Goal: Task Accomplishment & Management: Manage account settings

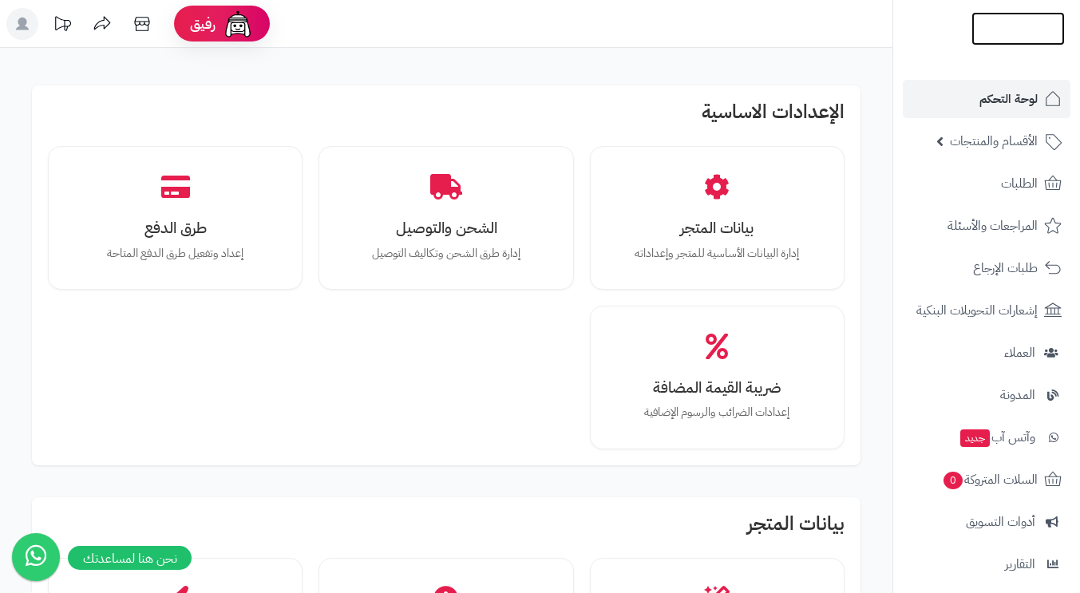
click at [1010, 23] on img at bounding box center [1017, 29] width 93 height 34
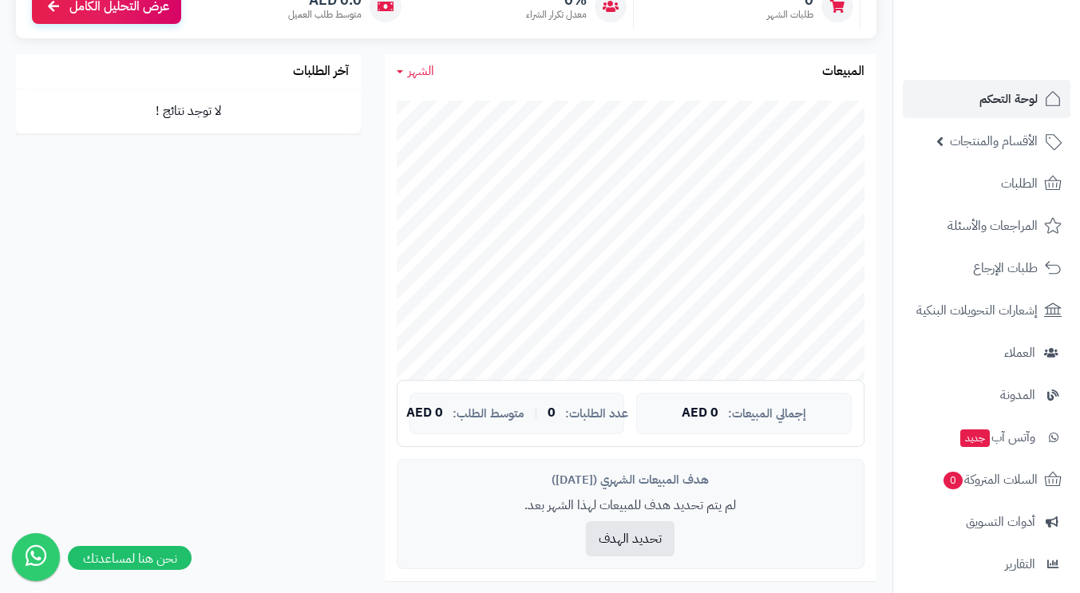
scroll to position [399, 0]
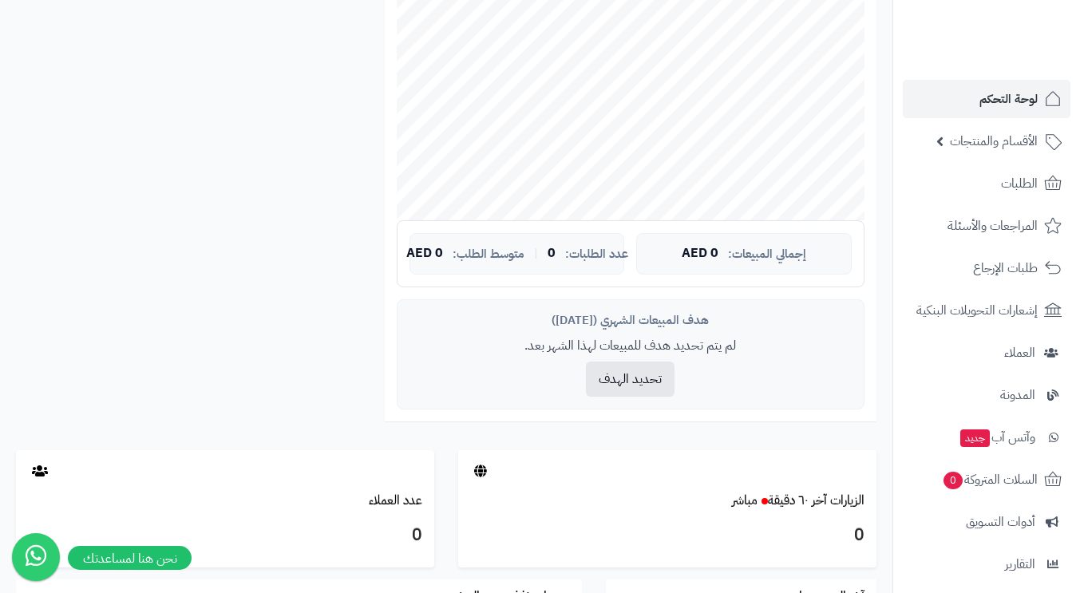
click at [989, 141] on span "الأقسام والمنتجات" at bounding box center [994, 141] width 88 height 22
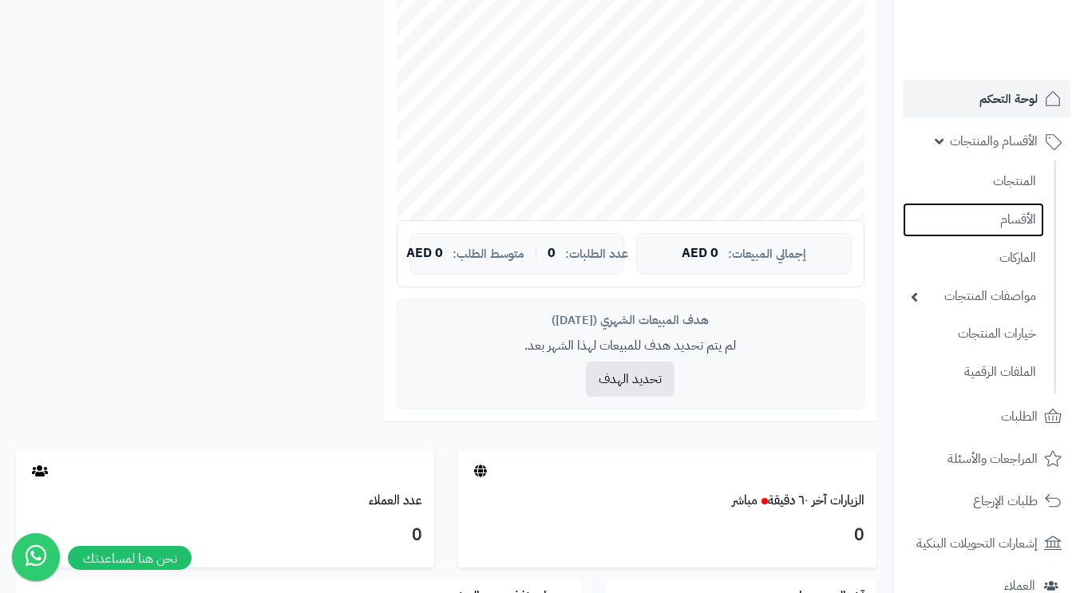
click at [1012, 223] on link "الأقسام" at bounding box center [973, 220] width 141 height 34
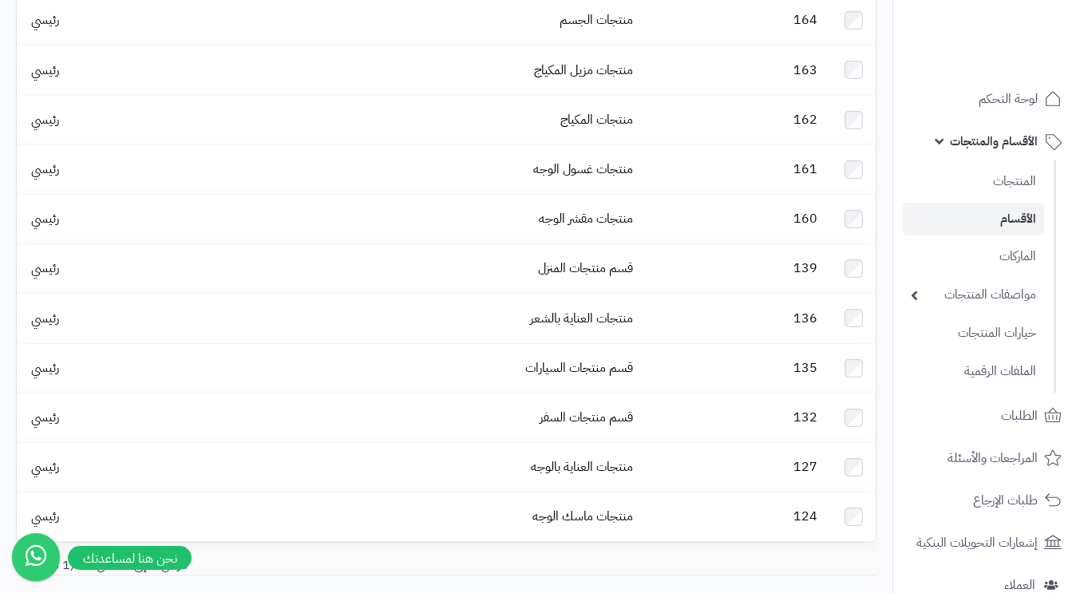
scroll to position [777, 0]
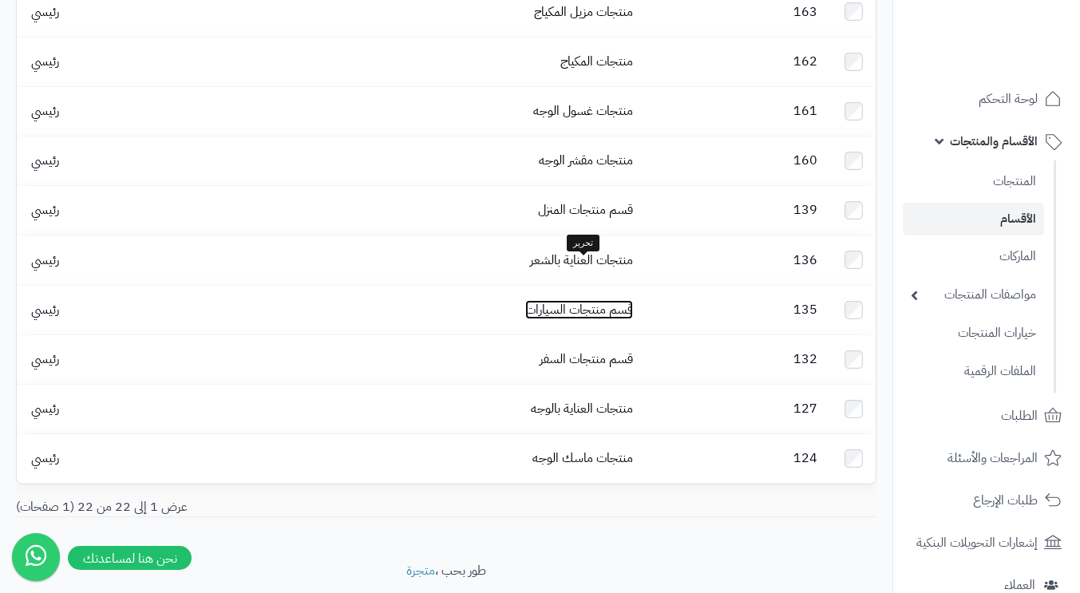
click at [582, 300] on link "قسم منتجات السيارات" at bounding box center [579, 309] width 108 height 19
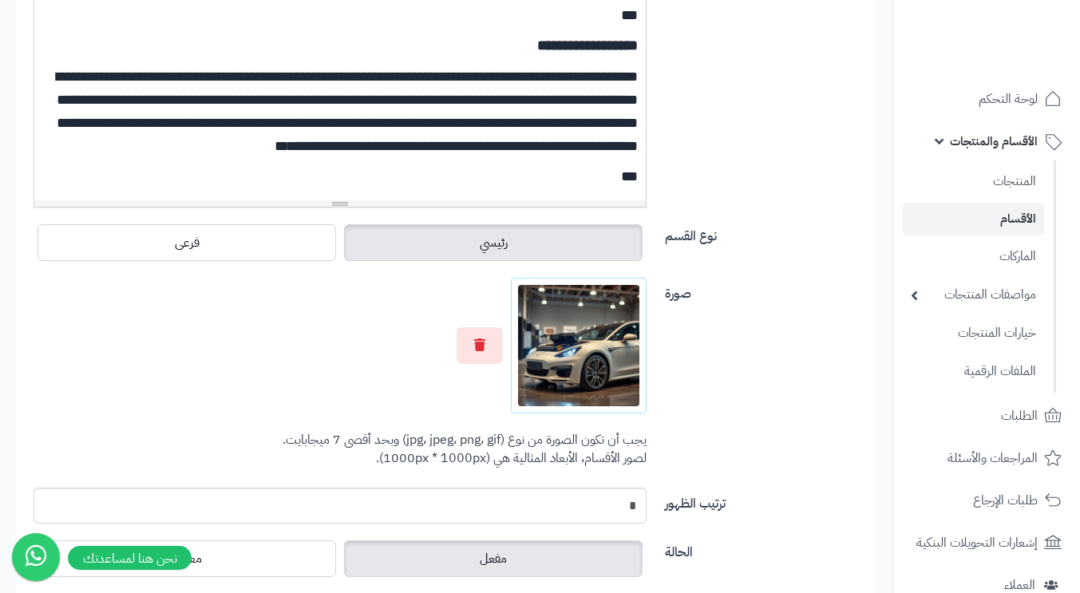
scroll to position [479, 0]
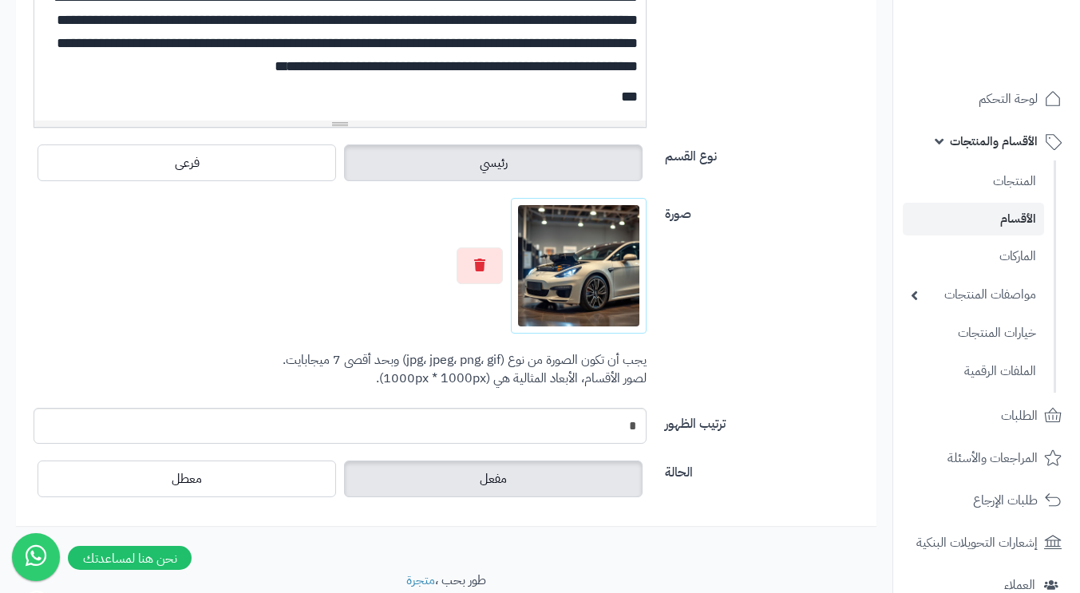
click at [205, 162] on label "فرعى" at bounding box center [187, 162] width 298 height 37
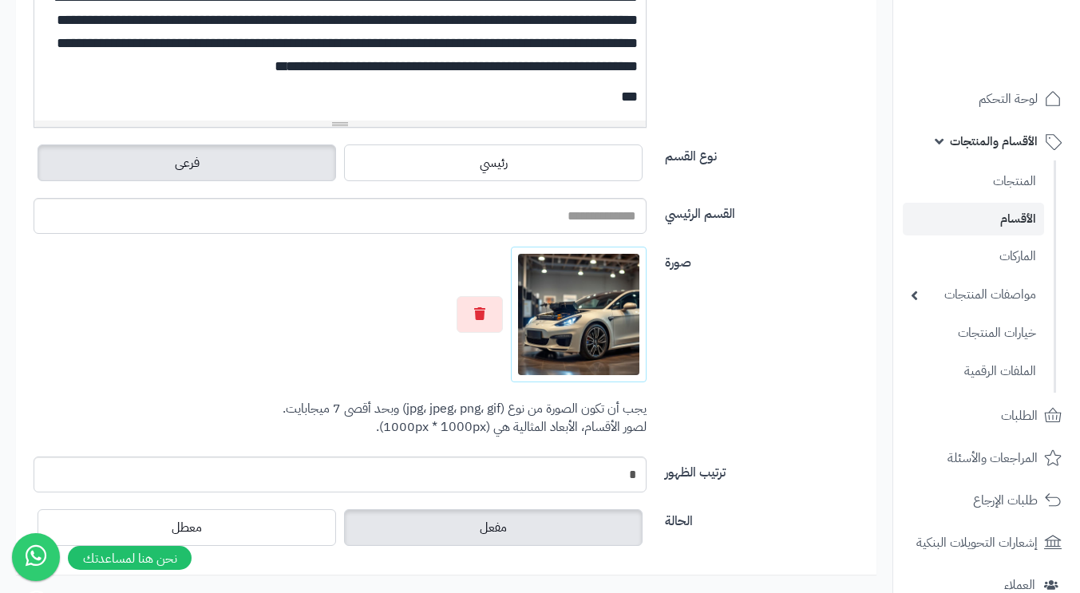
click at [437, 174] on label "رئيسي" at bounding box center [493, 162] width 298 height 37
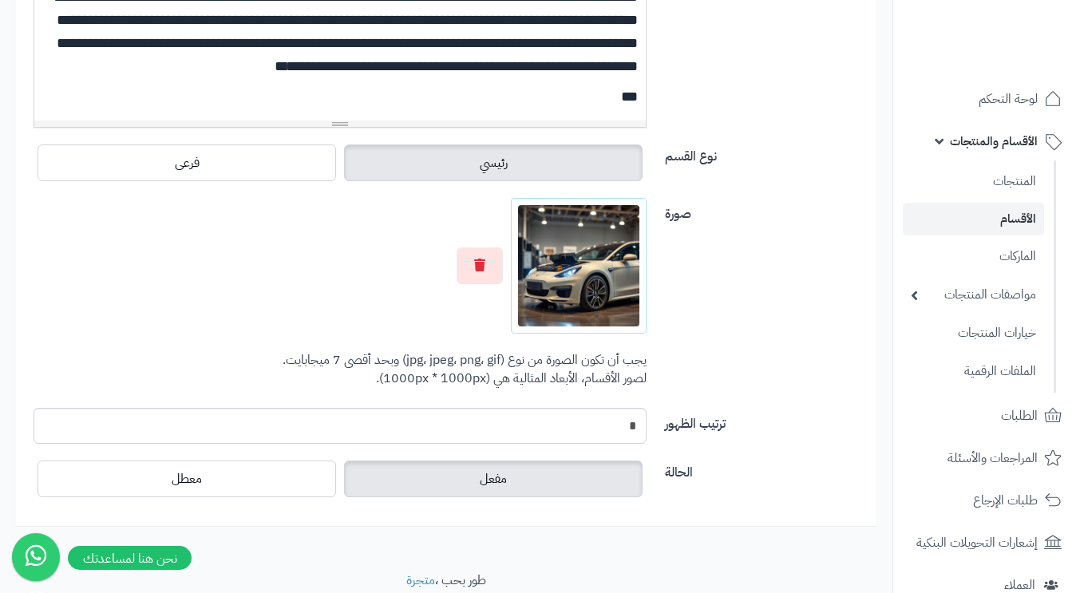
click at [269, 168] on label "فرعى" at bounding box center [187, 162] width 298 height 37
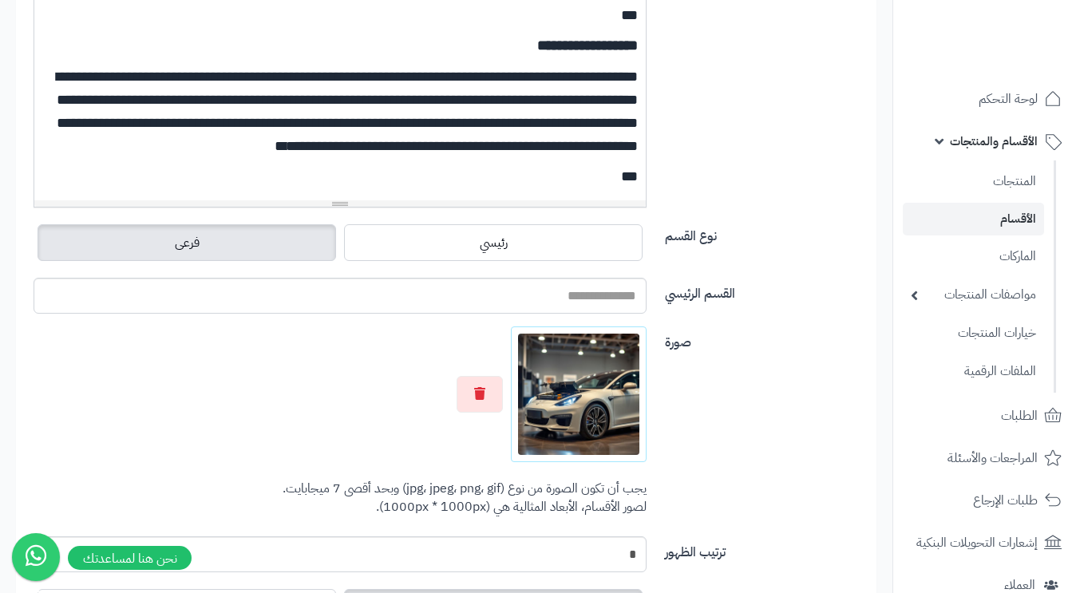
scroll to position [559, 0]
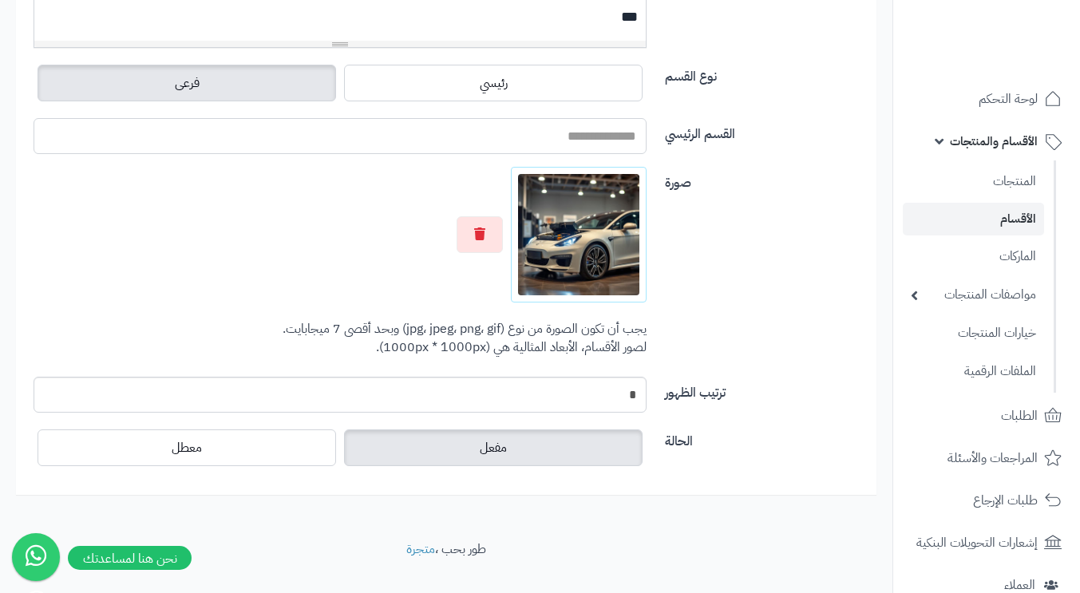
click at [570, 130] on input "القسم الرئيسي" at bounding box center [340, 136] width 613 height 36
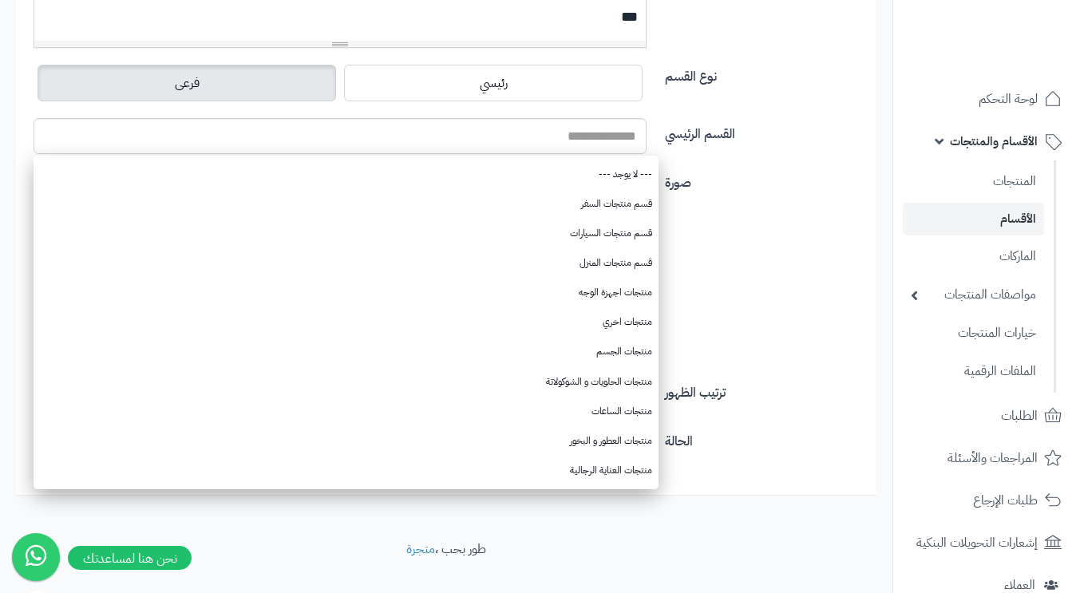
click at [726, 247] on div "صورة اختر الصورة الأساسية يجب أن تكون الصورة من نوع (jpg، jpeg، png، gif) وبحد …" at bounding box center [446, 272] width 849 height 210
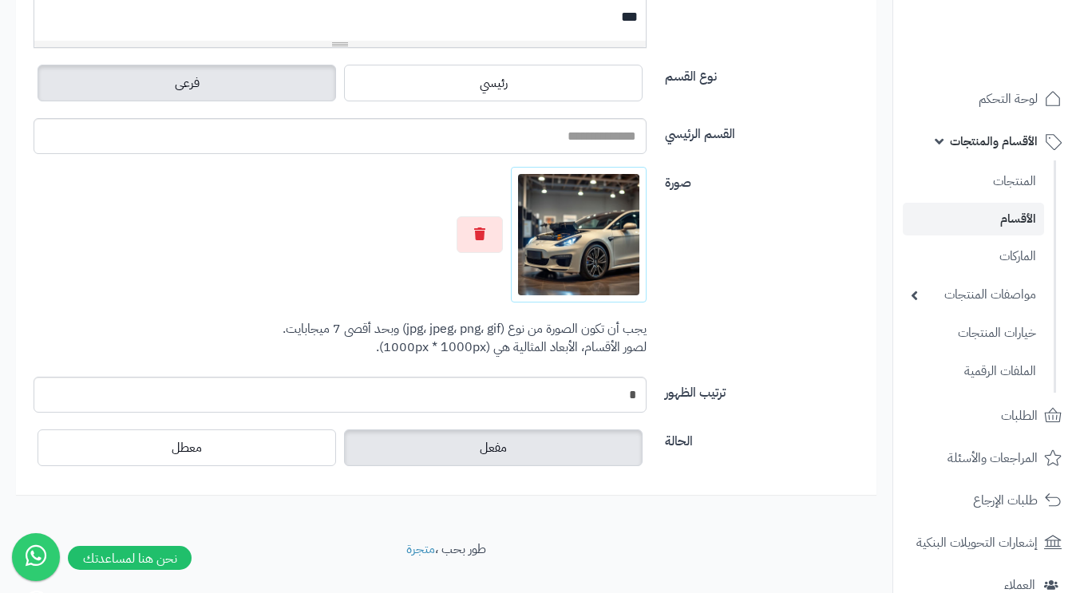
scroll to position [399, 0]
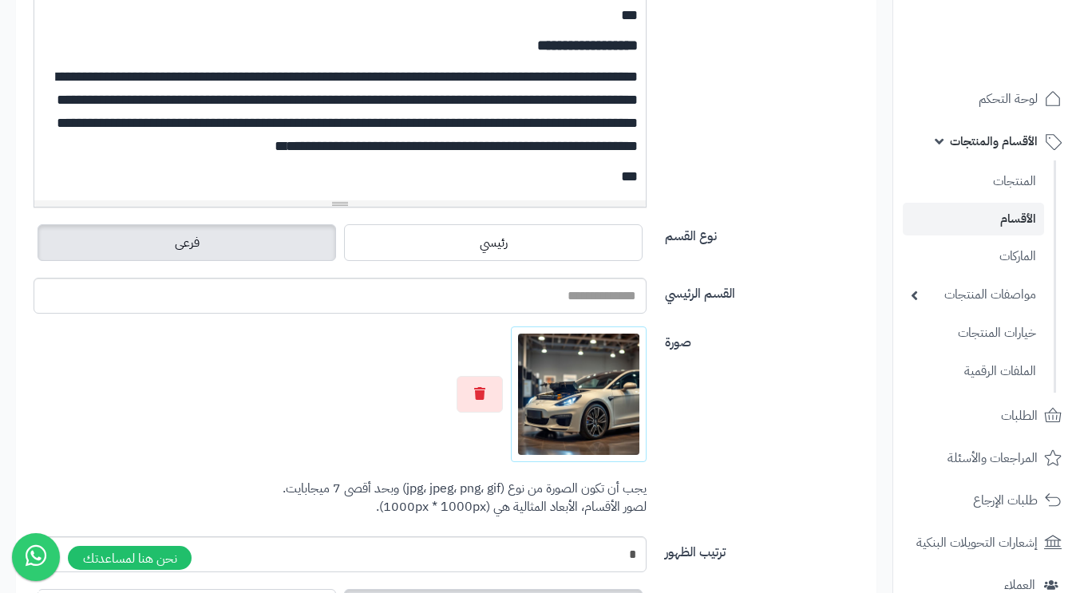
click at [536, 253] on label "رئيسي" at bounding box center [493, 242] width 298 height 37
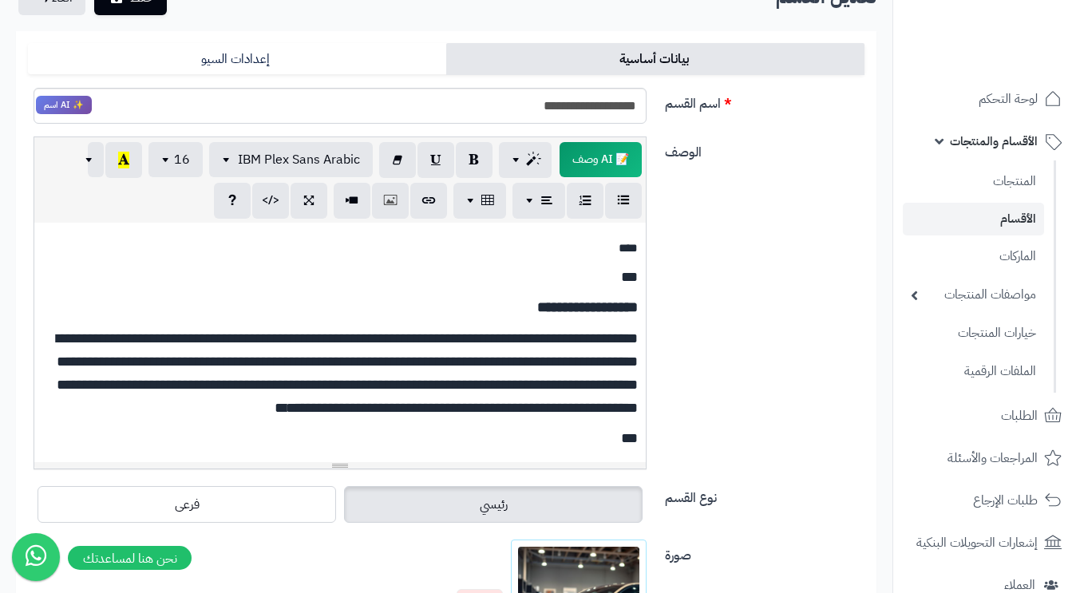
scroll to position [0, 0]
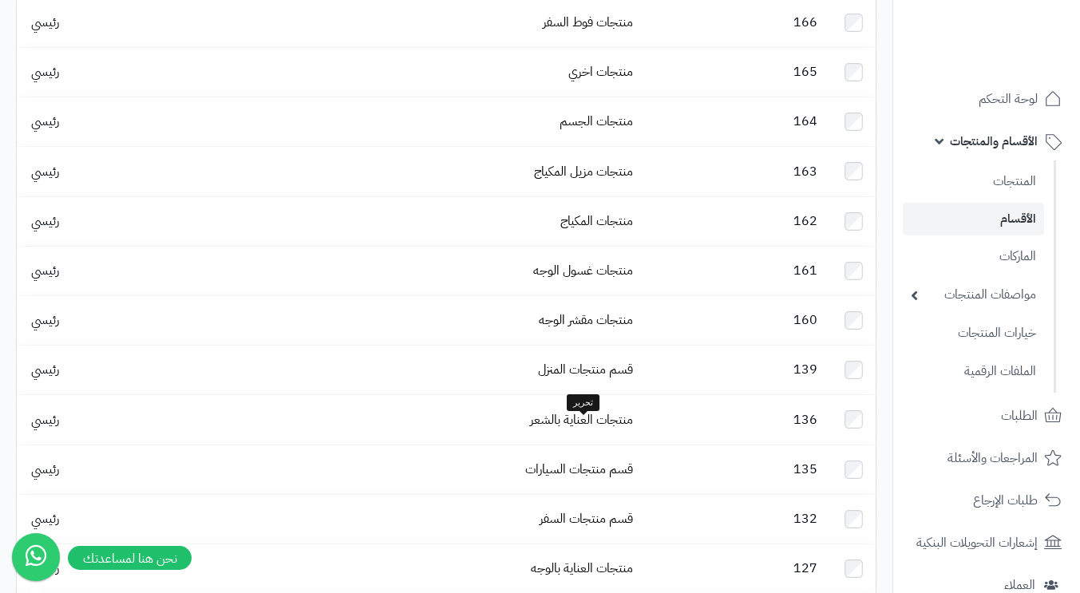
scroll to position [777, 0]
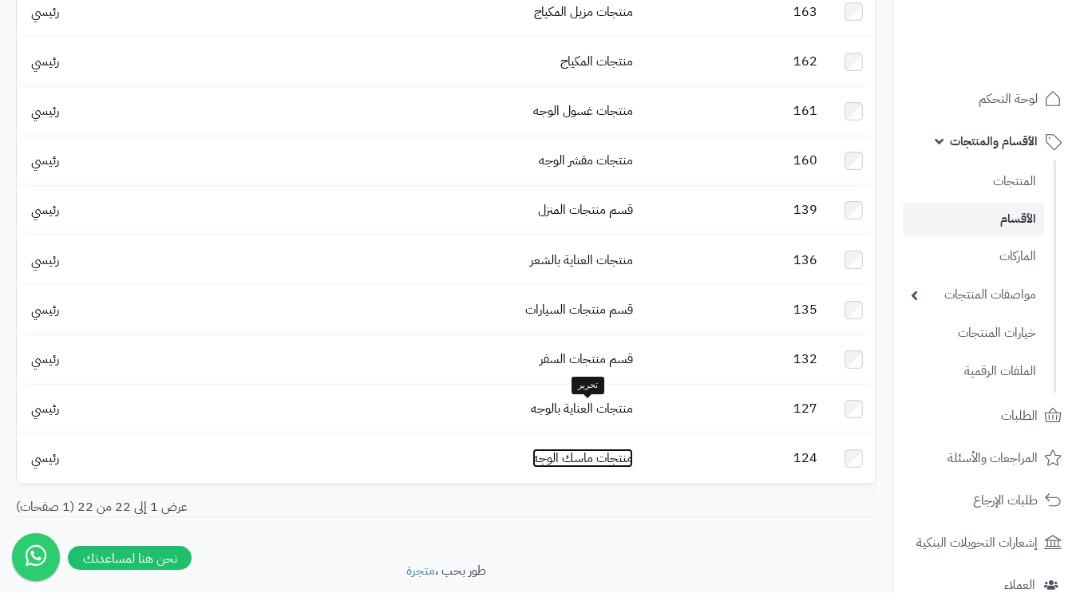
click at [595, 449] on link "منتجات ماسك الوجه" at bounding box center [582, 458] width 101 height 19
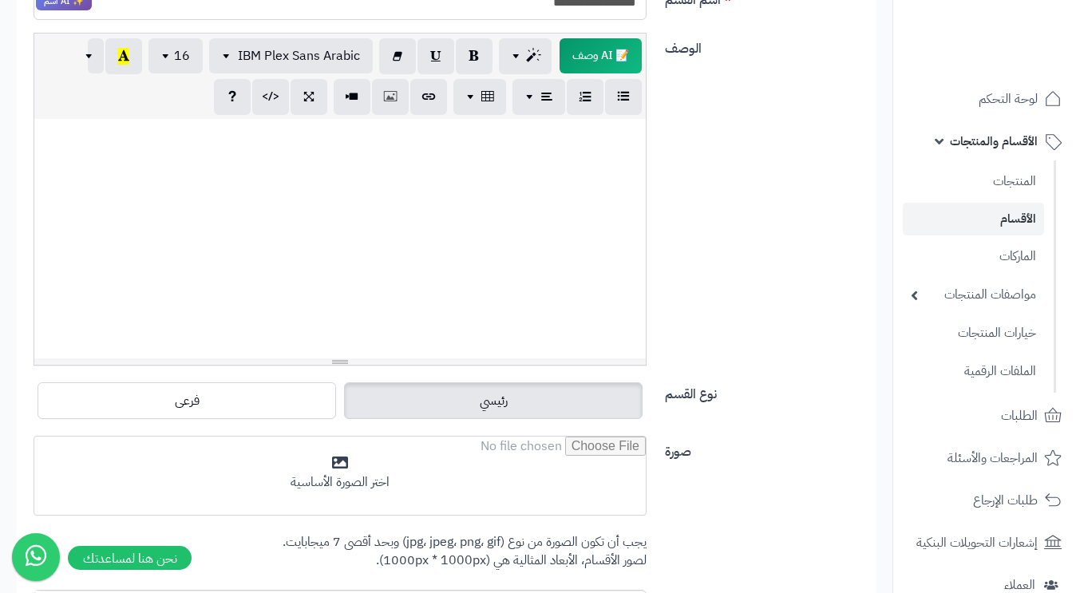
scroll to position [480, 0]
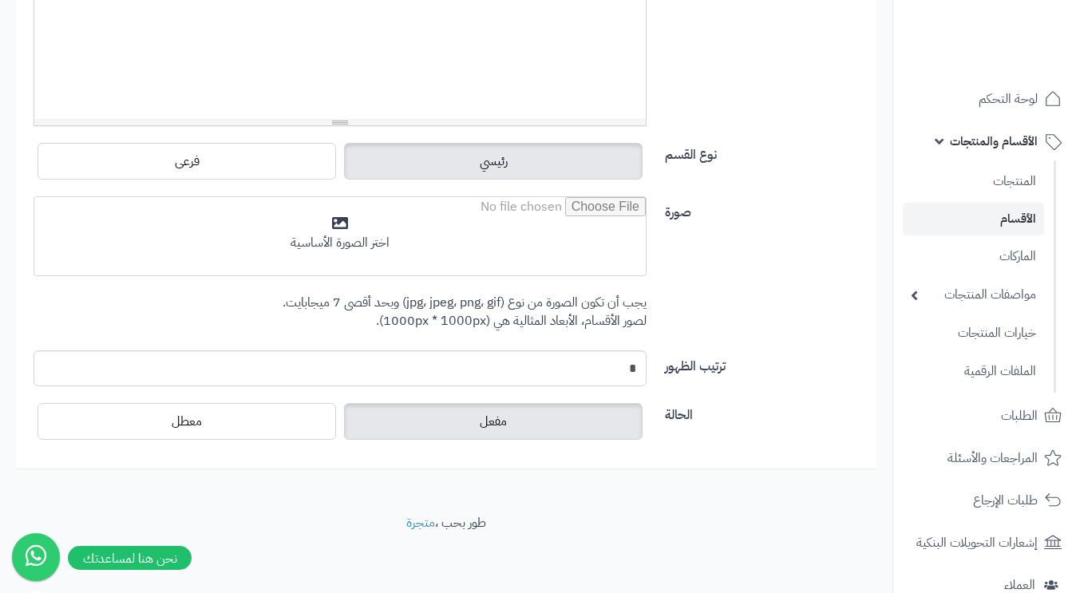
click at [202, 162] on label "فرعى" at bounding box center [187, 161] width 298 height 37
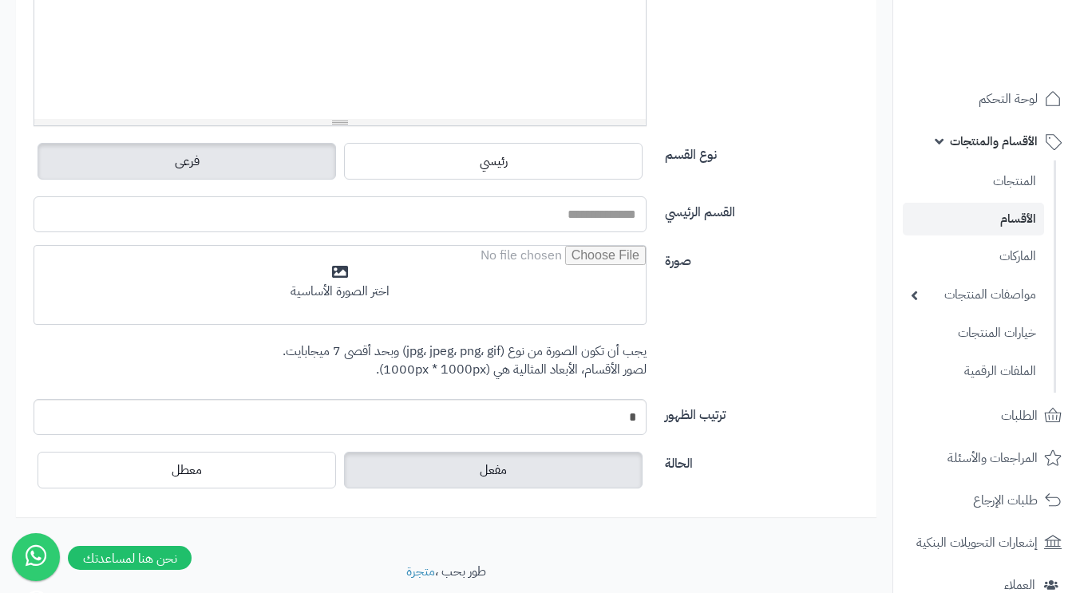
click at [578, 219] on input "القسم الرئيسي" at bounding box center [340, 214] width 613 height 36
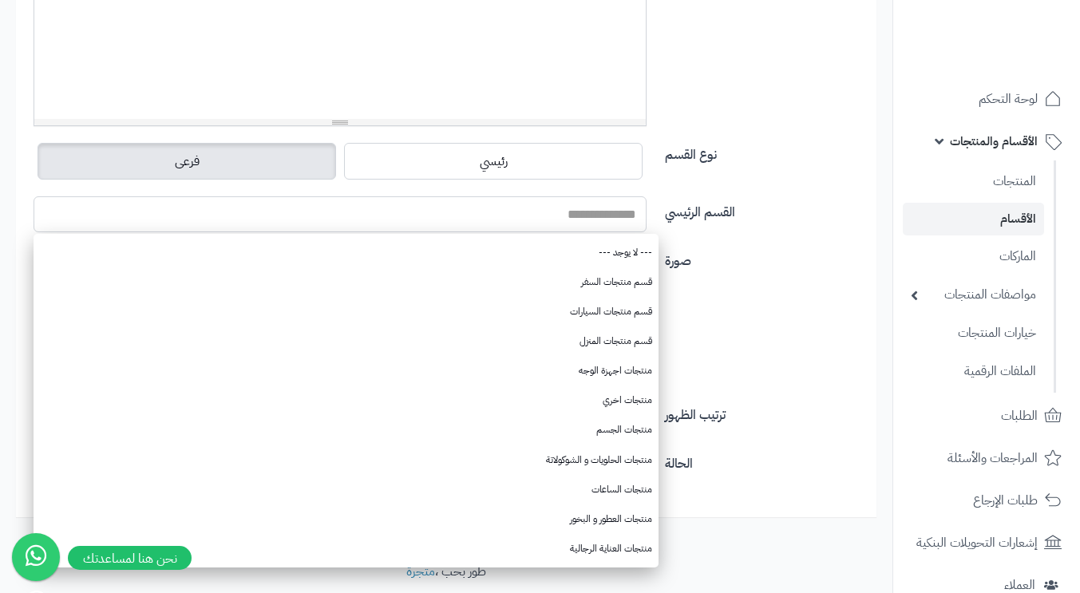
scroll to position [529, 0]
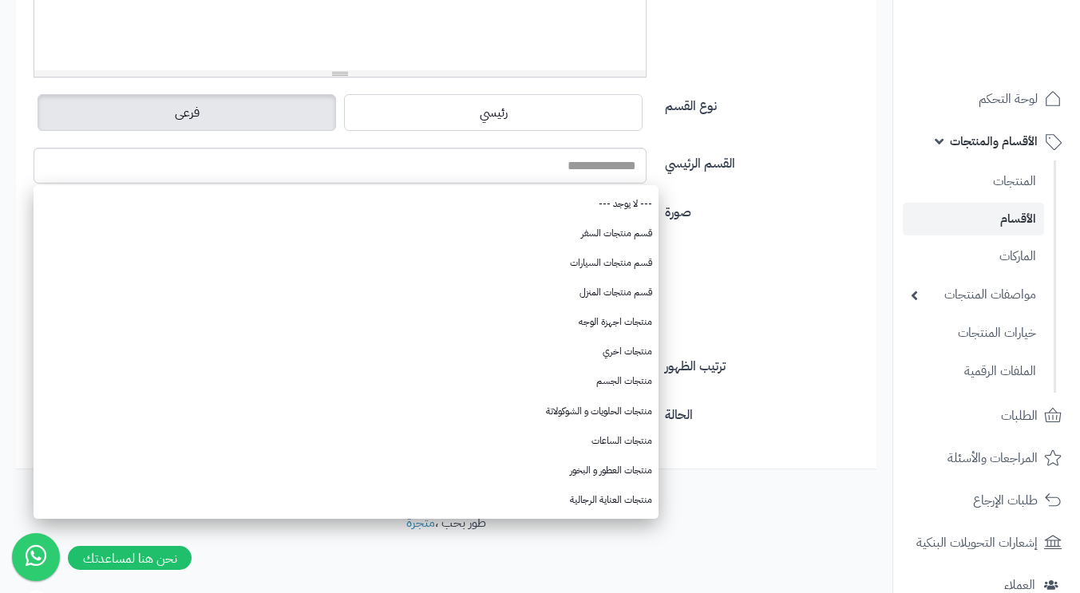
click at [786, 289] on div "صورة اختر الصورة الأساسية يجب أن تكون الصورة من نوع (jpg، jpeg، png، gif) وبحد …" at bounding box center [446, 273] width 849 height 154
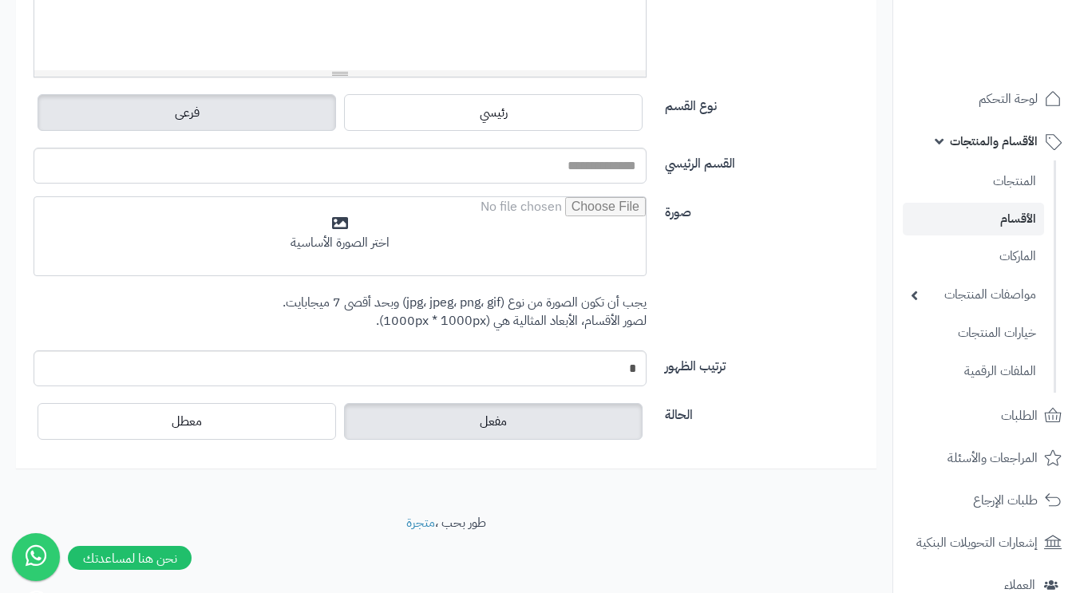
click at [555, 123] on label "رئيسي" at bounding box center [493, 112] width 298 height 37
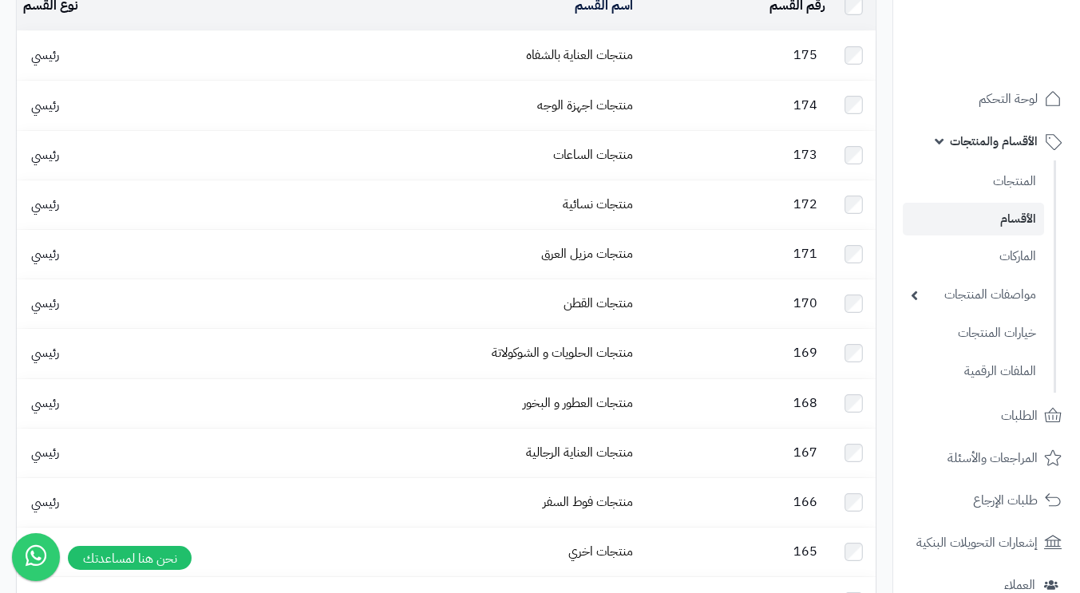
scroll to position [57, 0]
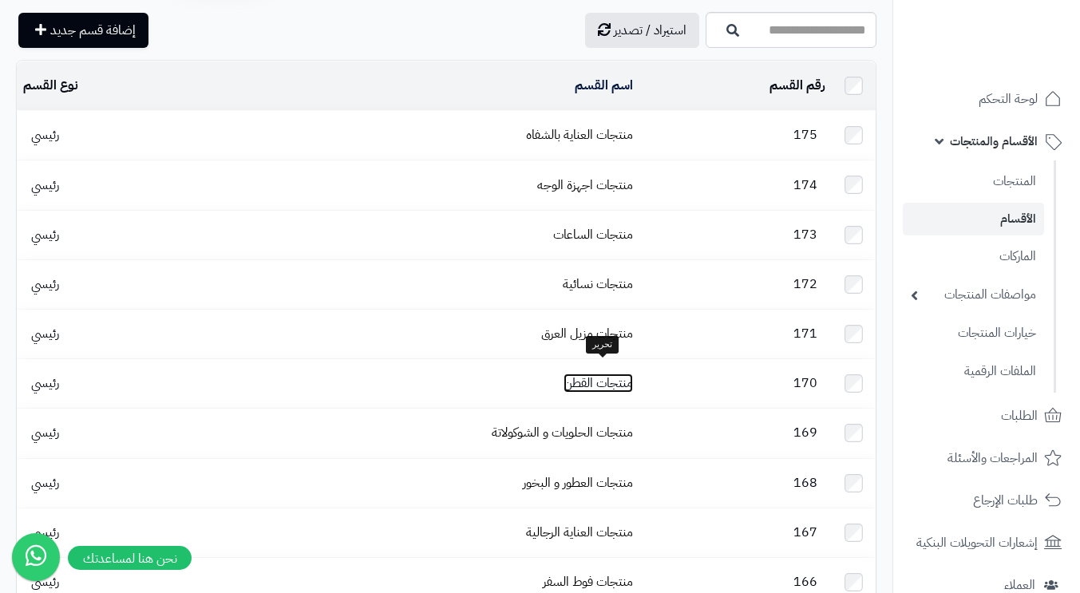
click at [624, 373] on link "منتجات القطن" at bounding box center [597, 382] width 69 height 19
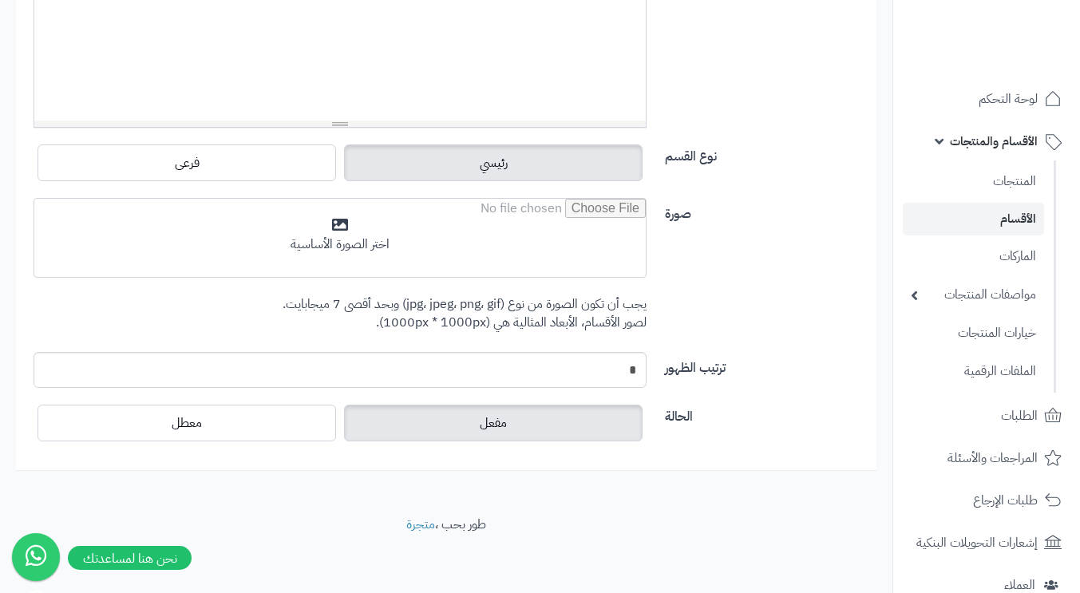
scroll to position [480, 0]
click at [273, 152] on label "فرعى" at bounding box center [187, 161] width 298 height 37
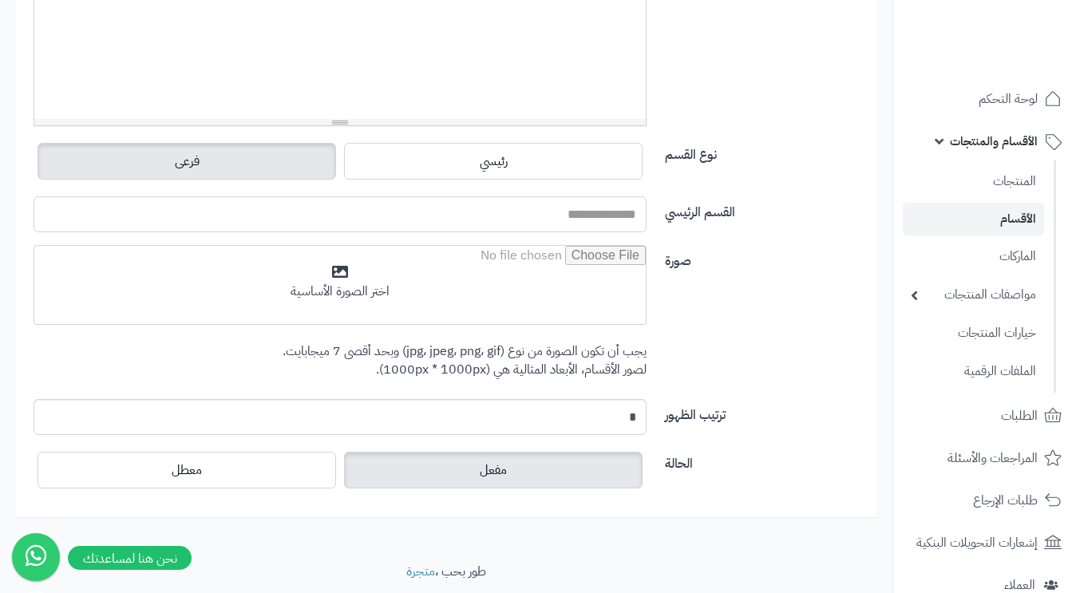
click at [605, 209] on input "القسم الرئيسي" at bounding box center [340, 214] width 613 height 36
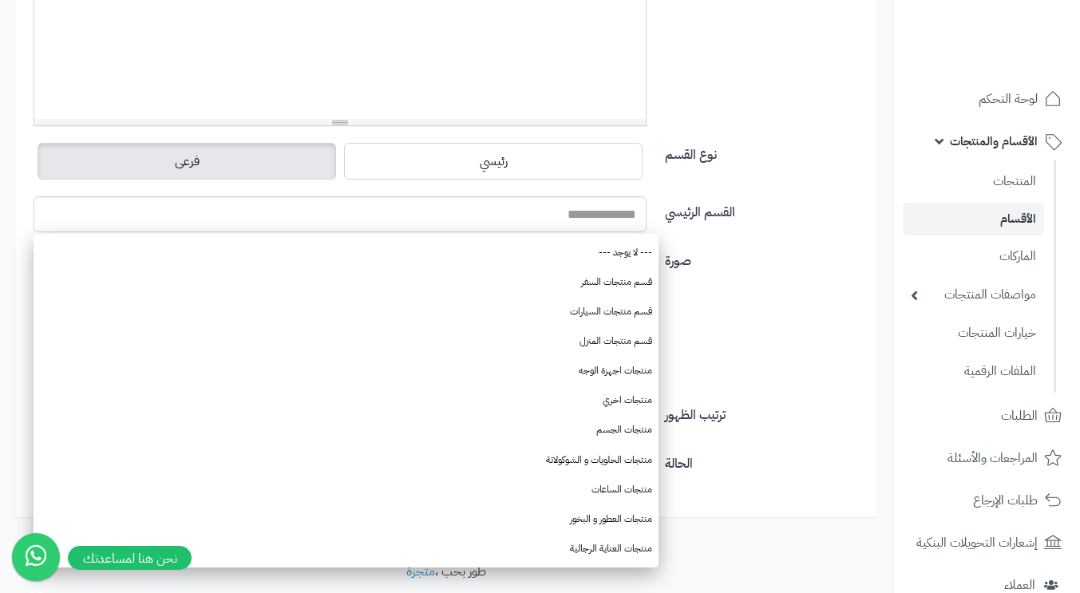
click at [492, 162] on span "رئيسي" at bounding box center [494, 161] width 28 height 19
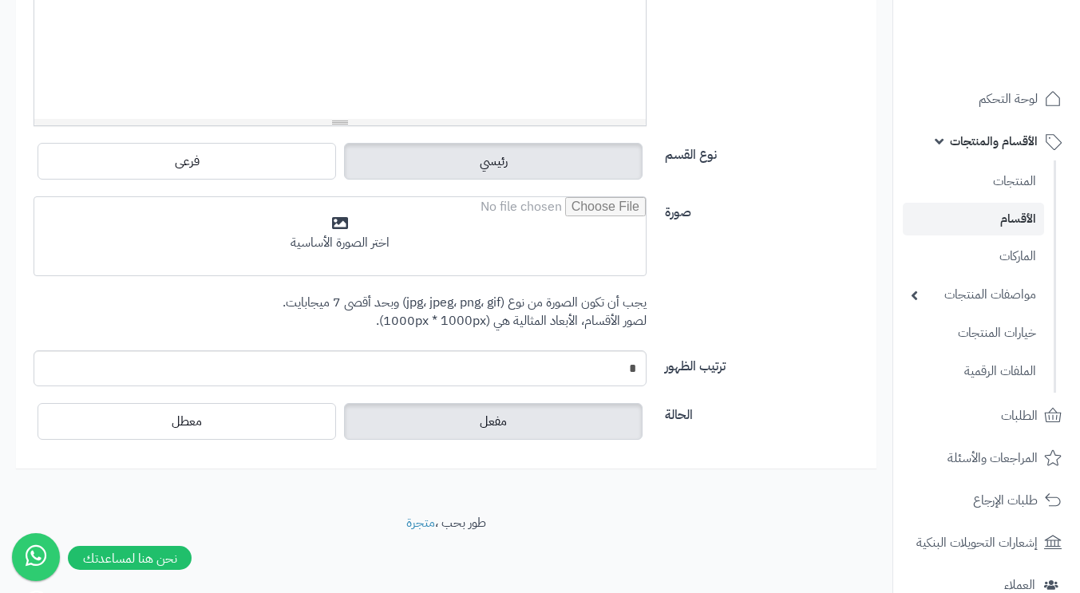
scroll to position [161, 0]
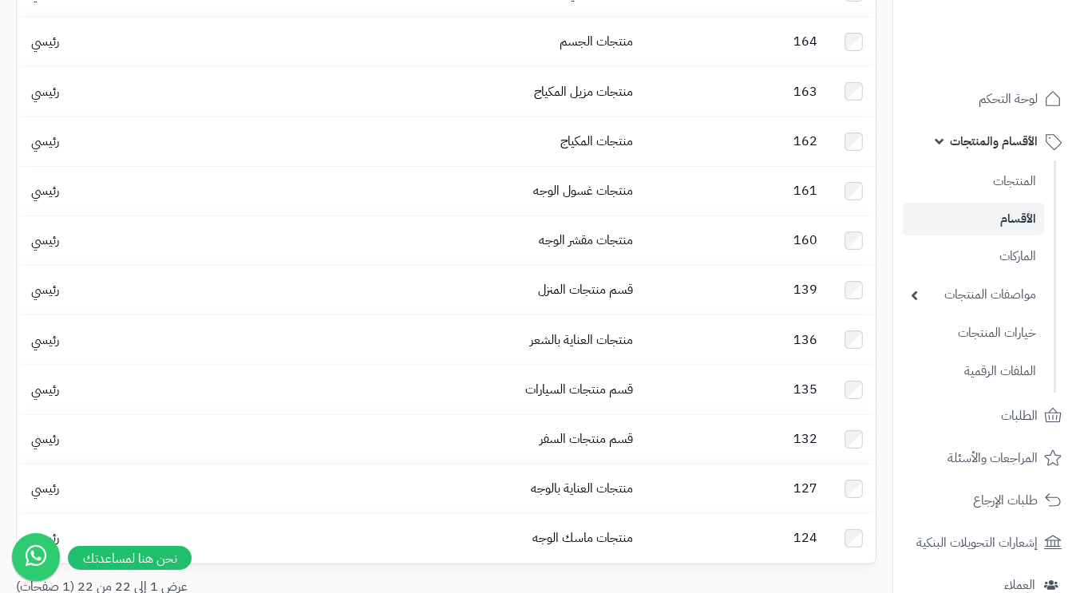
scroll to position [777, 0]
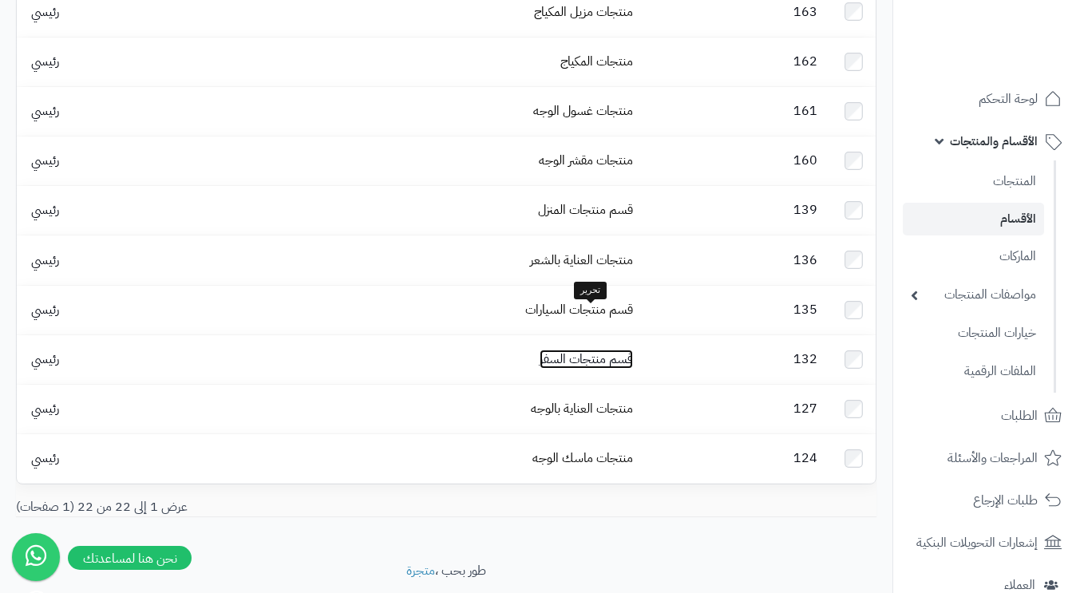
click at [581, 350] on link "قسم منتجات السفر" at bounding box center [585, 359] width 93 height 19
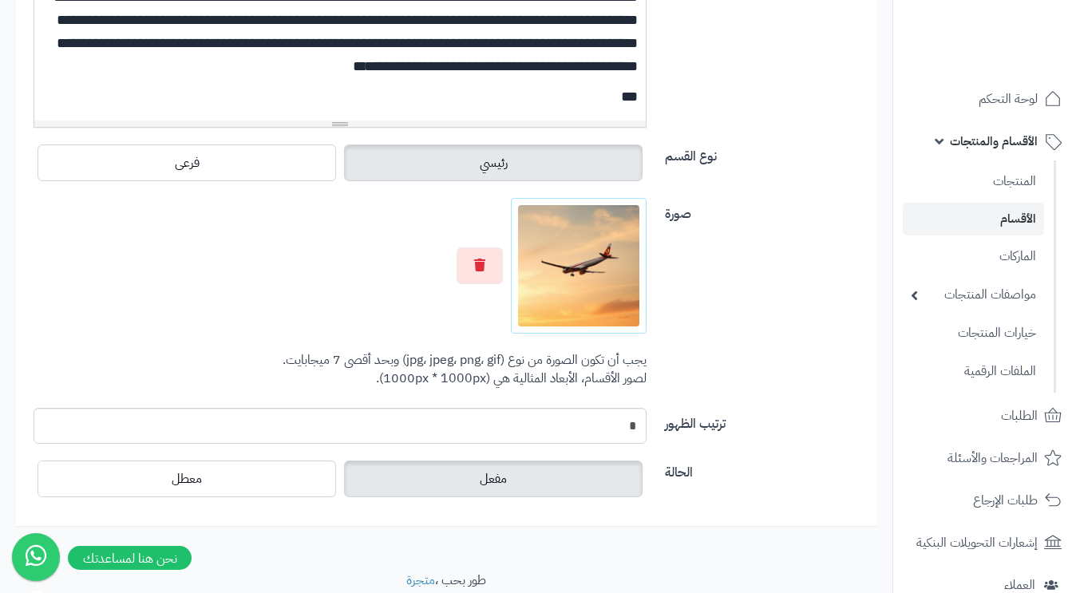
scroll to position [536, 0]
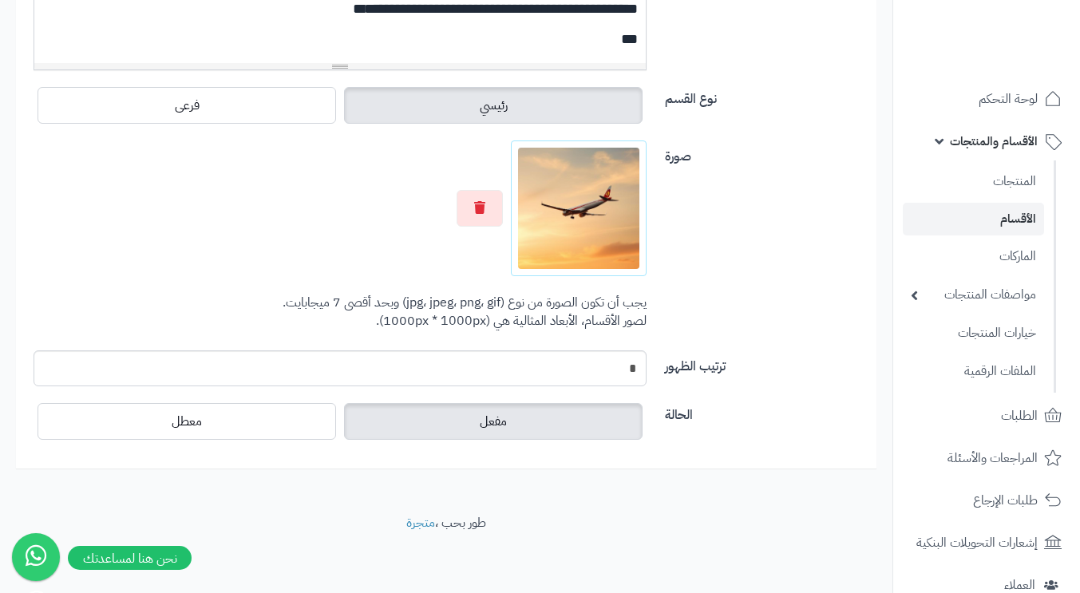
click at [205, 117] on label "فرعى" at bounding box center [187, 105] width 298 height 37
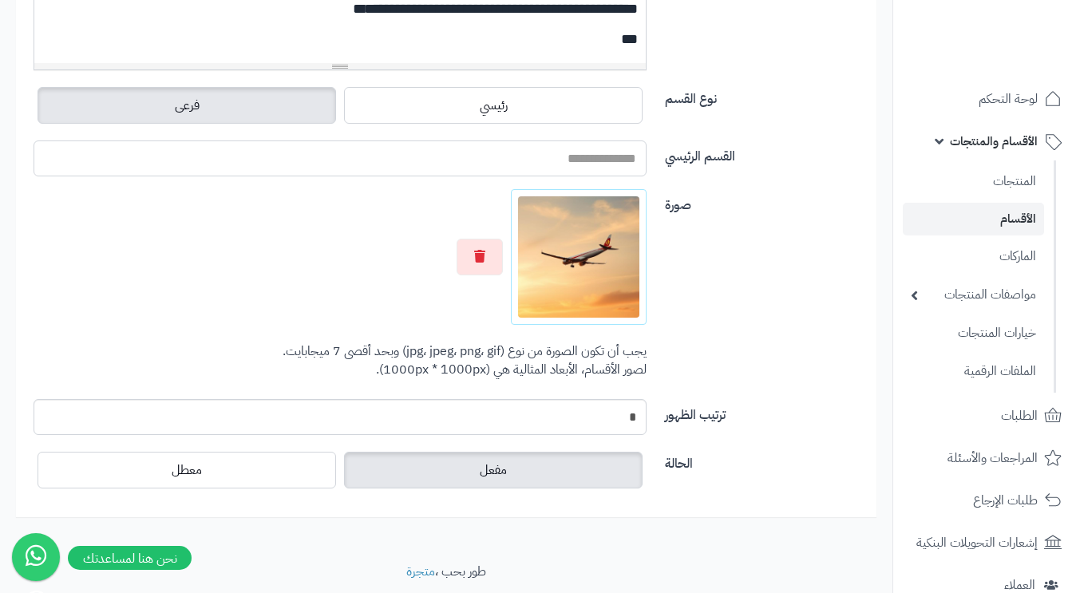
click at [600, 161] on input "القسم الرئيسي" at bounding box center [340, 158] width 613 height 36
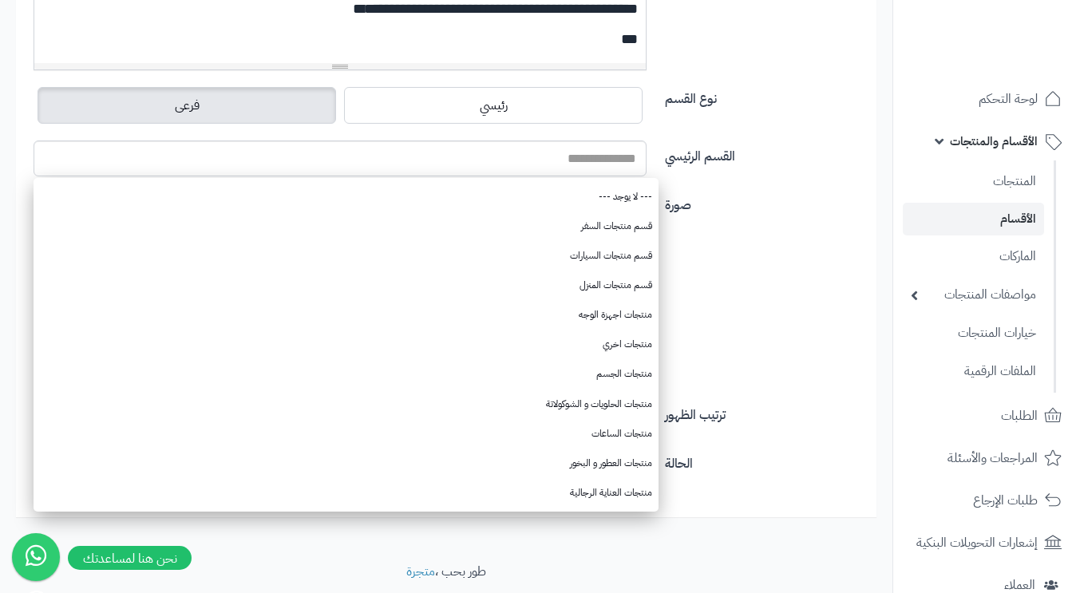
click at [499, 101] on span "رئيسي" at bounding box center [494, 105] width 28 height 19
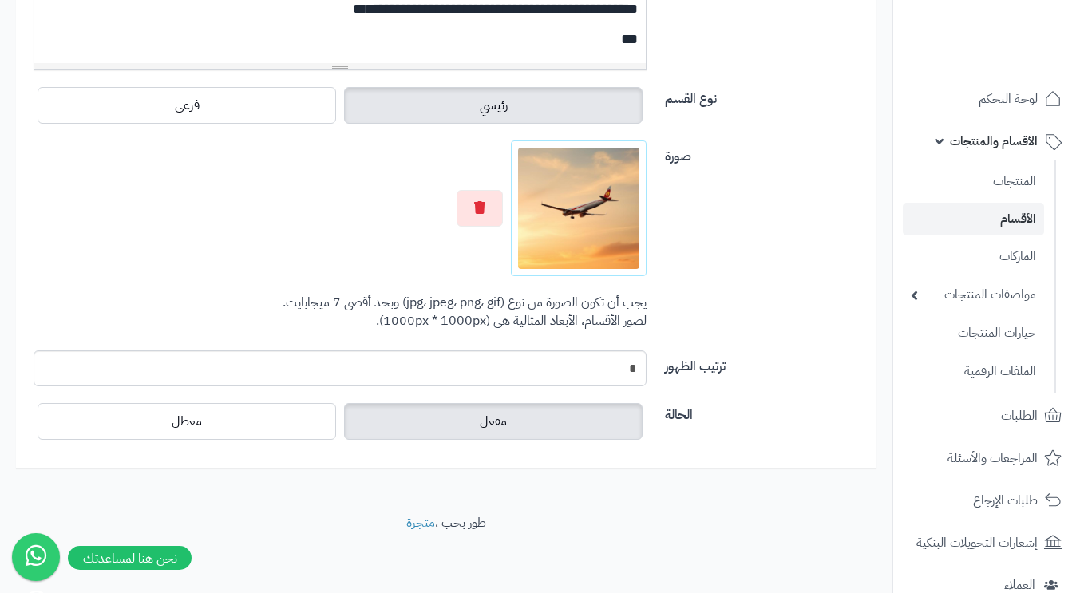
click at [251, 107] on label "فرعى" at bounding box center [187, 105] width 298 height 37
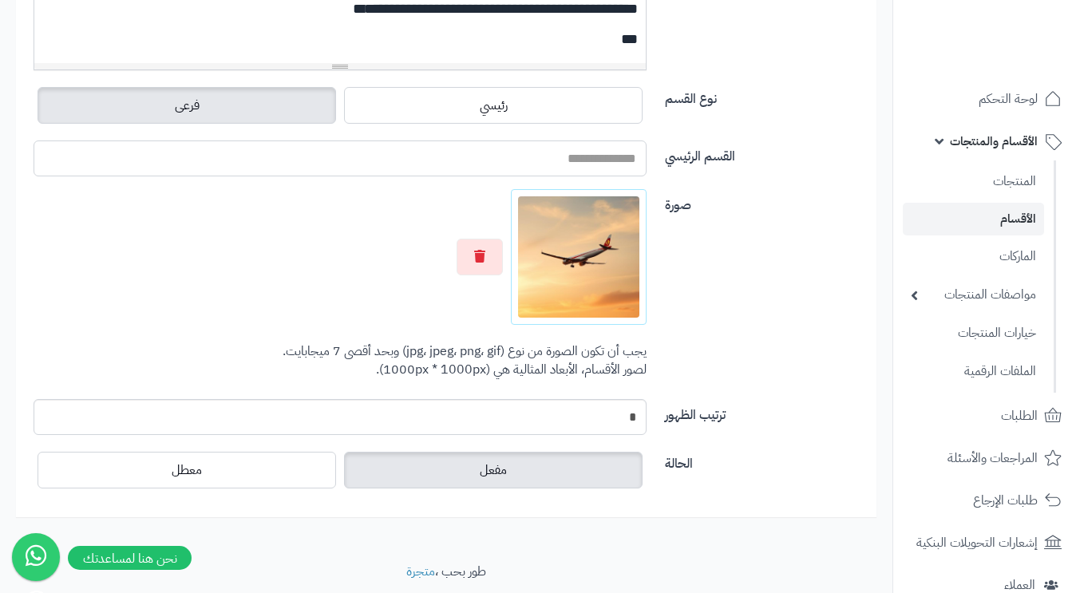
click at [514, 160] on input "القسم الرئيسي" at bounding box center [340, 158] width 613 height 36
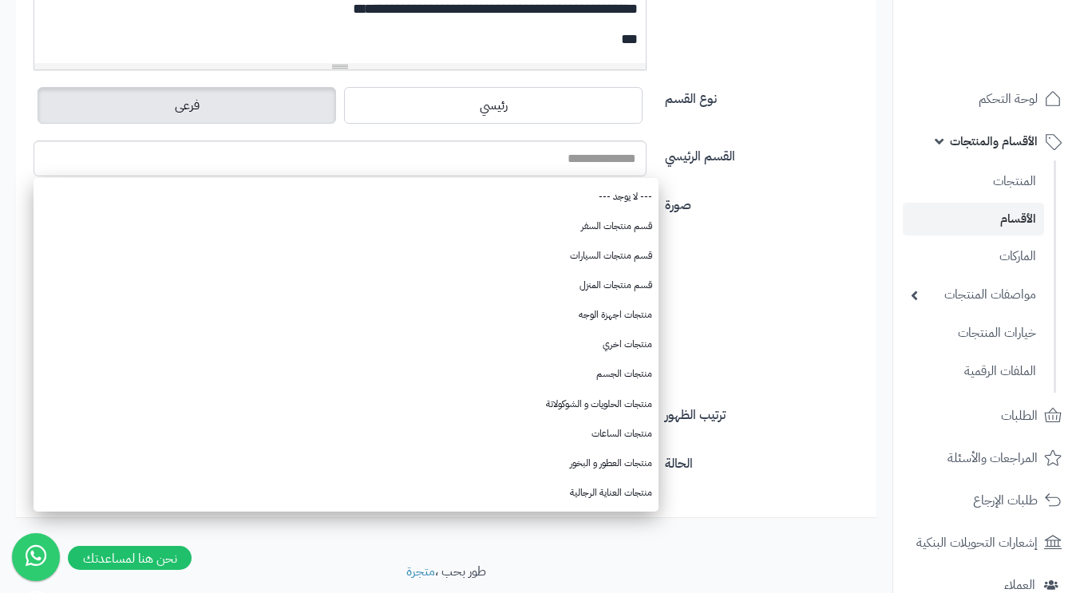
click at [766, 260] on div "صورة اختر الصورة الأساسية يجب أن تكون الصورة من نوع (jpg، jpeg، png، gif) وبحد …" at bounding box center [446, 294] width 849 height 210
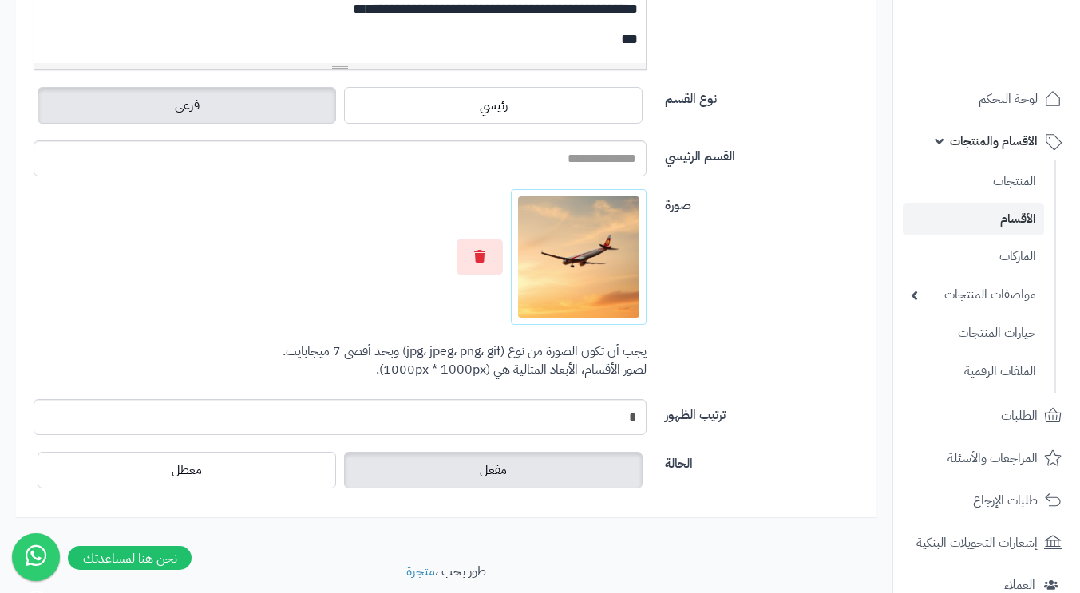
click at [488, 98] on span "رئيسي" at bounding box center [494, 105] width 28 height 19
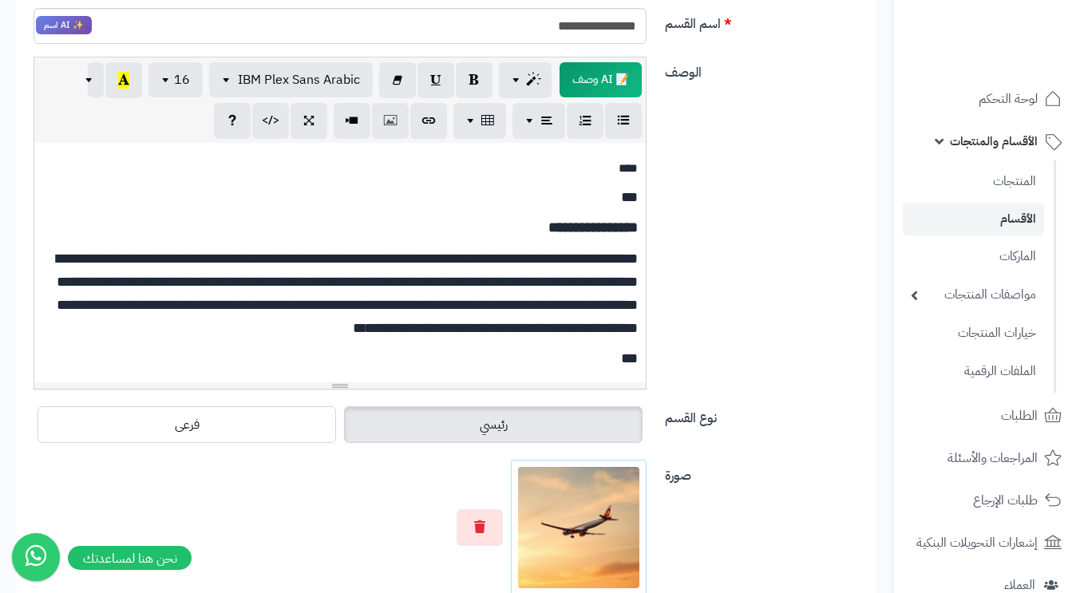
scroll to position [0, 0]
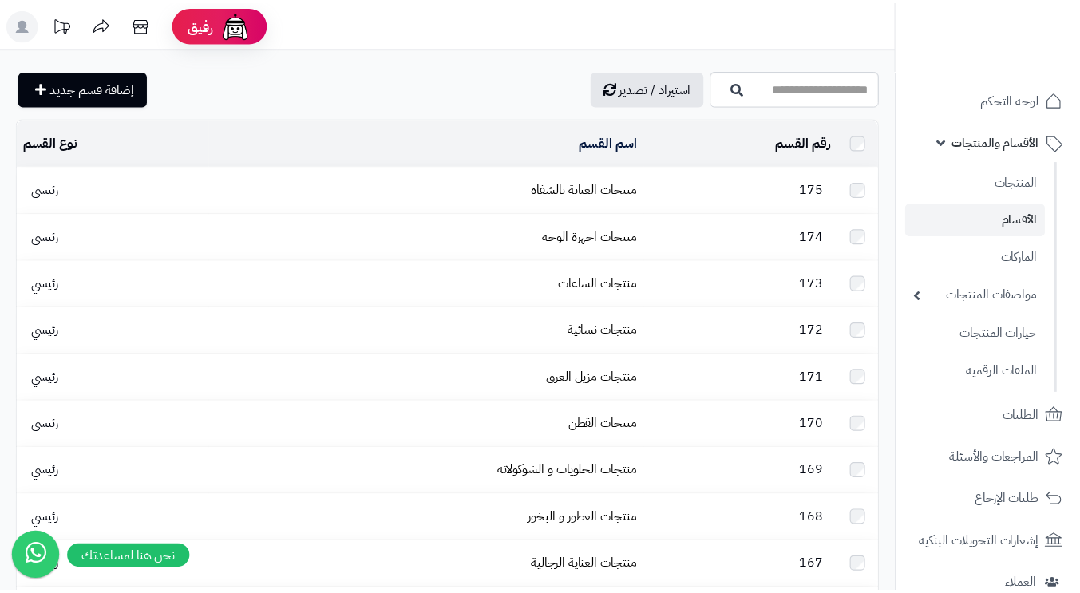
scroll to position [776, 0]
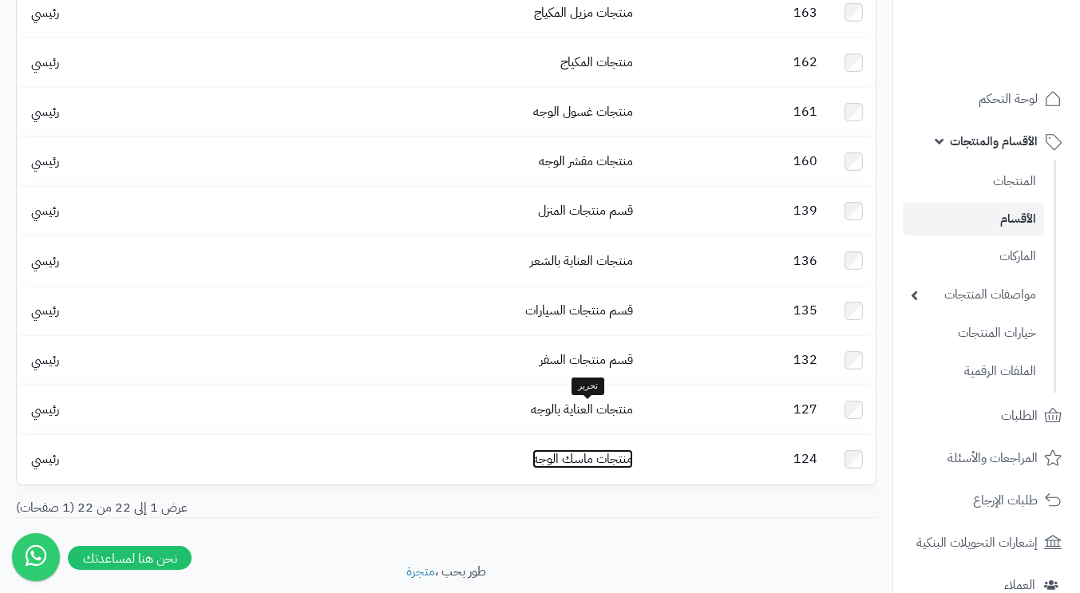
click at [595, 449] on link "منتجات ماسك الوجه" at bounding box center [582, 458] width 101 height 19
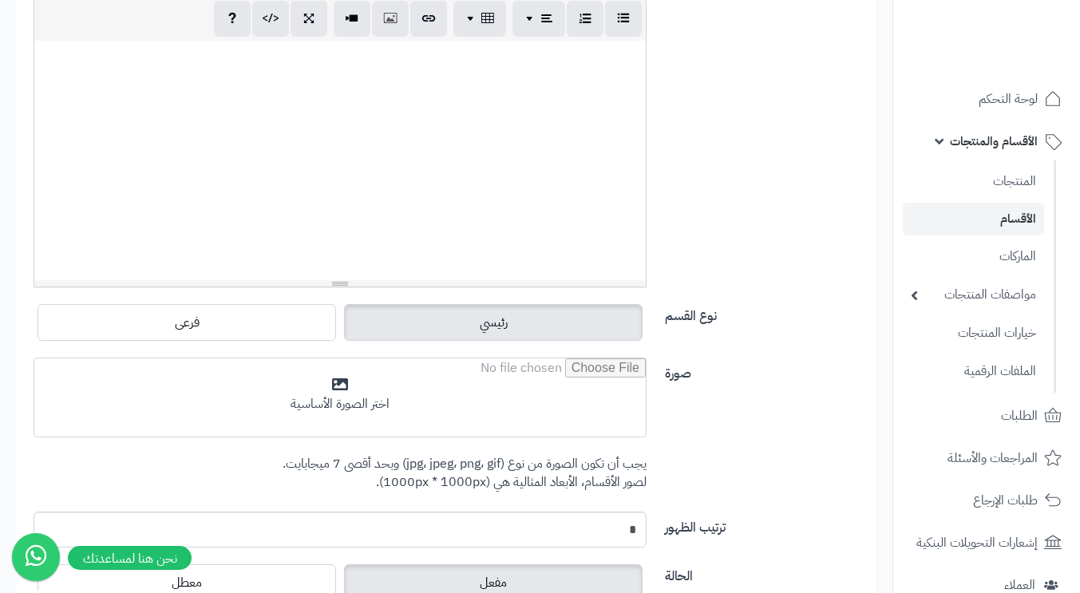
scroll to position [480, 0]
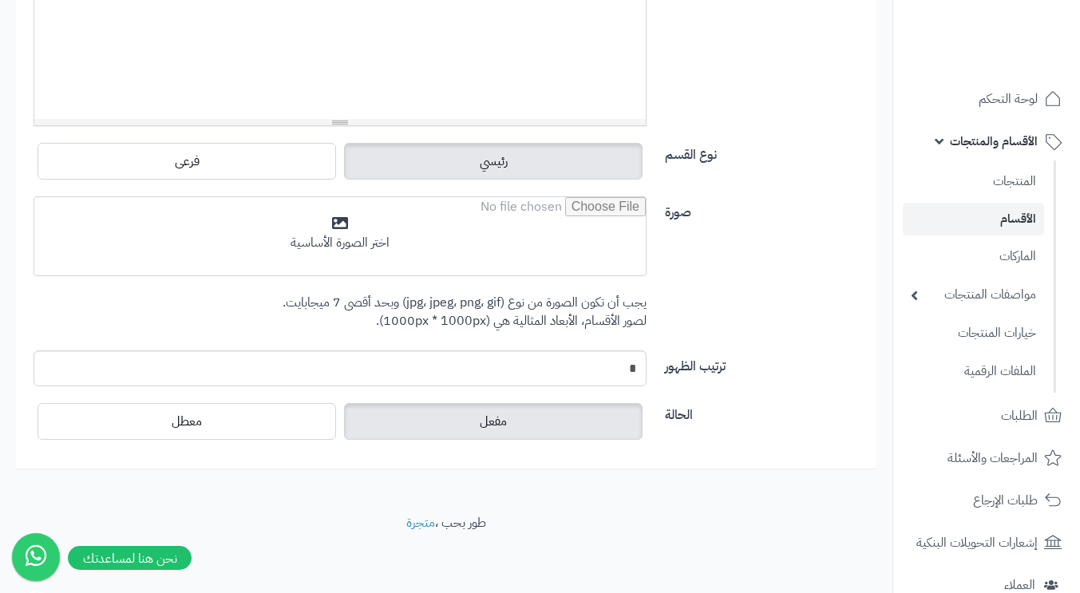
click at [366, 242] on input "file" at bounding box center [339, 237] width 611 height 80
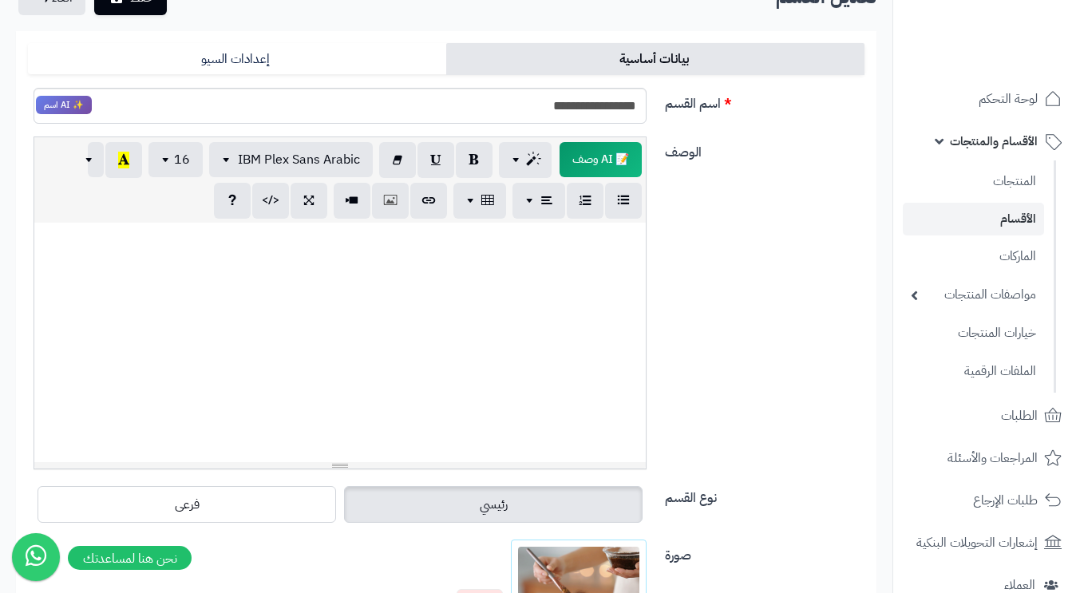
scroll to position [0, 0]
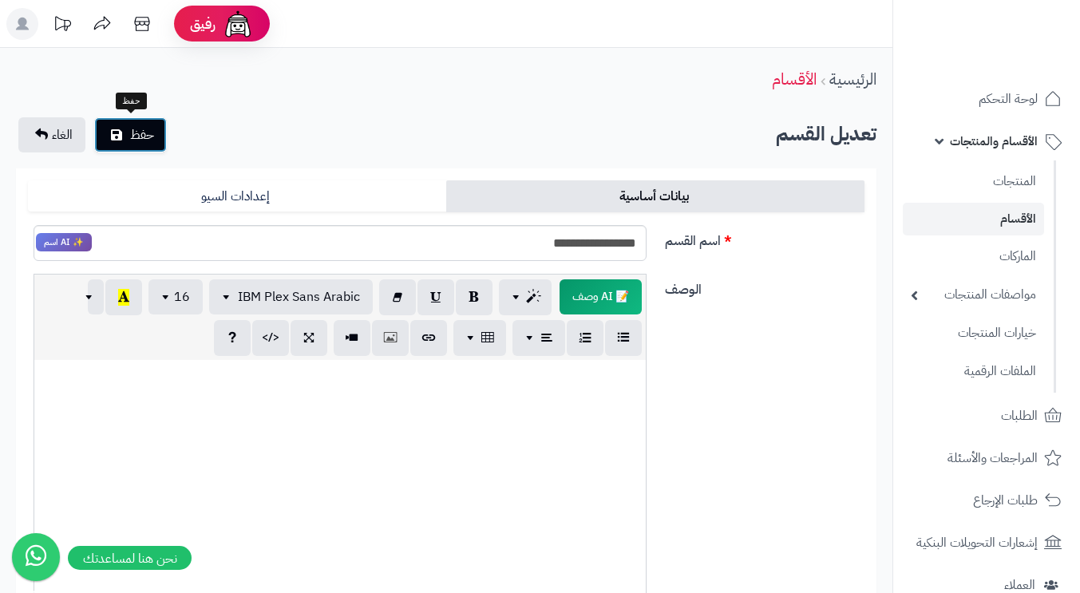
click at [136, 134] on span "حفظ" at bounding box center [142, 134] width 24 height 19
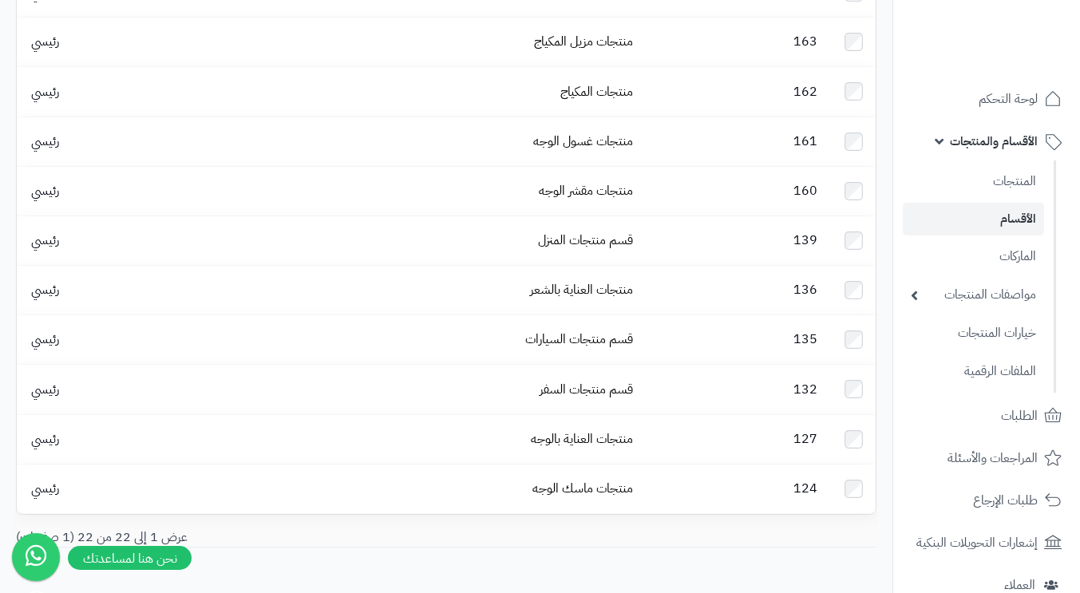
scroll to position [828, 0]
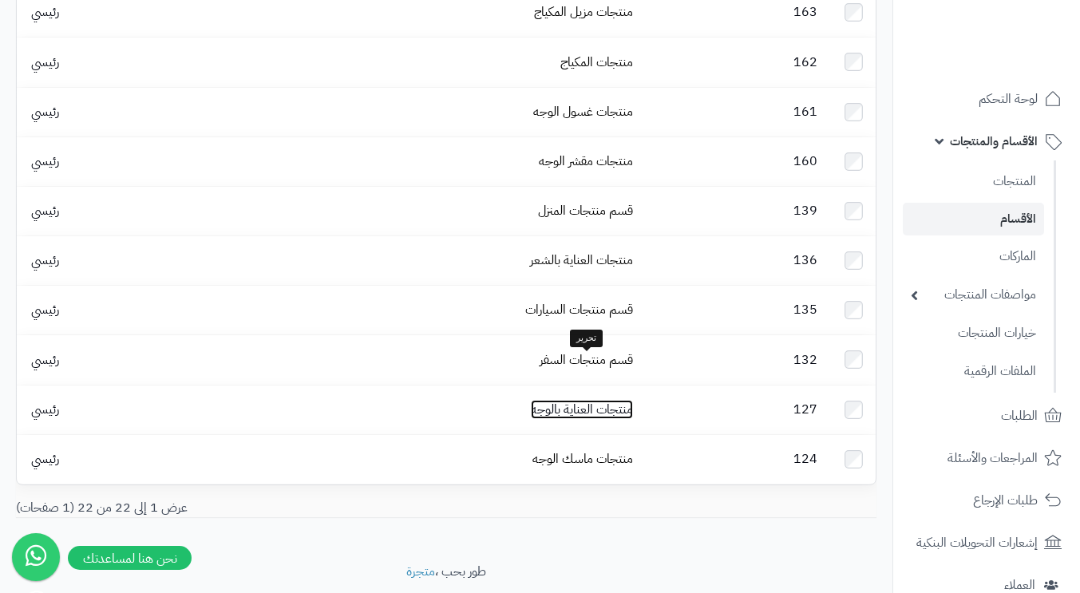
click at [591, 400] on link "منتجات العناية بالوجه" at bounding box center [582, 409] width 102 height 19
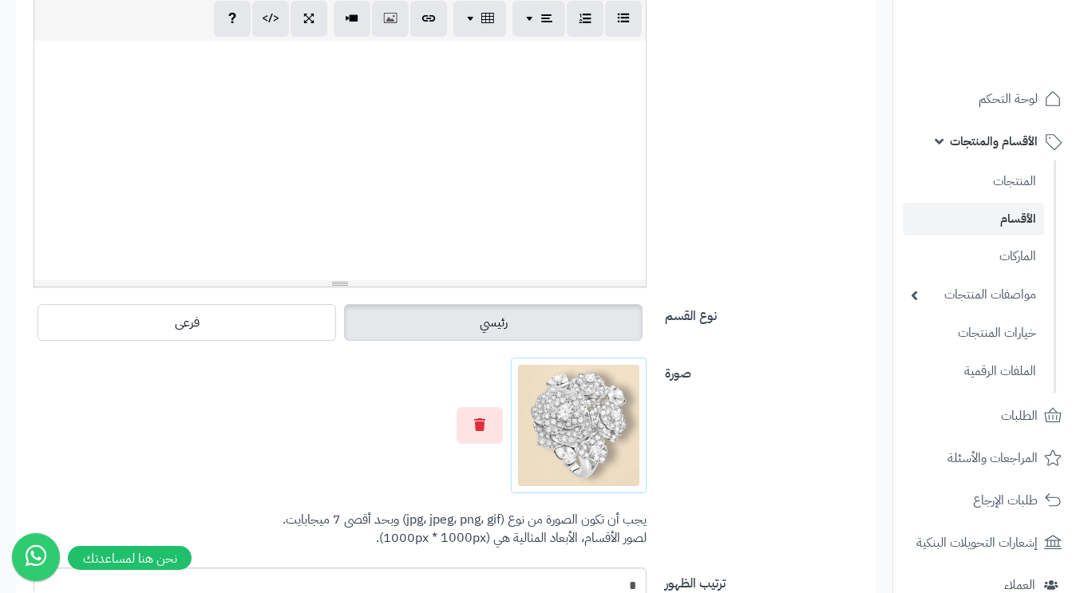
scroll to position [536, 0]
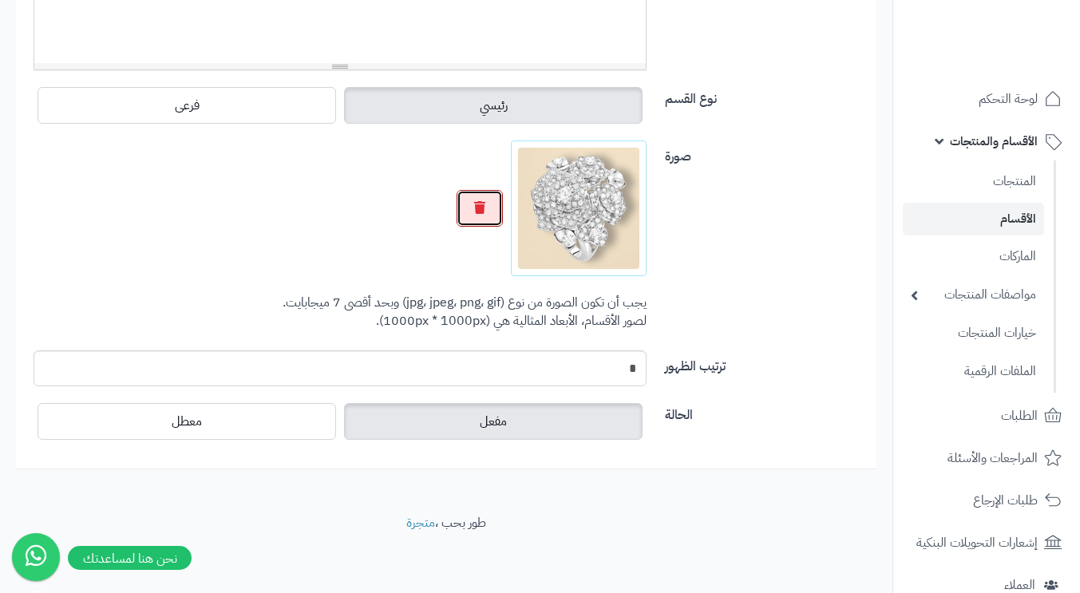
click at [474, 206] on icon "button" at bounding box center [479, 207] width 11 height 13
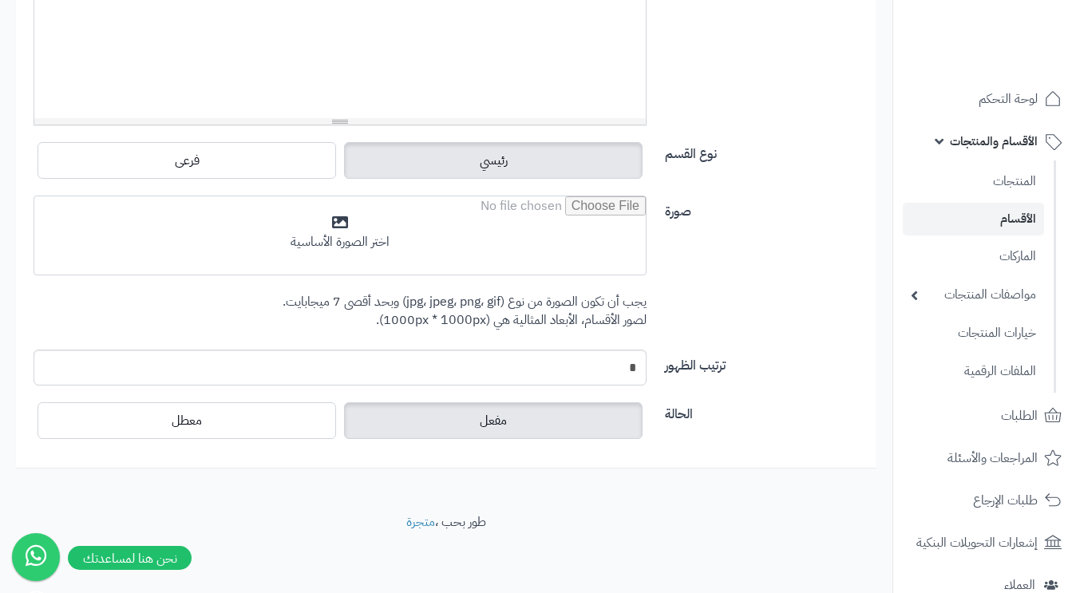
scroll to position [480, 0]
click at [574, 238] on input "file" at bounding box center [339, 237] width 611 height 80
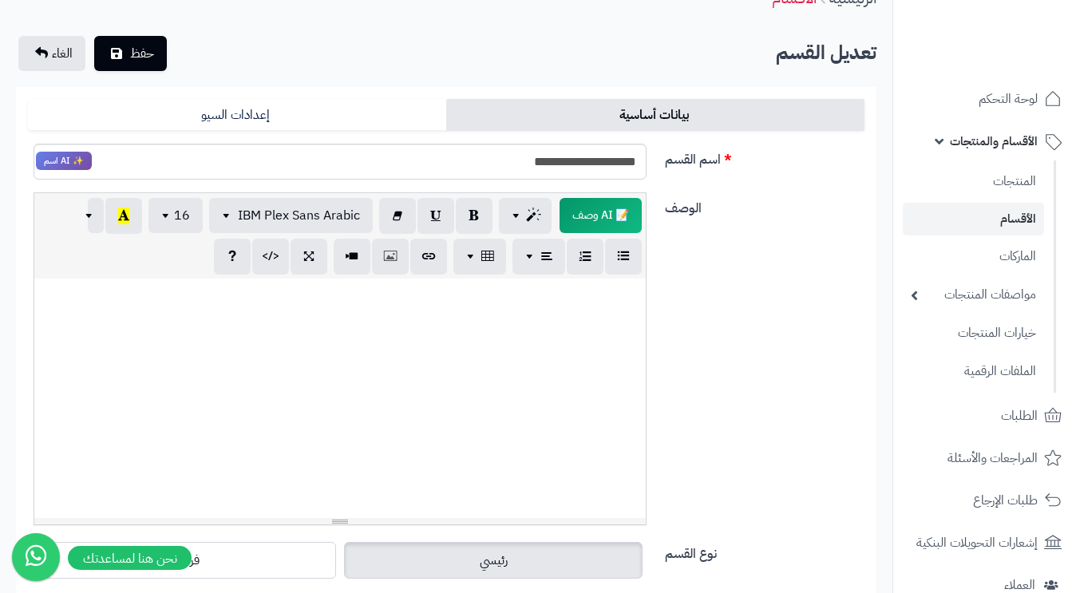
scroll to position [0, 0]
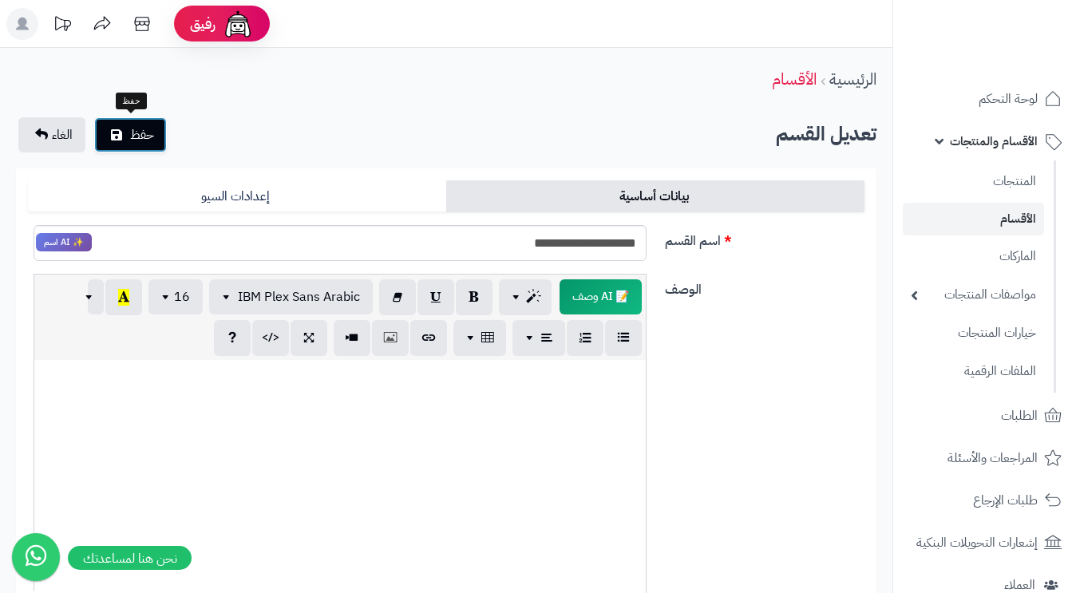
click at [119, 130] on icon "submit" at bounding box center [116, 134] width 11 height 13
click at [143, 128] on span "حفظ" at bounding box center [142, 134] width 24 height 19
click at [148, 127] on span "حفظ" at bounding box center [142, 134] width 24 height 19
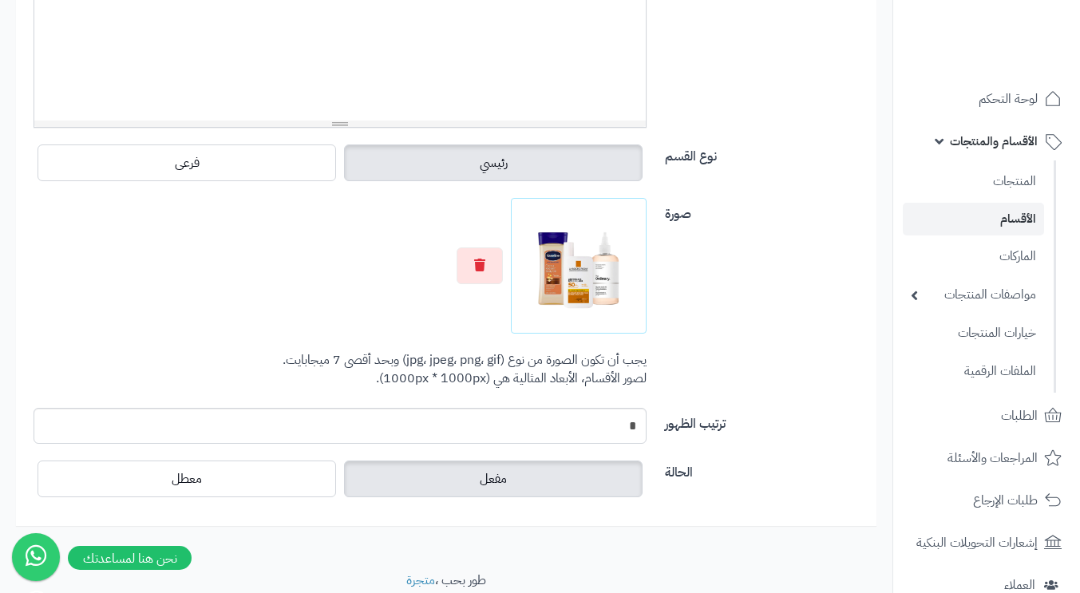
scroll to position [536, 0]
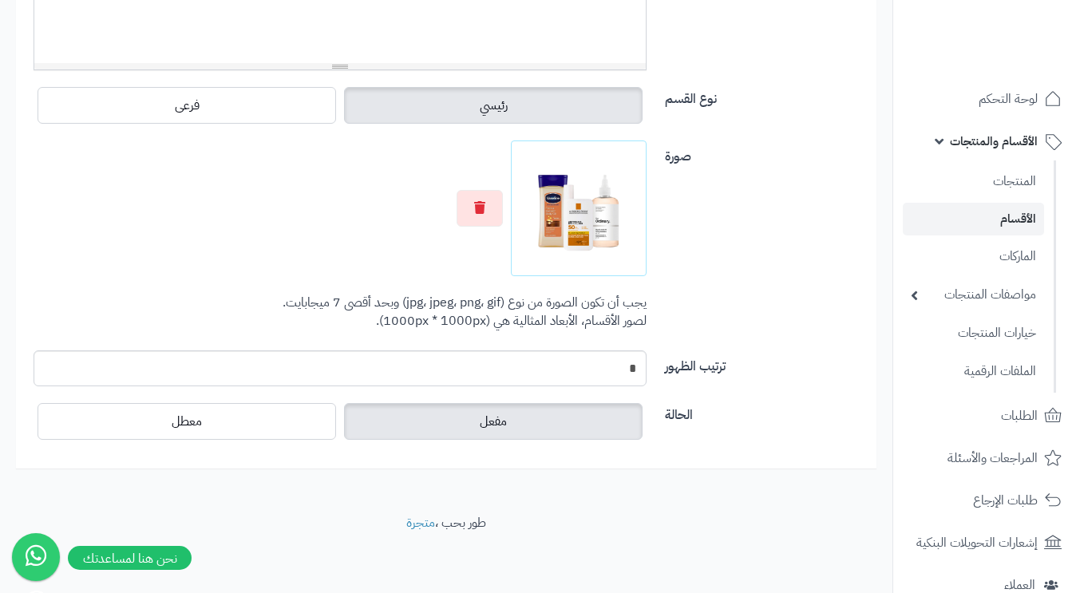
click at [1006, 216] on link "الأقسام" at bounding box center [973, 219] width 141 height 33
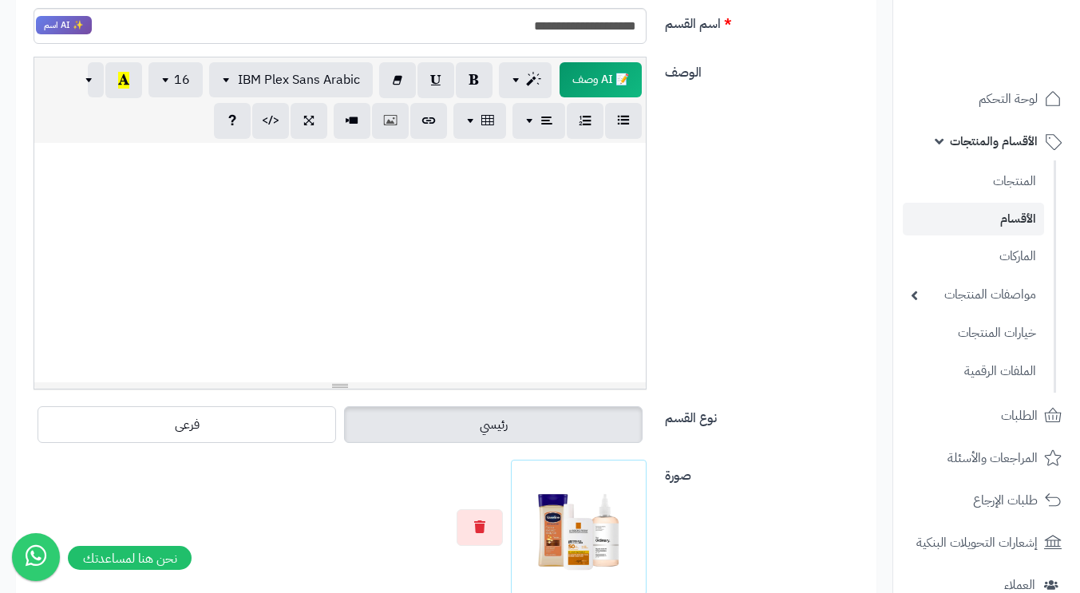
scroll to position [0, 0]
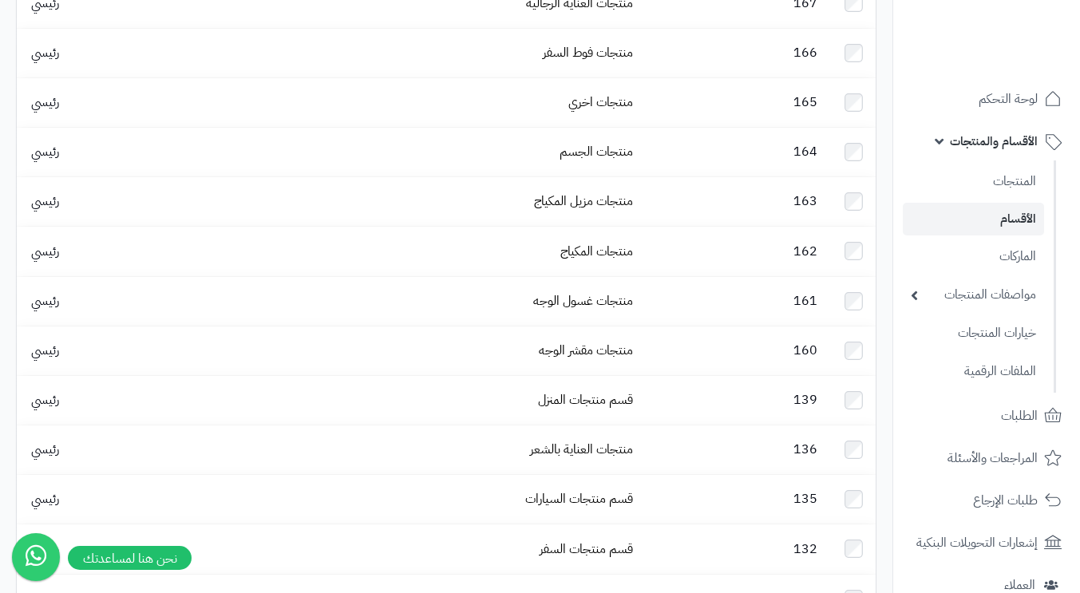
scroll to position [828, 0]
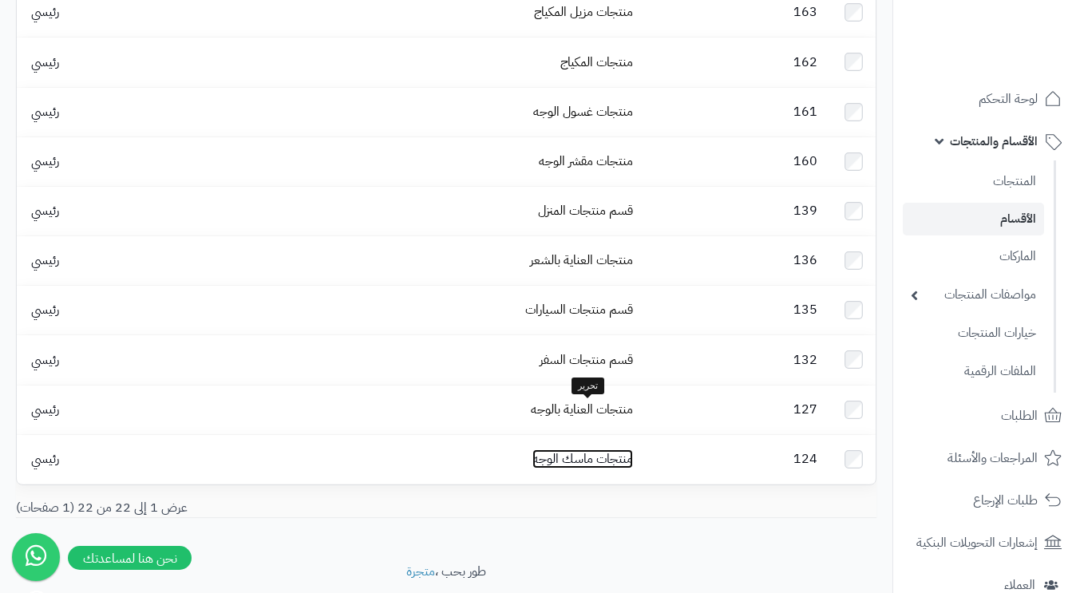
click at [568, 449] on link "منتجات ماسك الوجه" at bounding box center [582, 458] width 101 height 19
click at [588, 449] on link "منتجات ماسك الوجه" at bounding box center [582, 458] width 101 height 19
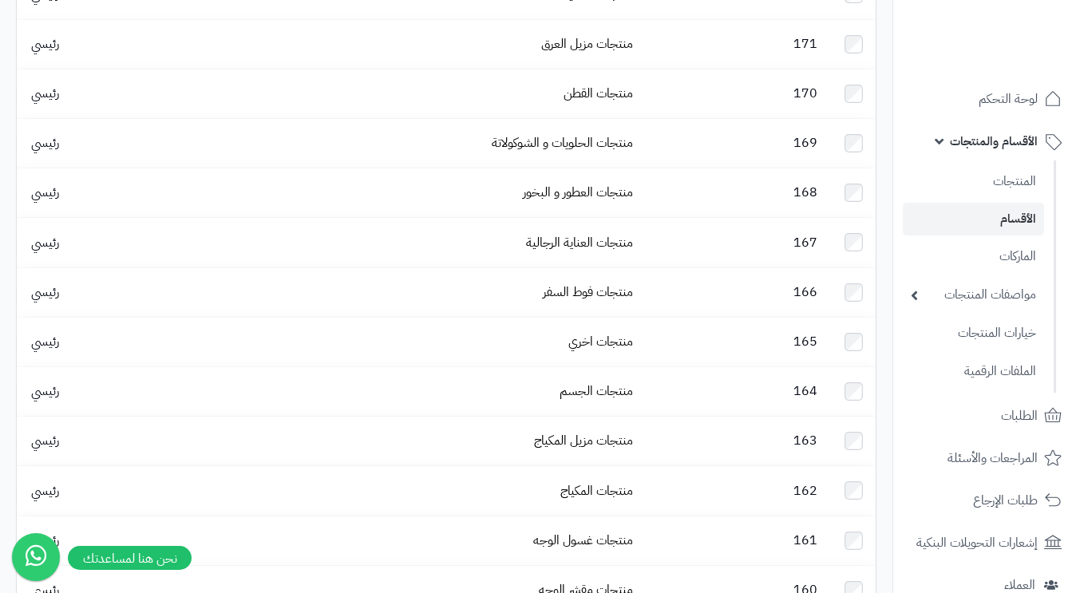
scroll to position [718, 0]
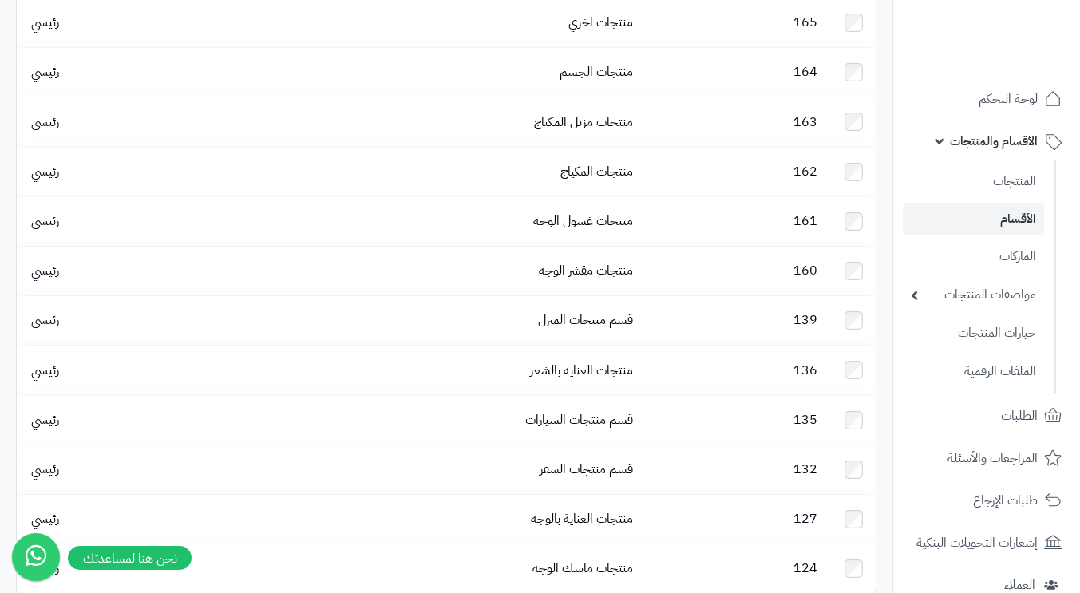
scroll to position [666, 0]
click at [595, 460] on link "قسم منتجات السفر" at bounding box center [585, 469] width 93 height 19
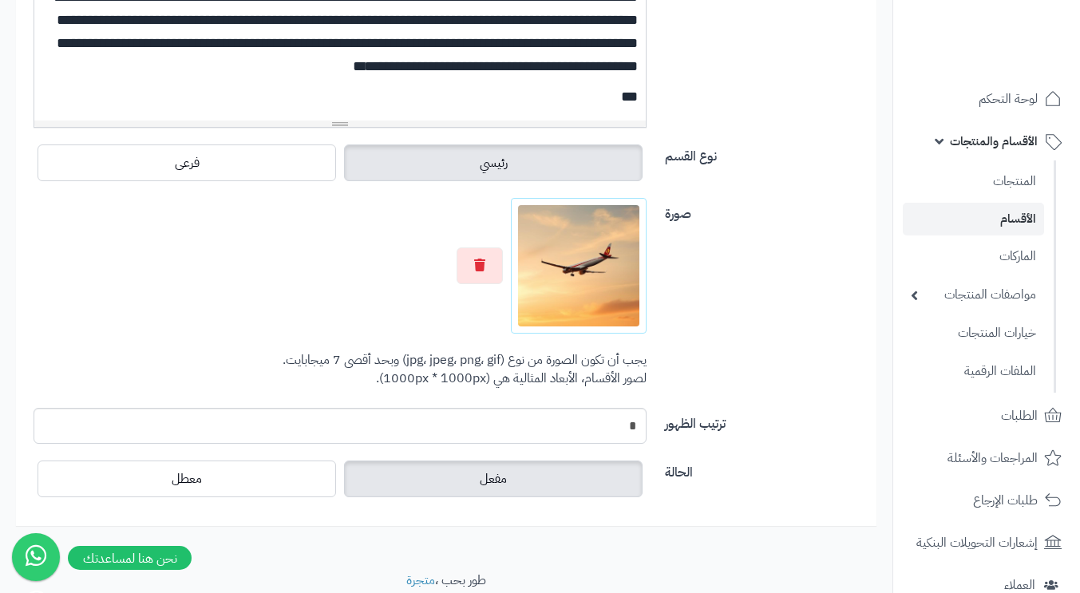
scroll to position [536, 0]
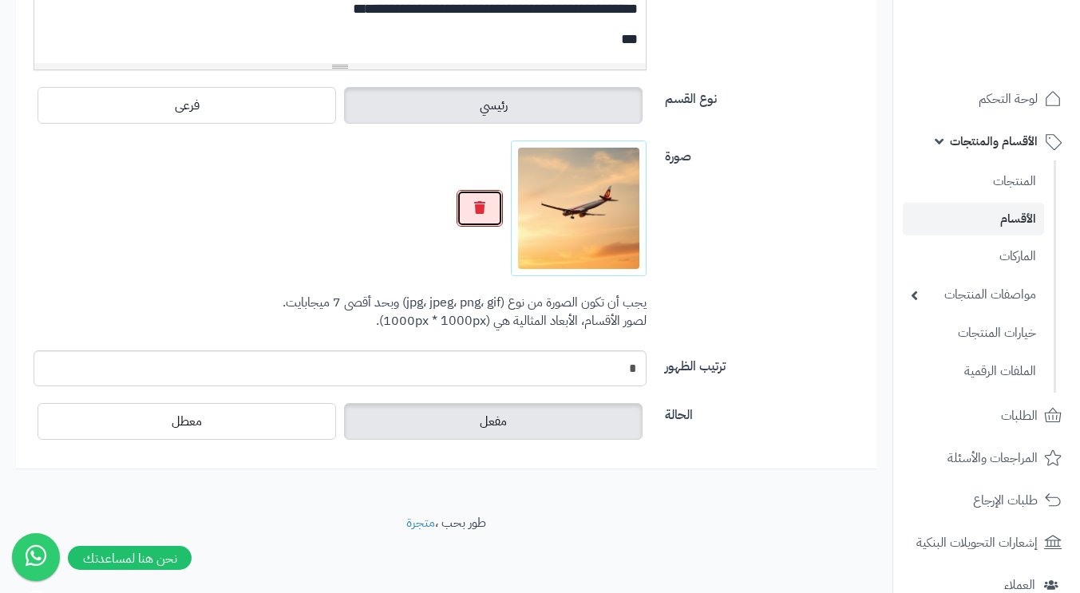
click at [479, 216] on button "button" at bounding box center [479, 208] width 46 height 37
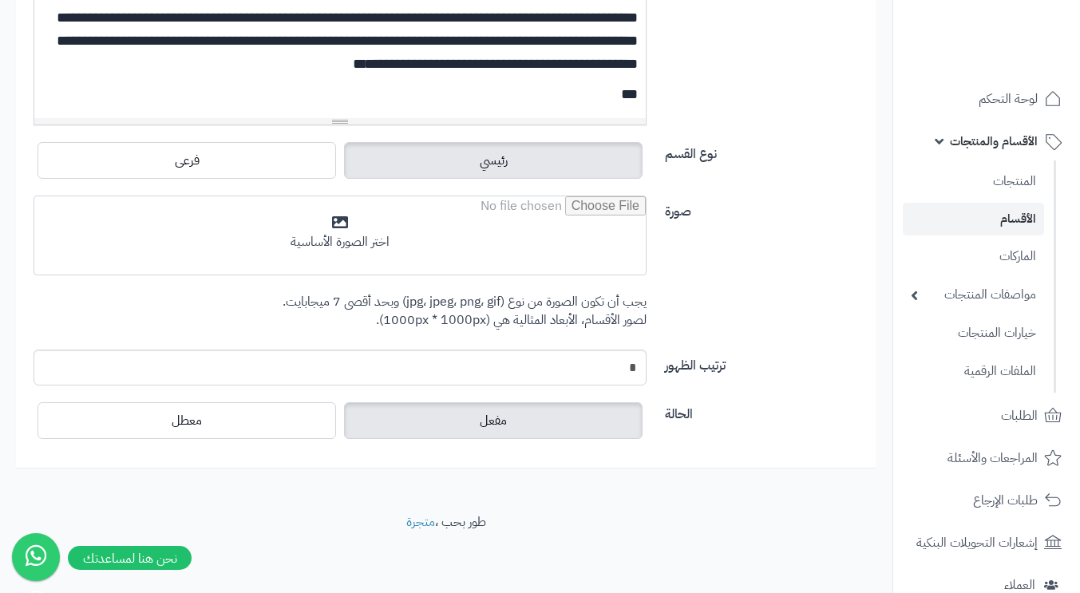
scroll to position [480, 0]
click at [547, 230] on input "file" at bounding box center [339, 237] width 611 height 80
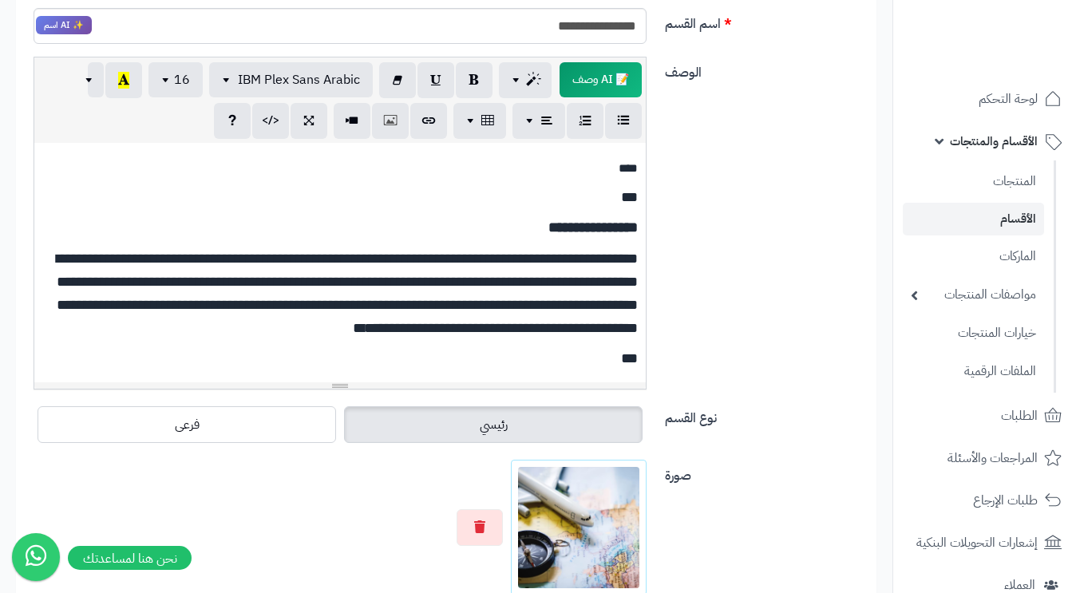
scroll to position [0, 0]
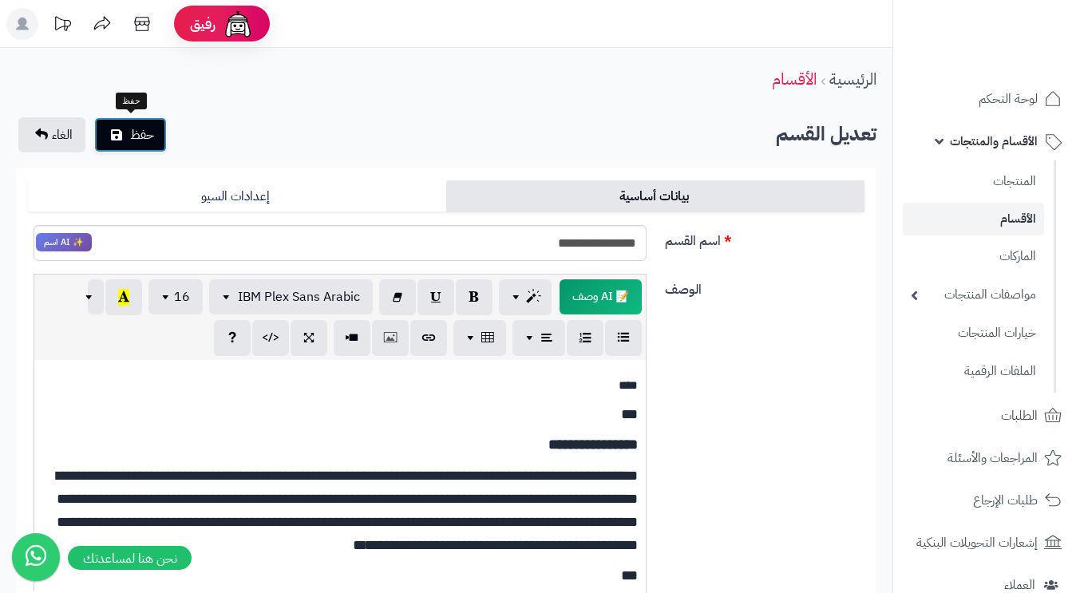
click at [140, 140] on span "حفظ" at bounding box center [142, 134] width 24 height 19
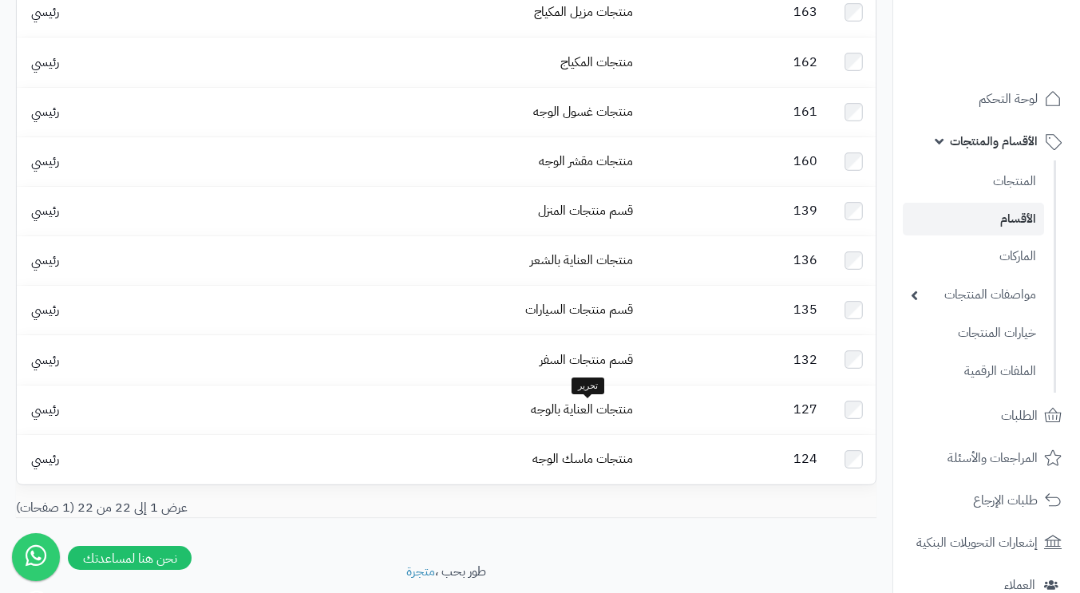
scroll to position [748, 0]
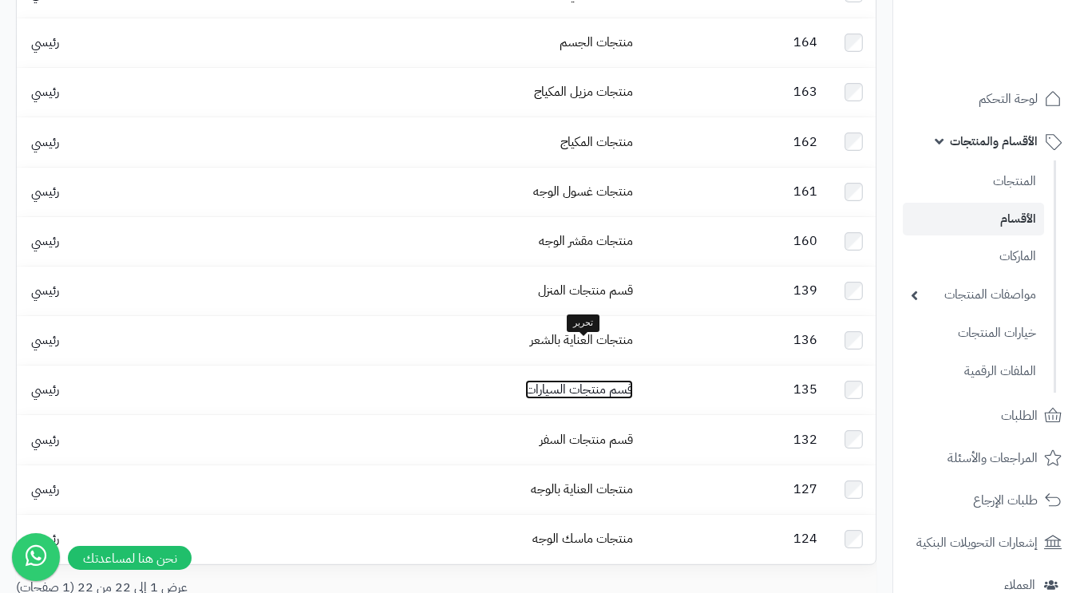
click at [576, 380] on link "قسم منتجات السيارات" at bounding box center [579, 389] width 108 height 19
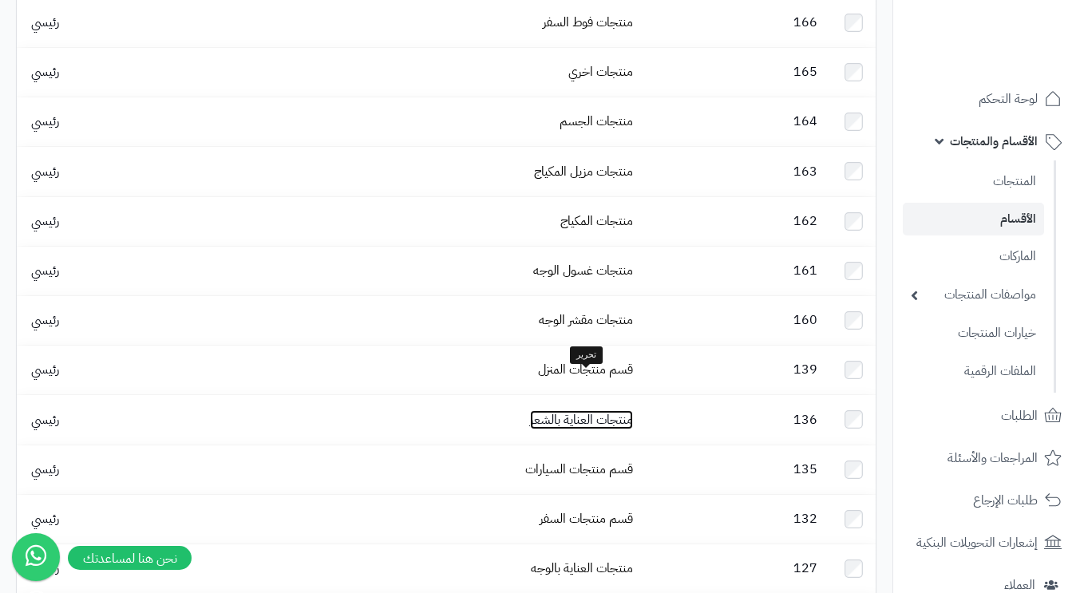
click at [580, 410] on link "منتجات العناية بالشعر" at bounding box center [581, 419] width 103 height 19
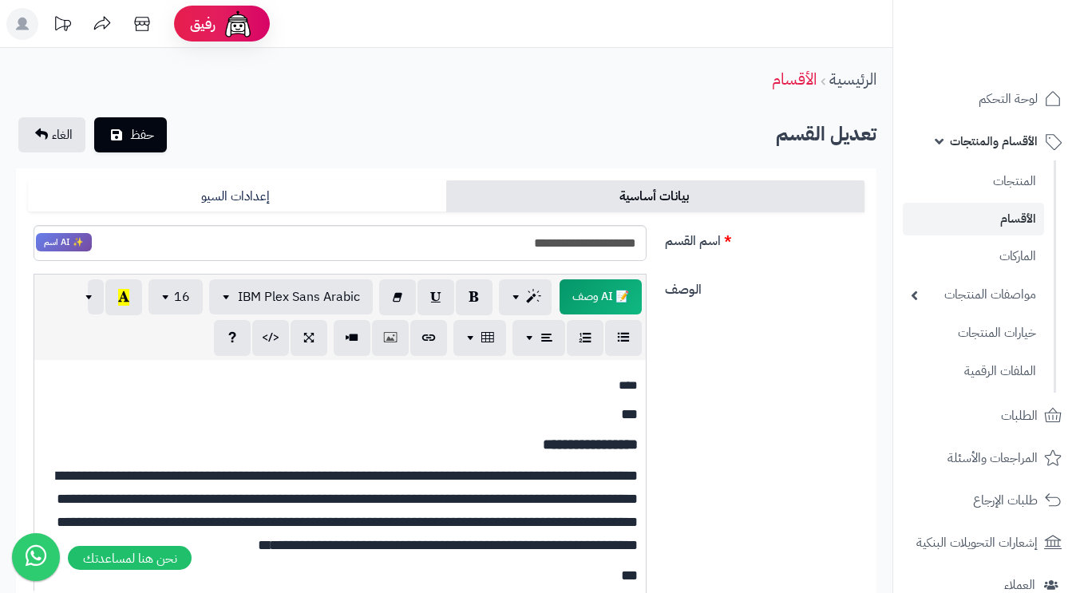
click at [690, 347] on div "**********" at bounding box center [446, 447] width 849 height 346
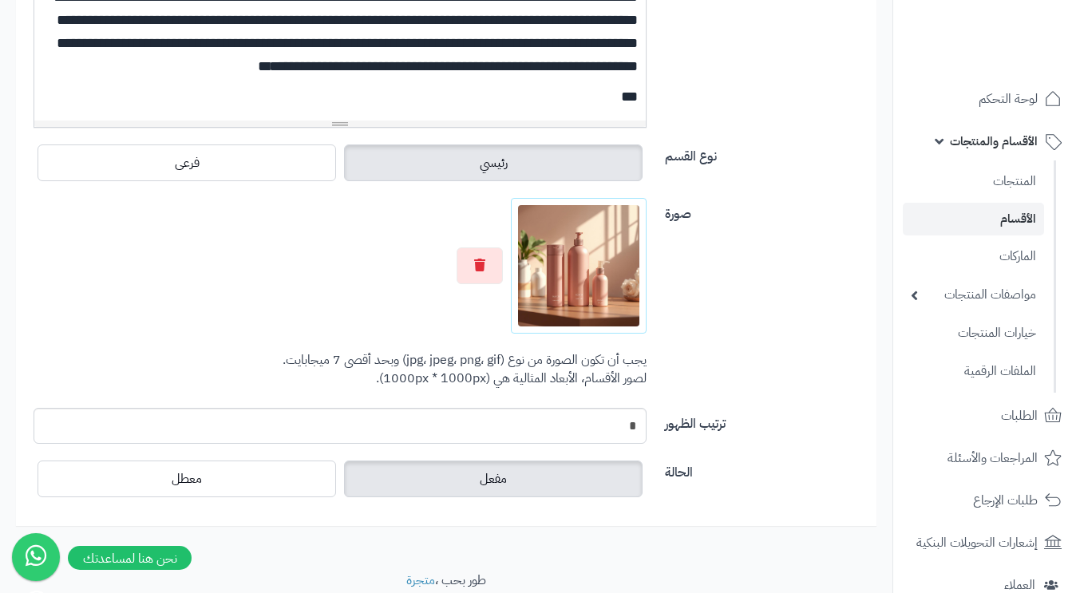
scroll to position [399, 0]
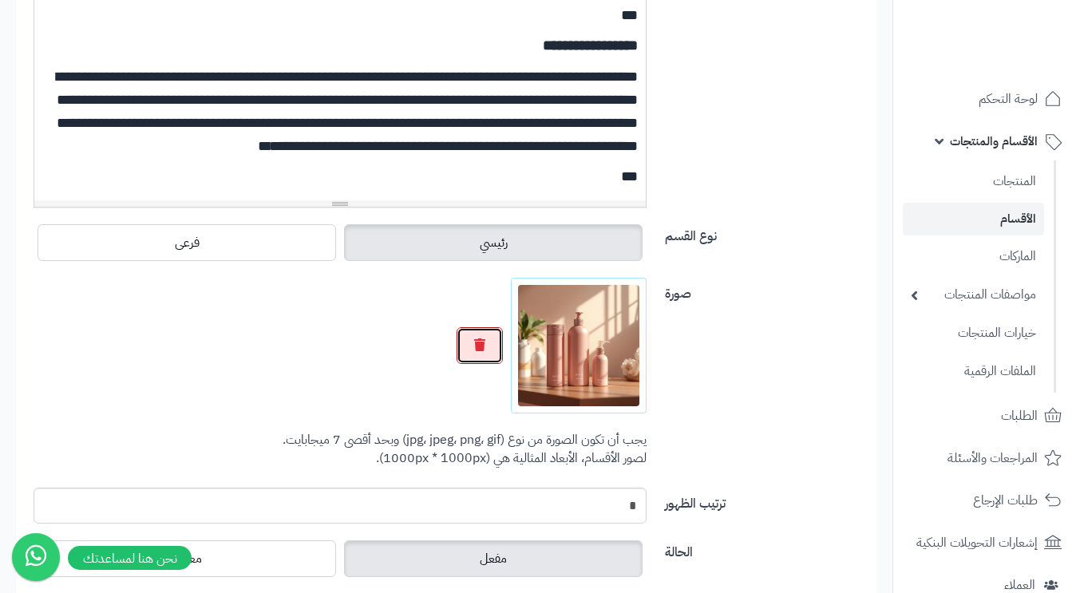
click at [466, 348] on button "button" at bounding box center [479, 345] width 46 height 37
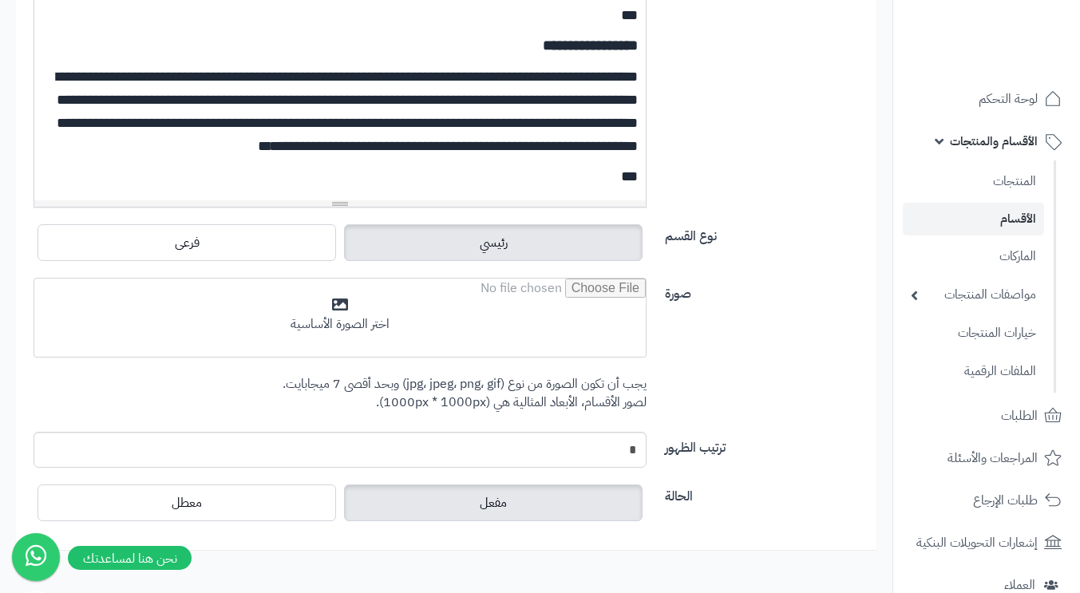
click at [507, 334] on input "file" at bounding box center [339, 319] width 611 height 80
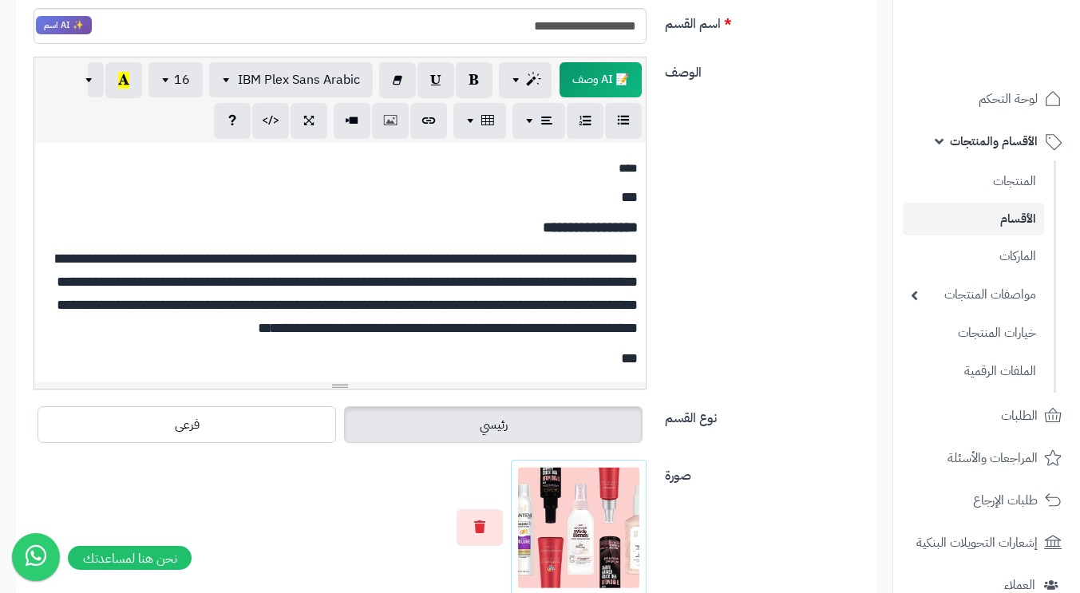
scroll to position [0, 0]
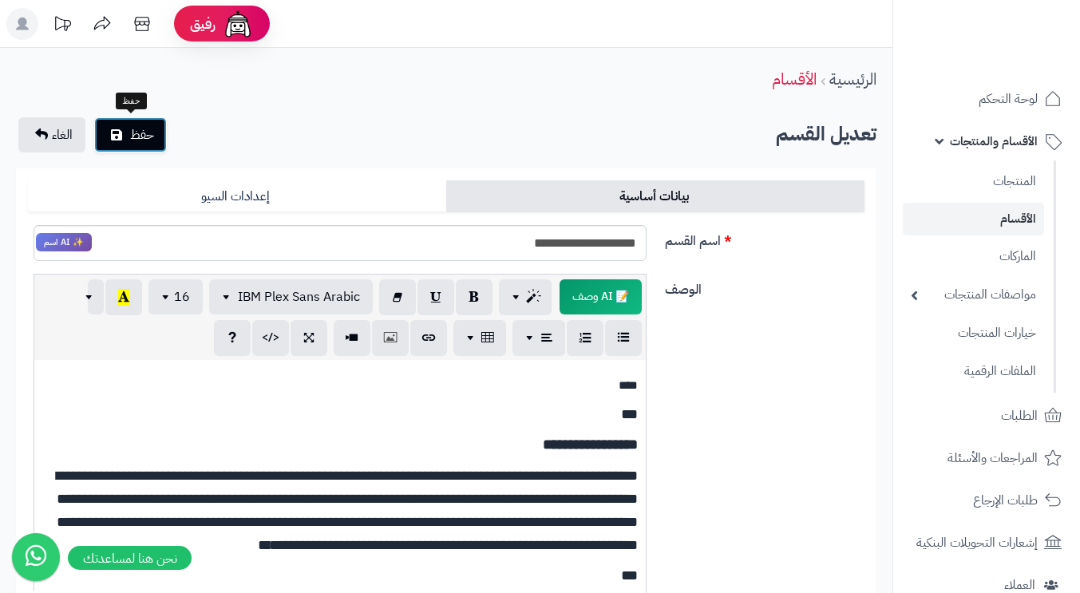
click at [136, 136] on span "حفظ" at bounding box center [142, 134] width 24 height 19
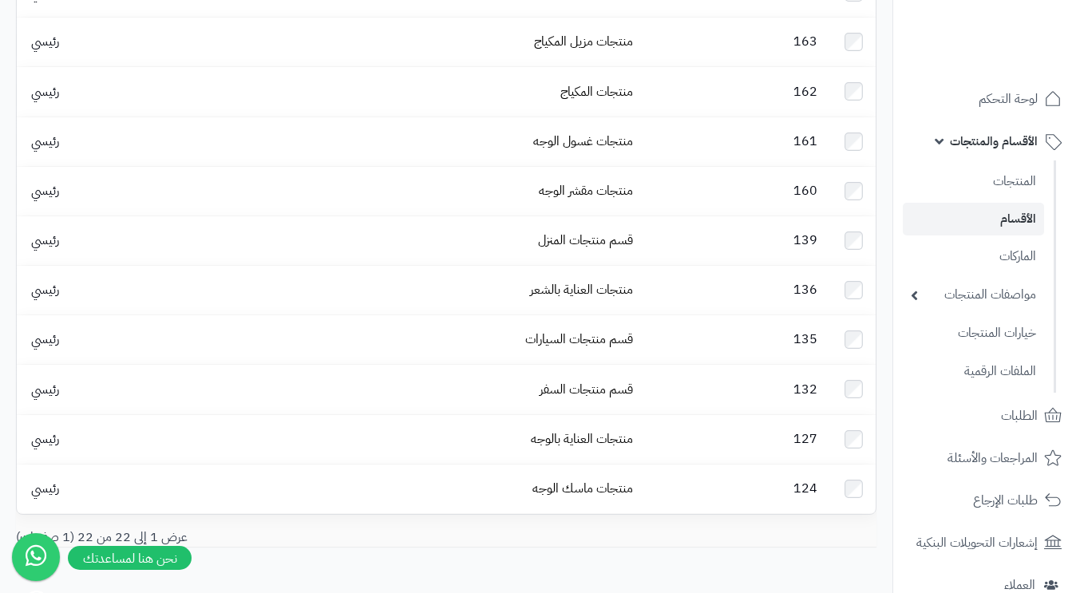
scroll to position [718, 0]
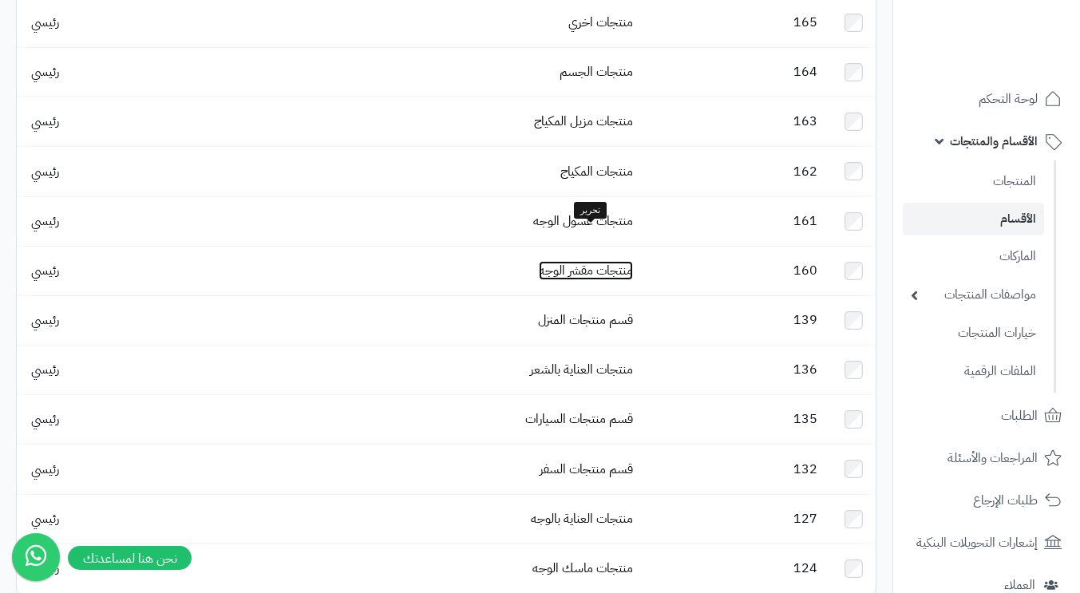
click at [582, 261] on link "منتجات مقشر الوجه" at bounding box center [586, 270] width 94 height 19
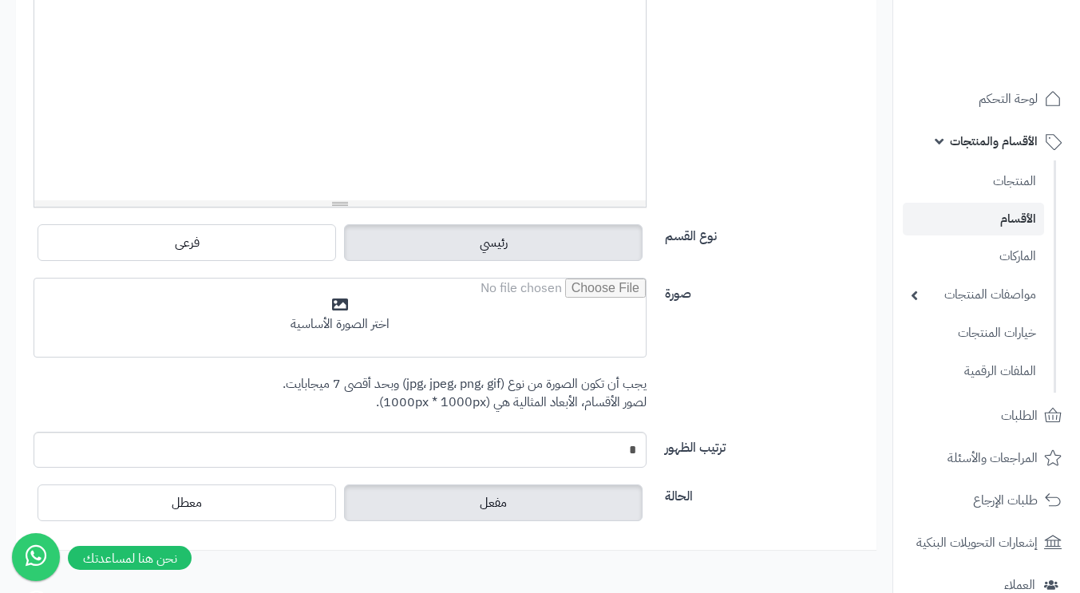
scroll to position [480, 0]
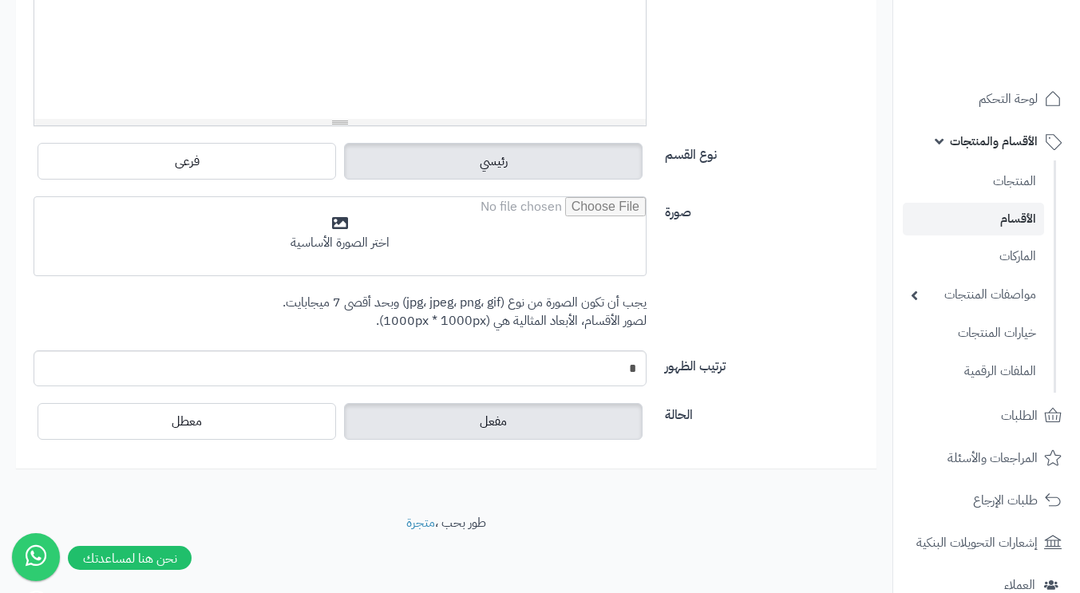
click at [332, 217] on input "file" at bounding box center [339, 237] width 611 height 80
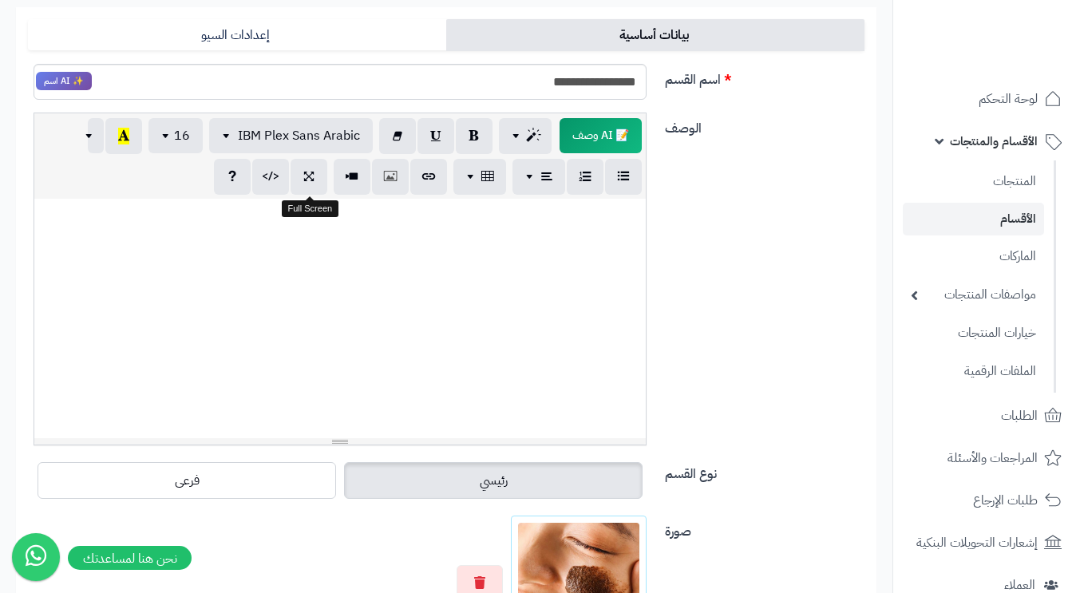
scroll to position [0, 0]
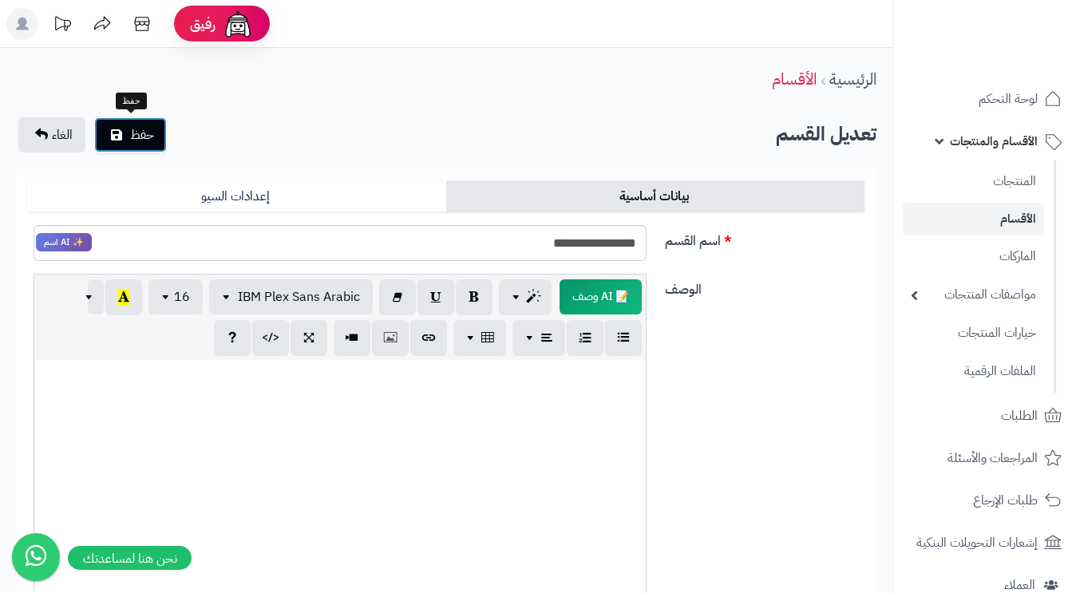
click at [124, 133] on button "حفظ" at bounding box center [130, 134] width 73 height 35
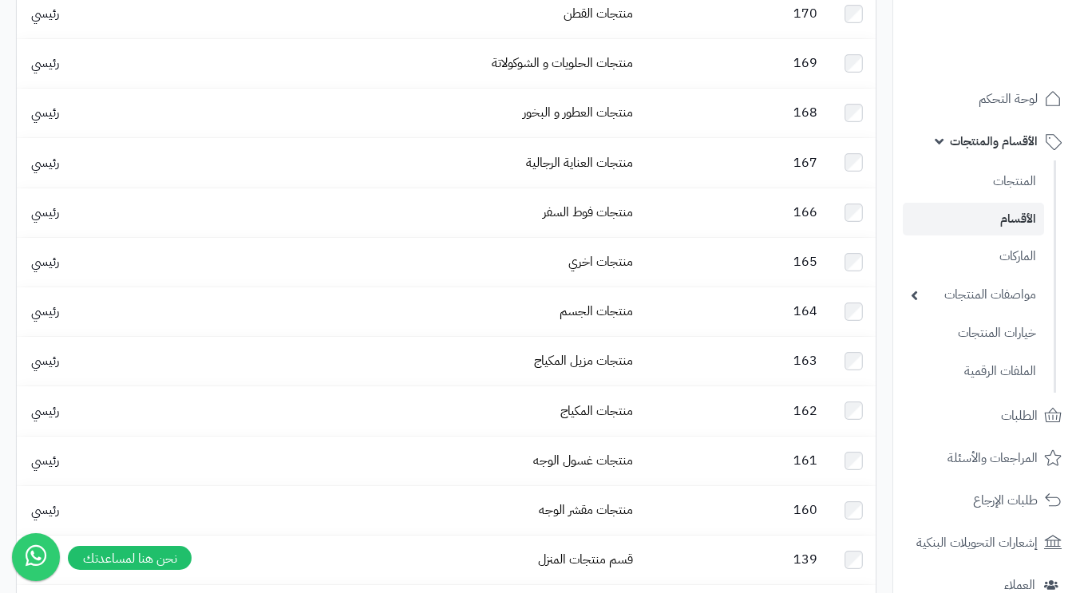
scroll to position [559, 0]
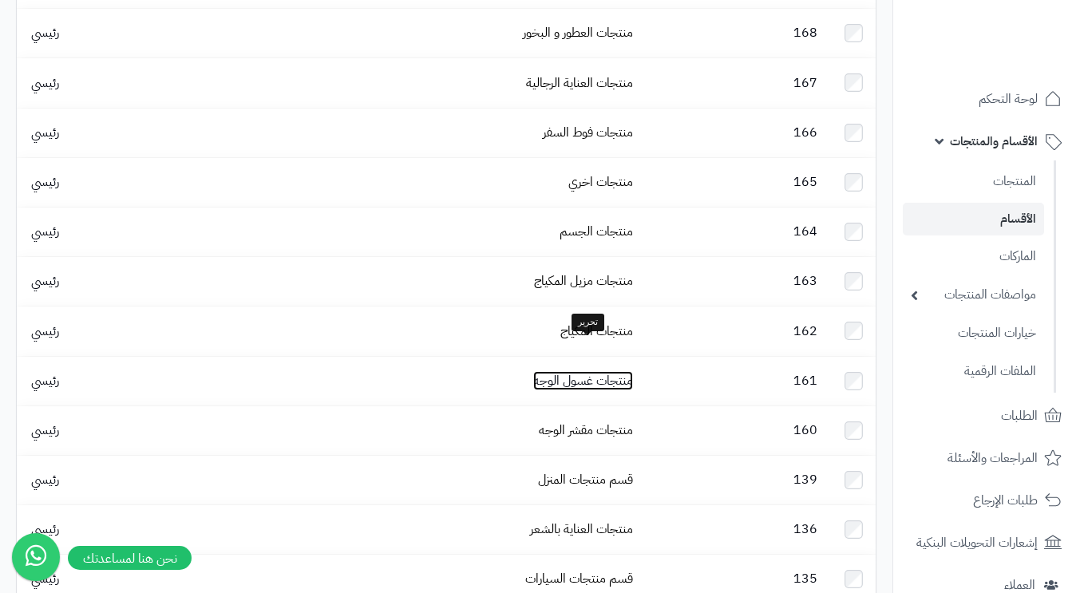
click at [583, 371] on link "منتجات غسول الوجه" at bounding box center [583, 380] width 100 height 19
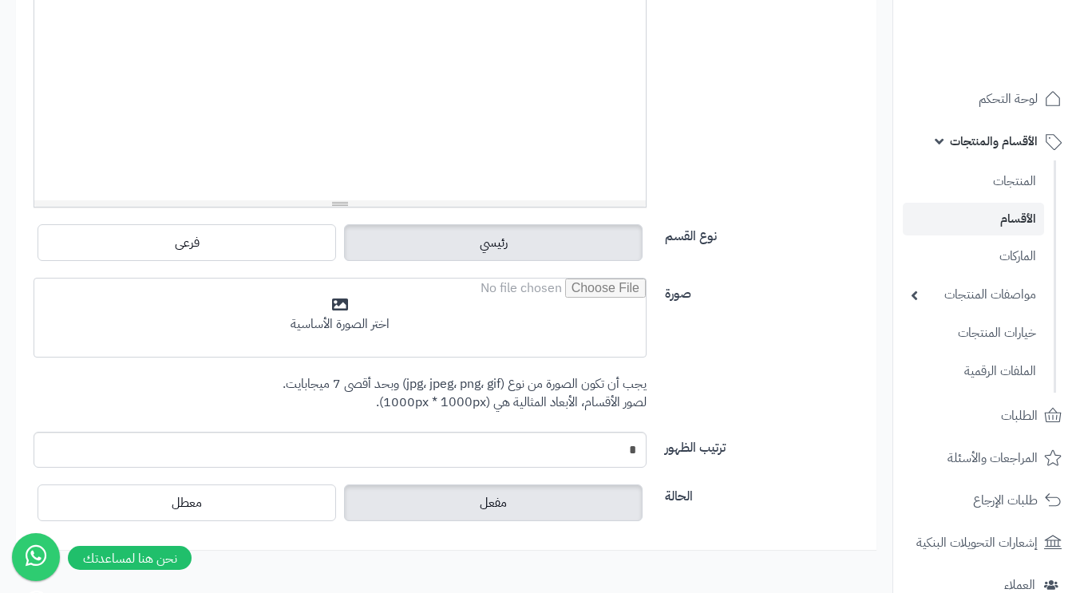
scroll to position [479, 0]
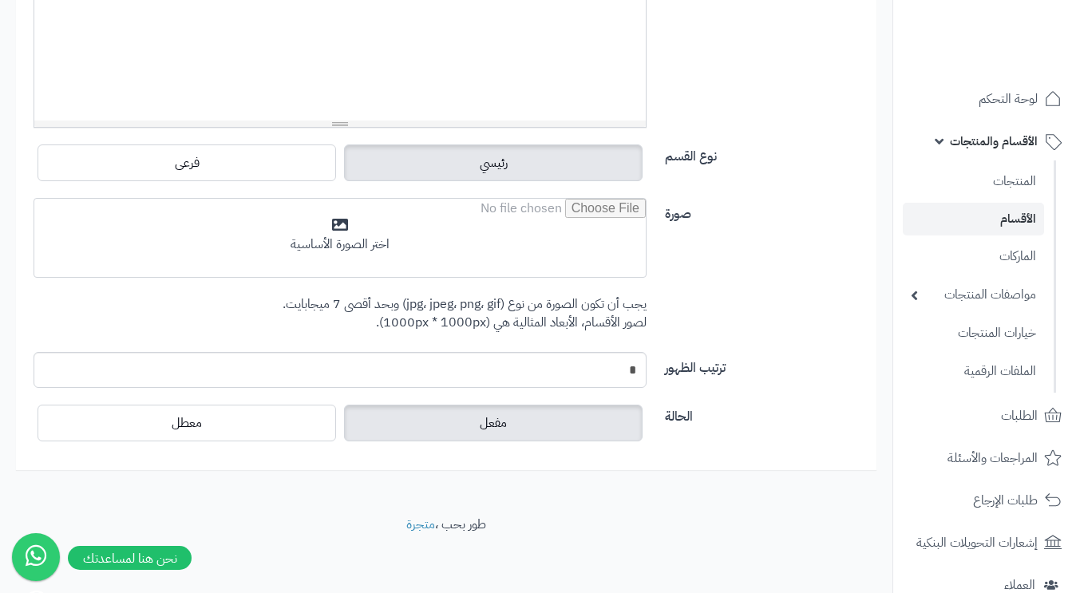
click at [449, 253] on input "file" at bounding box center [339, 239] width 611 height 80
click at [437, 219] on input "file" at bounding box center [339, 239] width 611 height 80
click at [370, 253] on input "file" at bounding box center [339, 239] width 611 height 80
type input "**********"
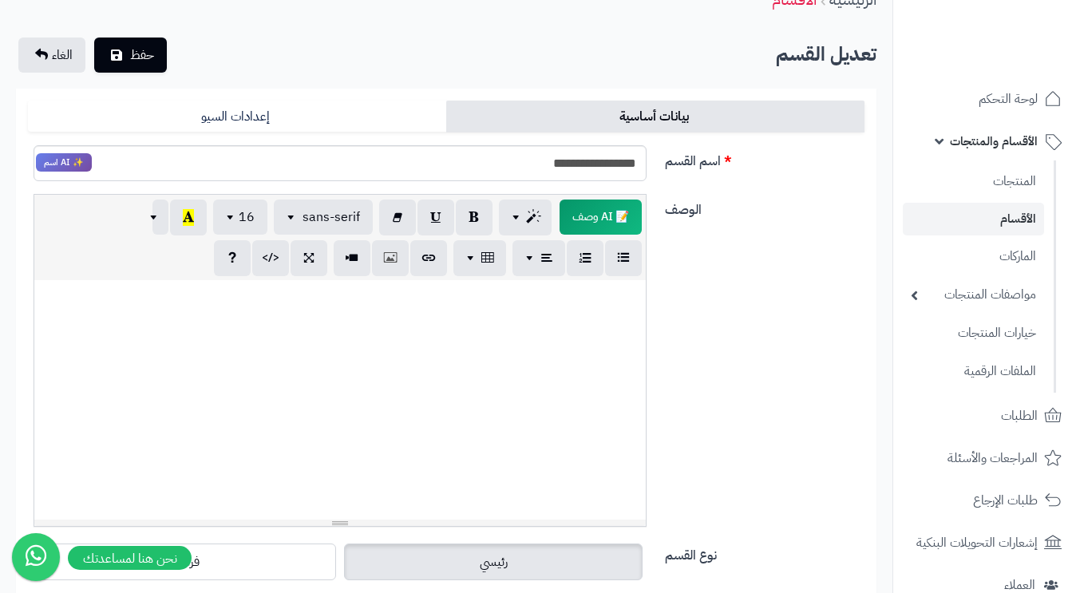
scroll to position [0, 0]
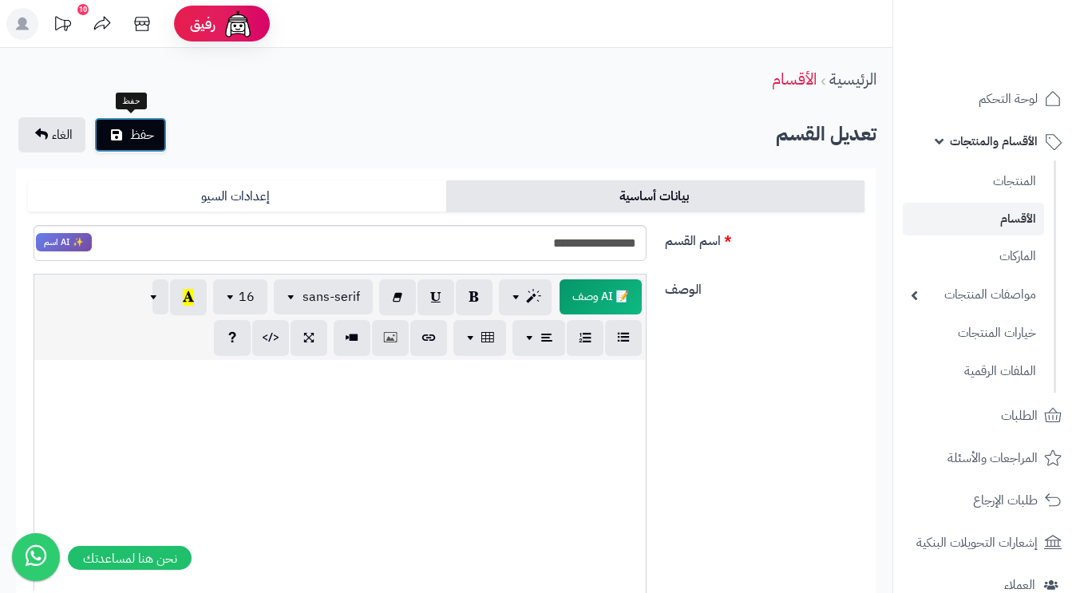
click at [127, 140] on button "حفظ" at bounding box center [130, 134] width 73 height 35
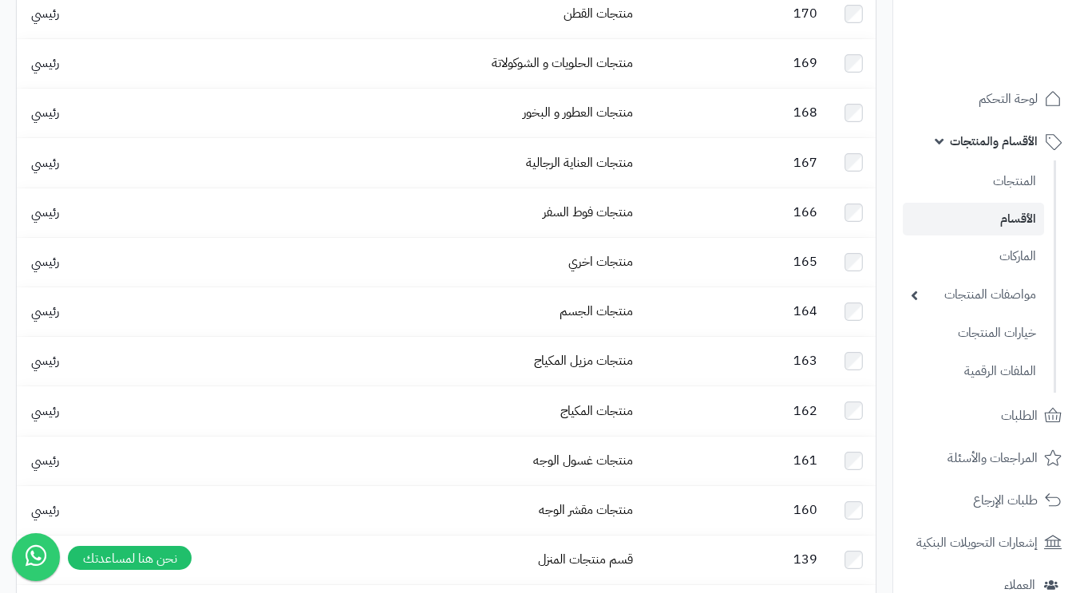
scroll to position [399, 0]
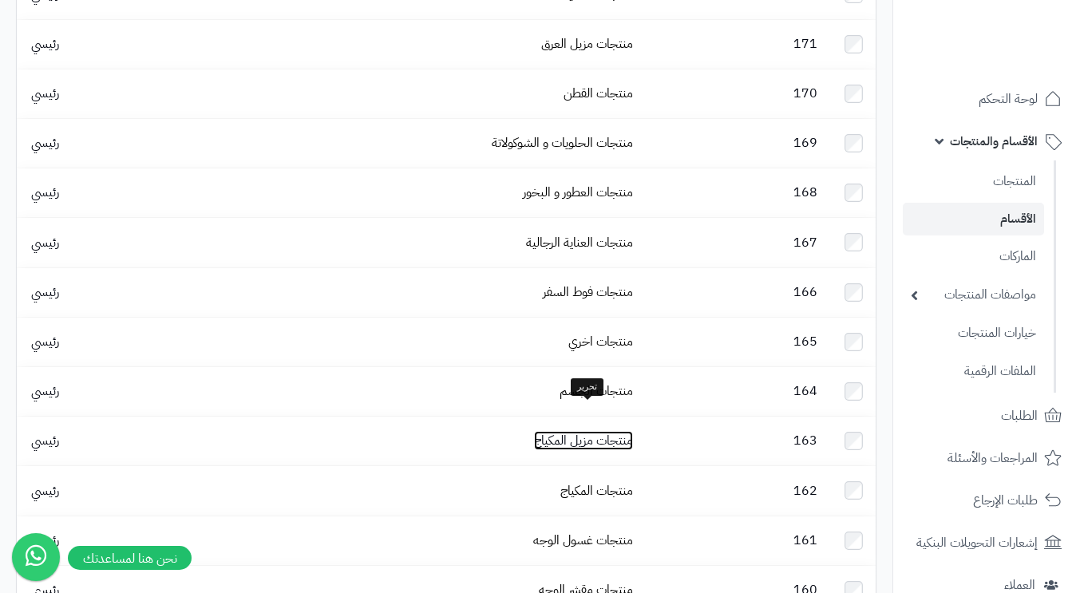
click at [595, 431] on link "منتجات مزيل المكياج" at bounding box center [583, 440] width 99 height 19
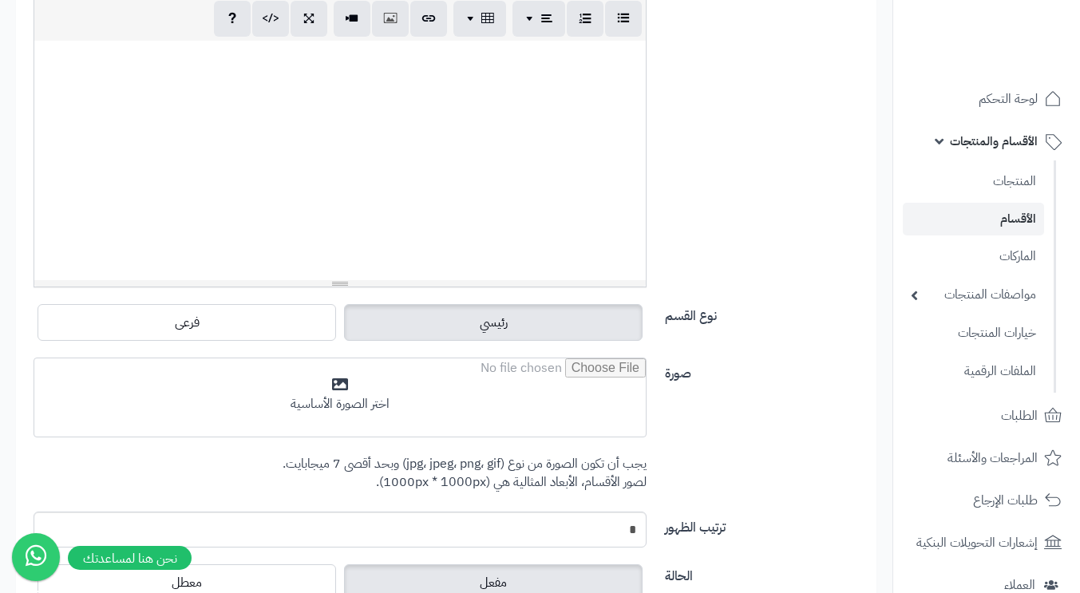
scroll to position [480, 0]
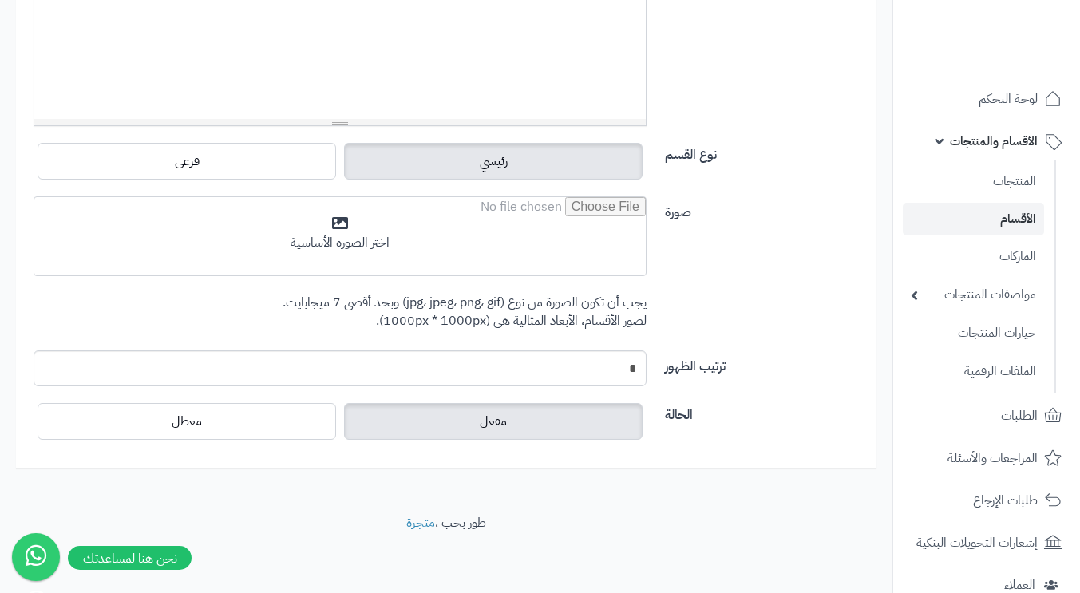
click at [405, 236] on input "file" at bounding box center [339, 237] width 611 height 80
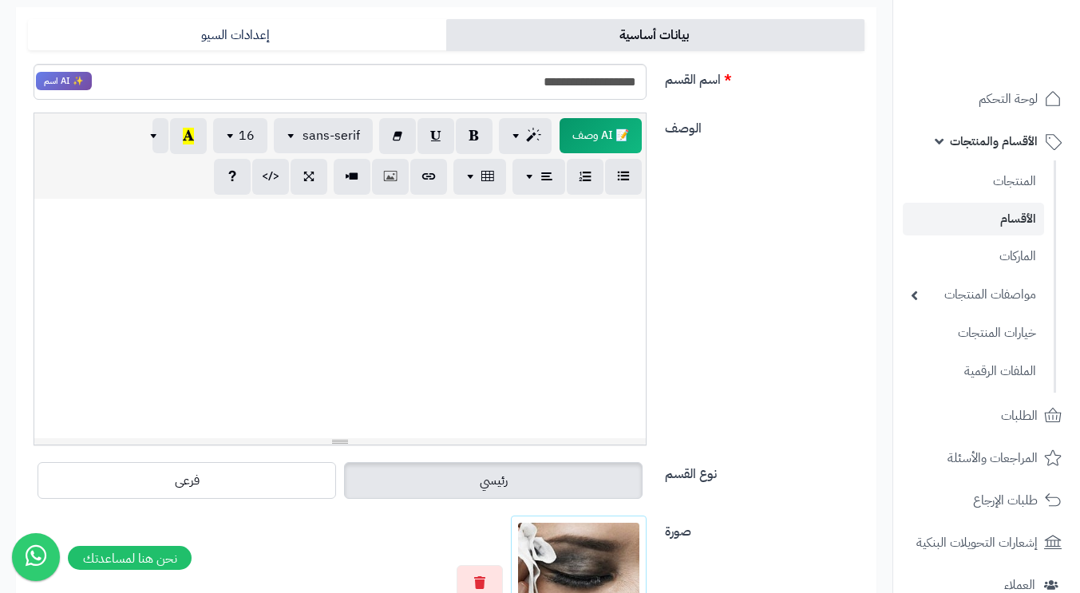
scroll to position [0, 0]
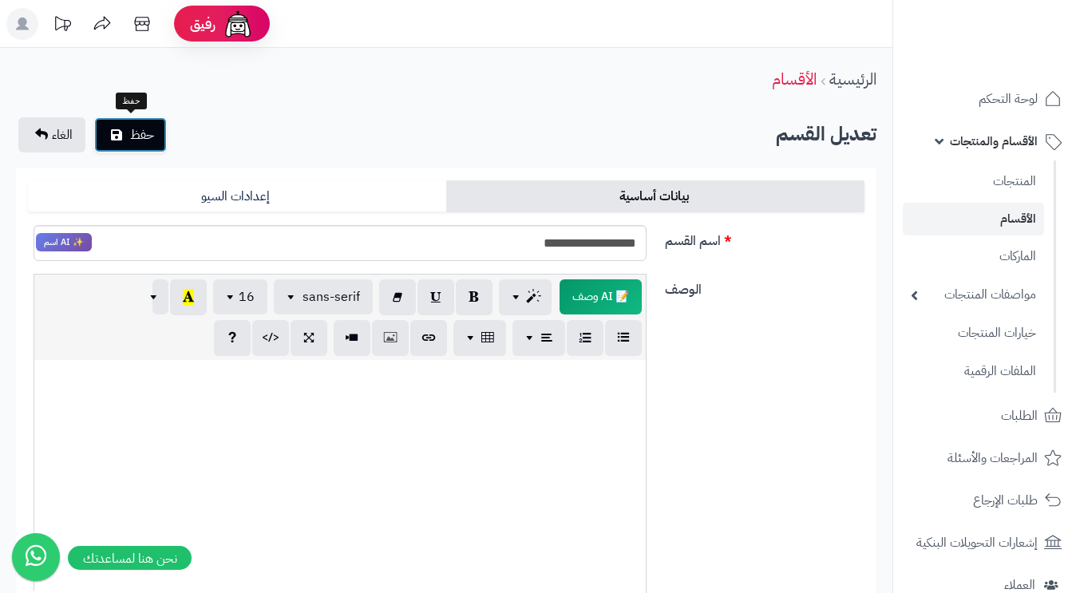
click at [136, 130] on span "حفظ" at bounding box center [142, 134] width 24 height 19
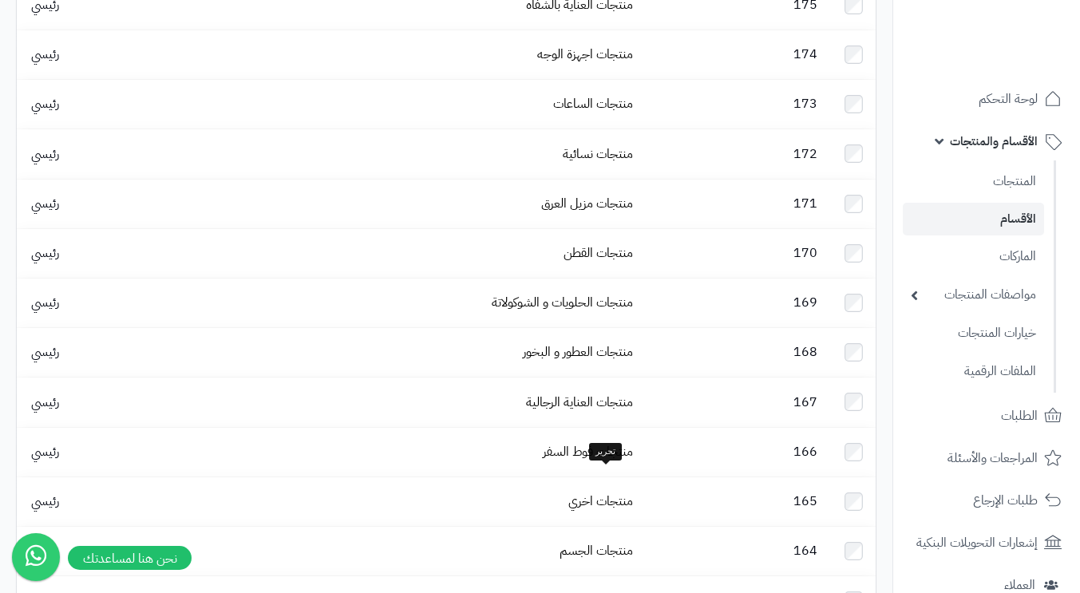
scroll to position [399, 0]
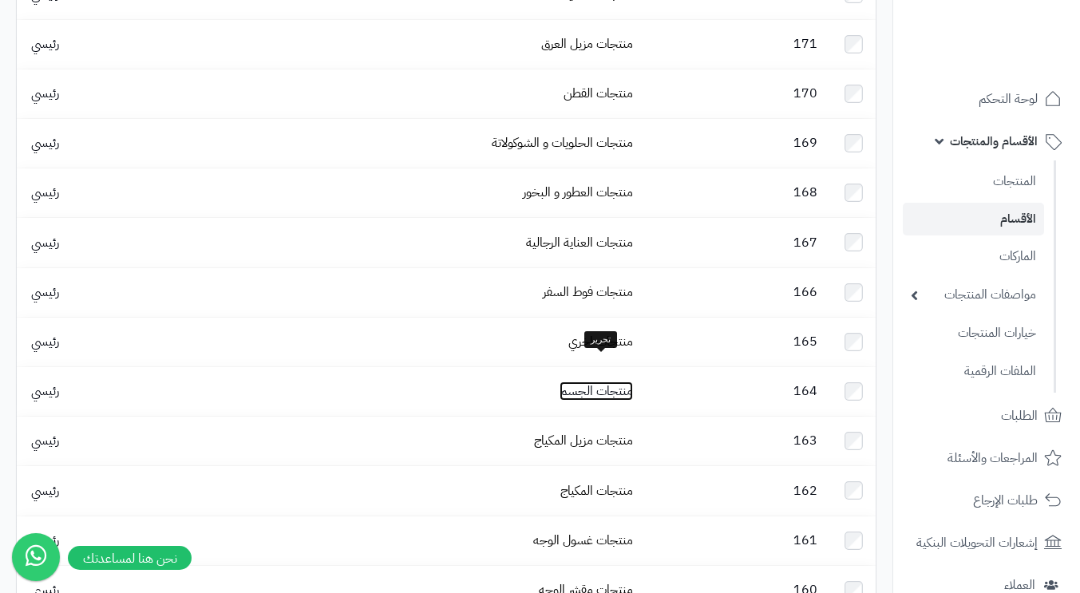
click at [612, 381] on link "منتجات الجسم" at bounding box center [595, 390] width 73 height 19
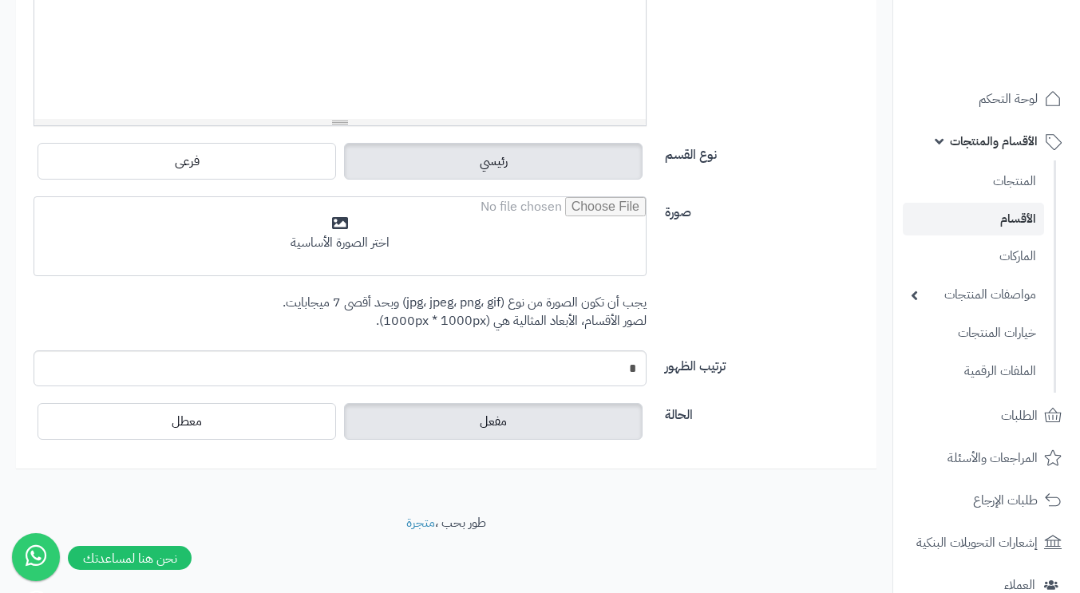
scroll to position [480, 0]
click at [342, 233] on input "file" at bounding box center [339, 237] width 611 height 80
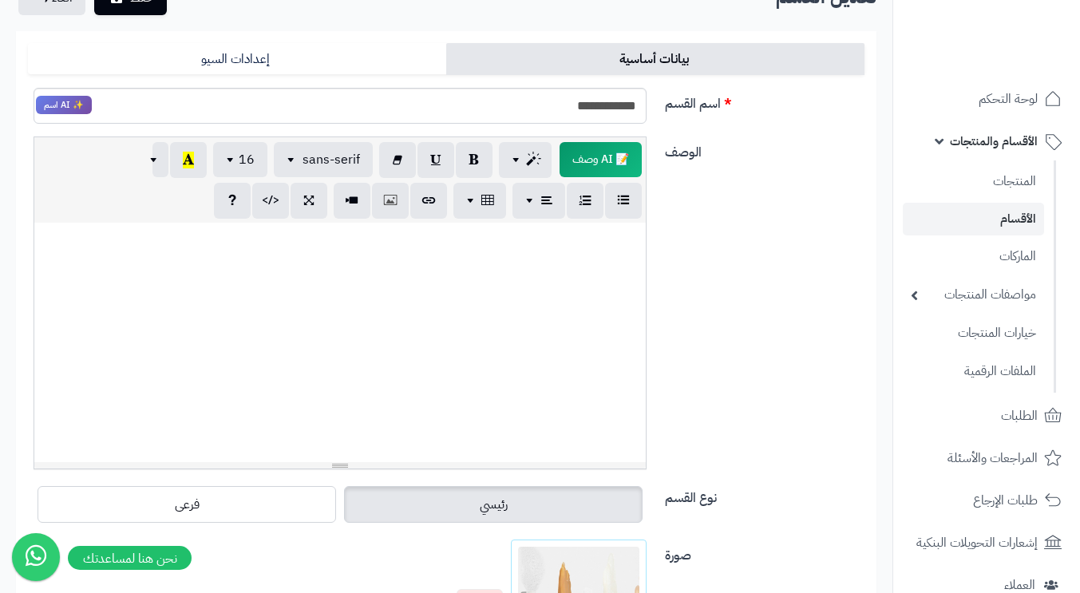
scroll to position [0, 0]
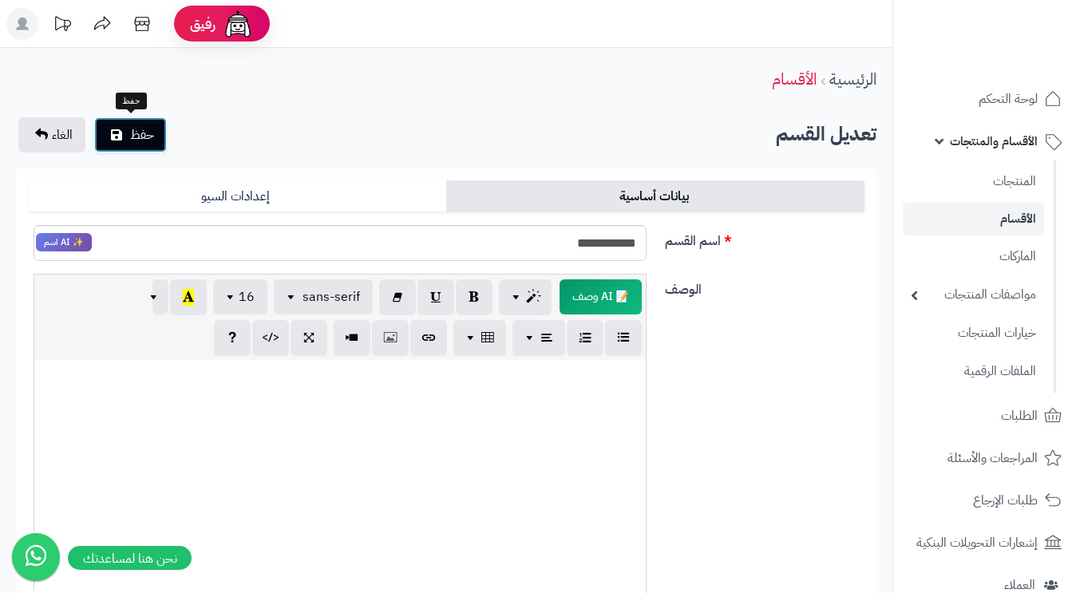
click at [136, 136] on span "حفظ" at bounding box center [142, 134] width 24 height 19
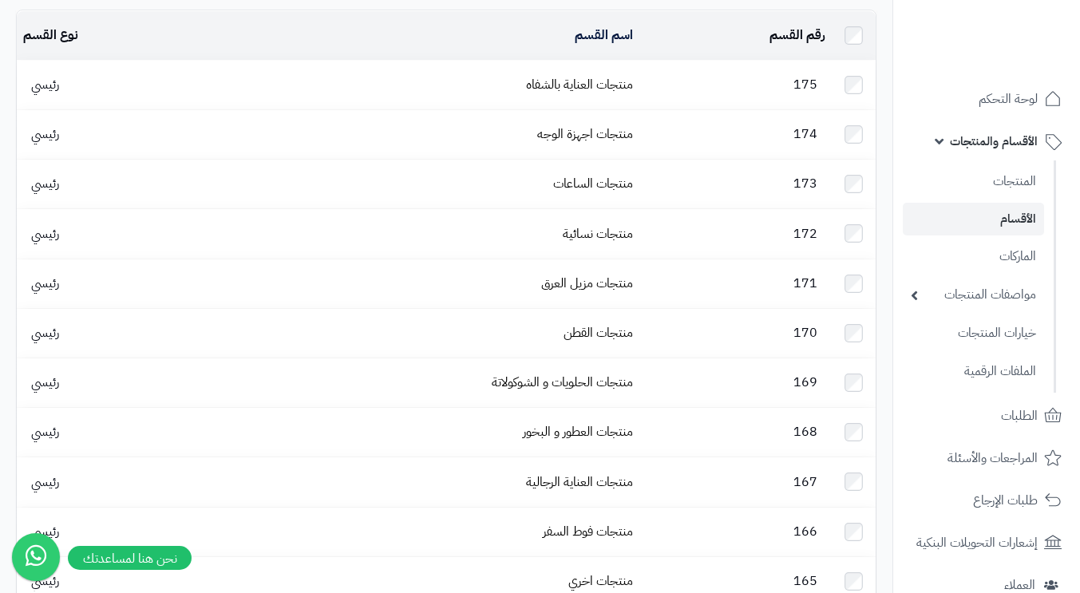
scroll to position [239, 0]
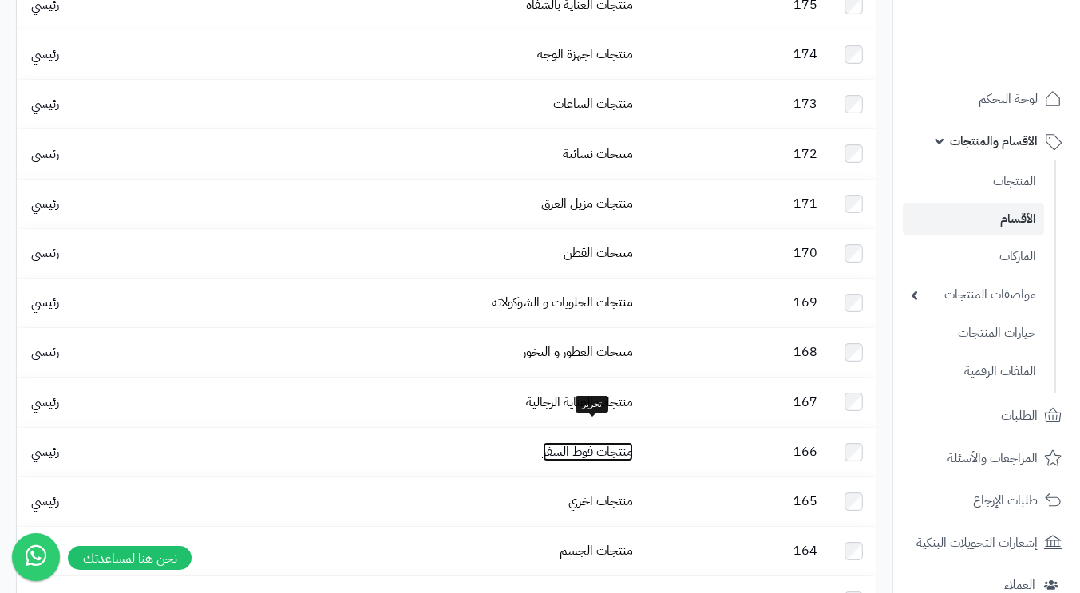
click at [621, 442] on link "منتجات فوط السفر" at bounding box center [588, 451] width 90 height 19
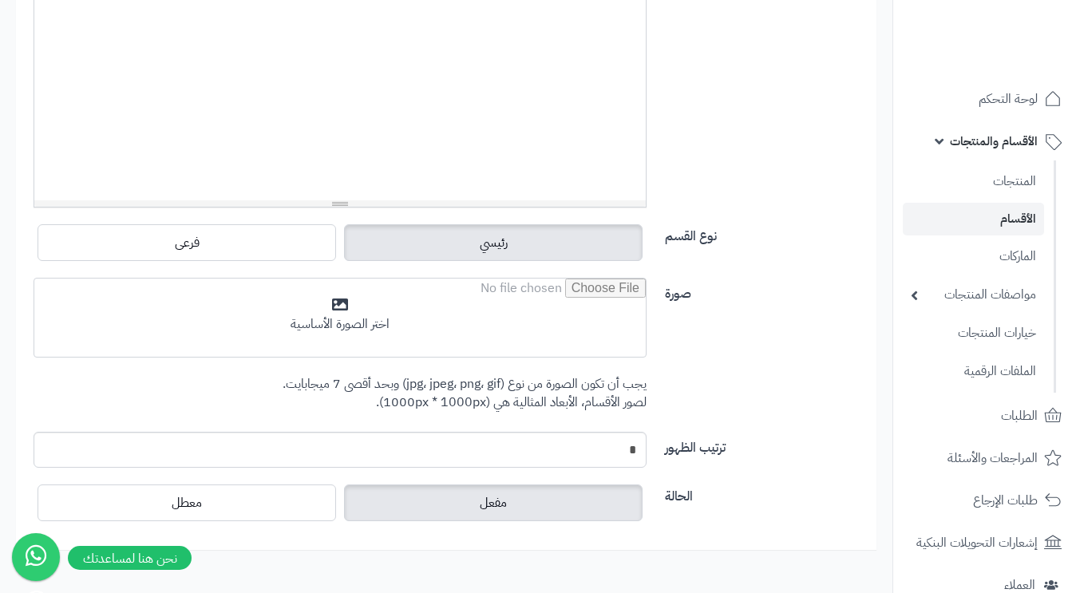
scroll to position [480, 0]
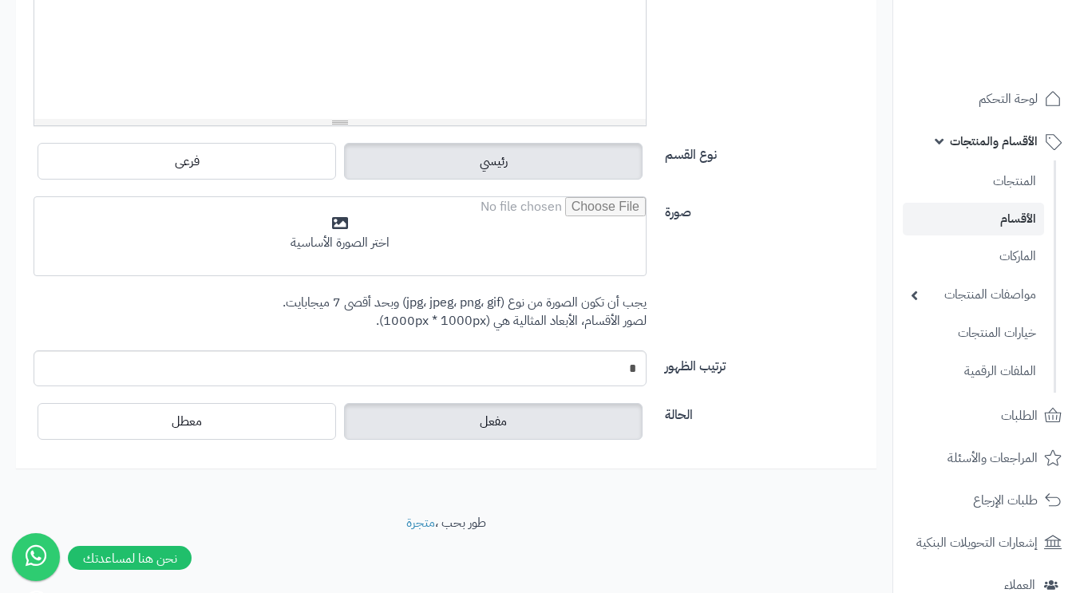
click at [441, 234] on input "file" at bounding box center [339, 237] width 611 height 80
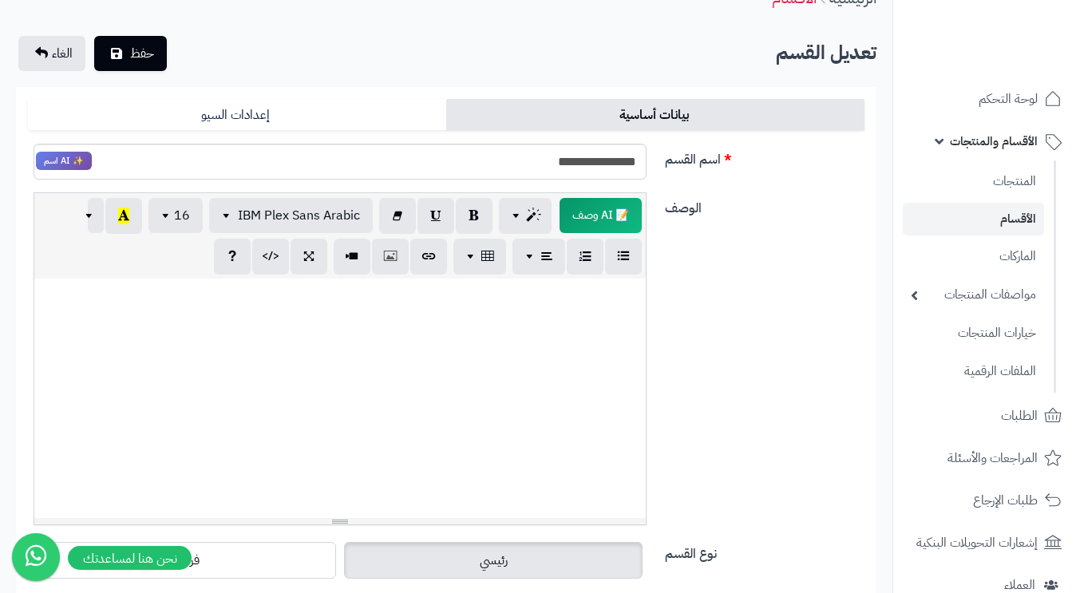
scroll to position [0, 0]
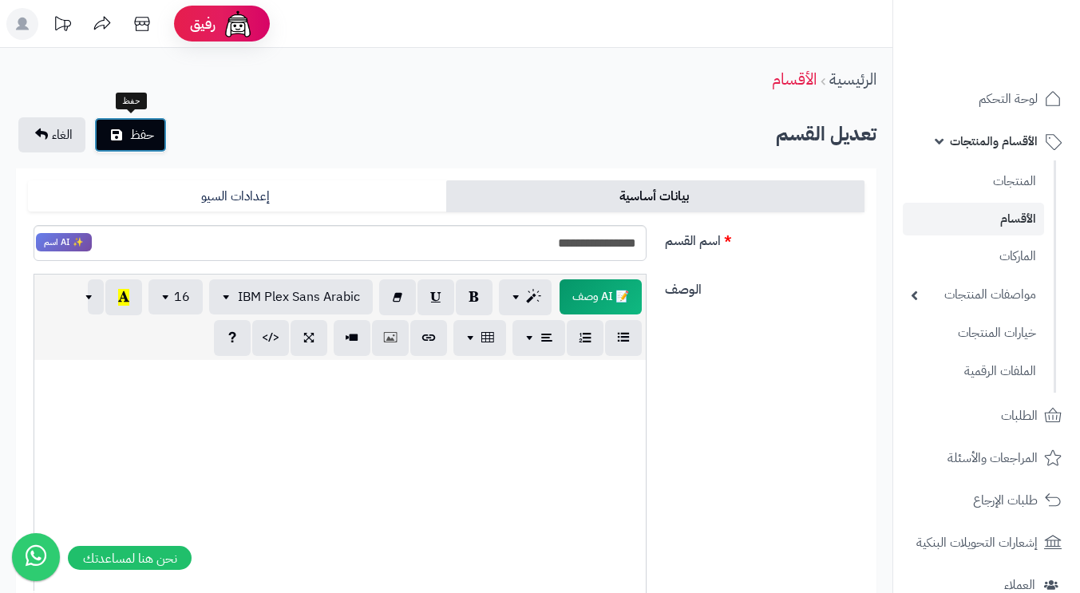
click at [143, 128] on span "حفظ" at bounding box center [142, 134] width 24 height 19
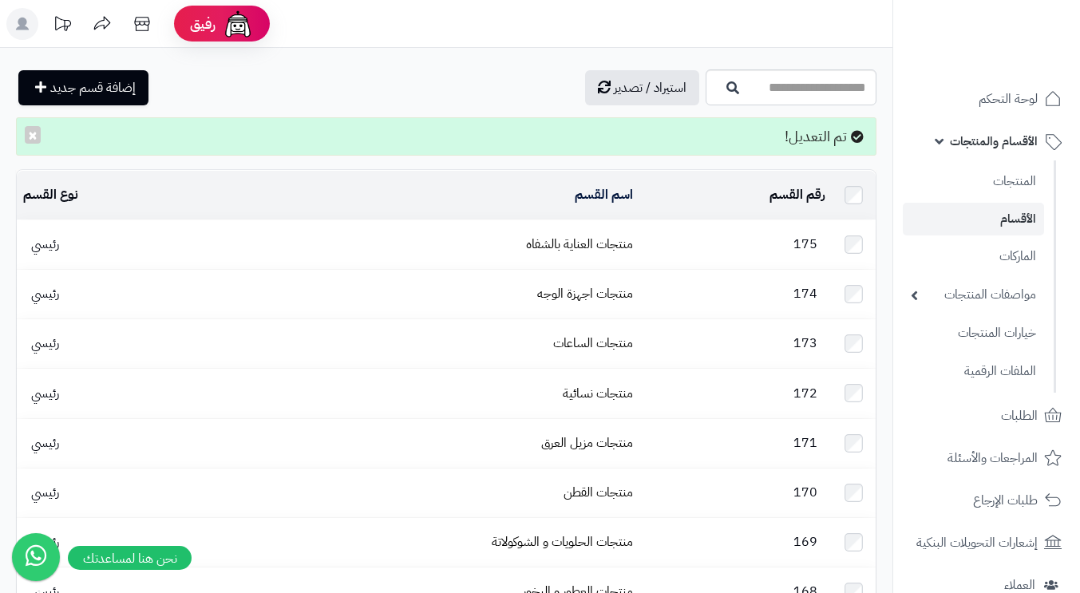
scroll to position [160, 0]
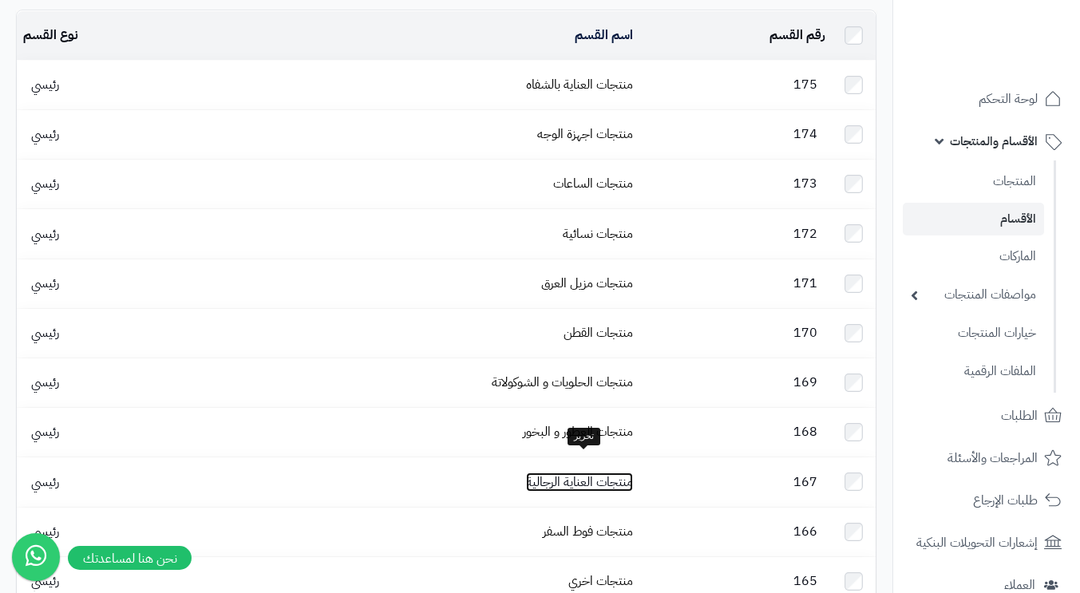
click at [572, 472] on link "منتجات العناية الرجالية" at bounding box center [579, 481] width 107 height 19
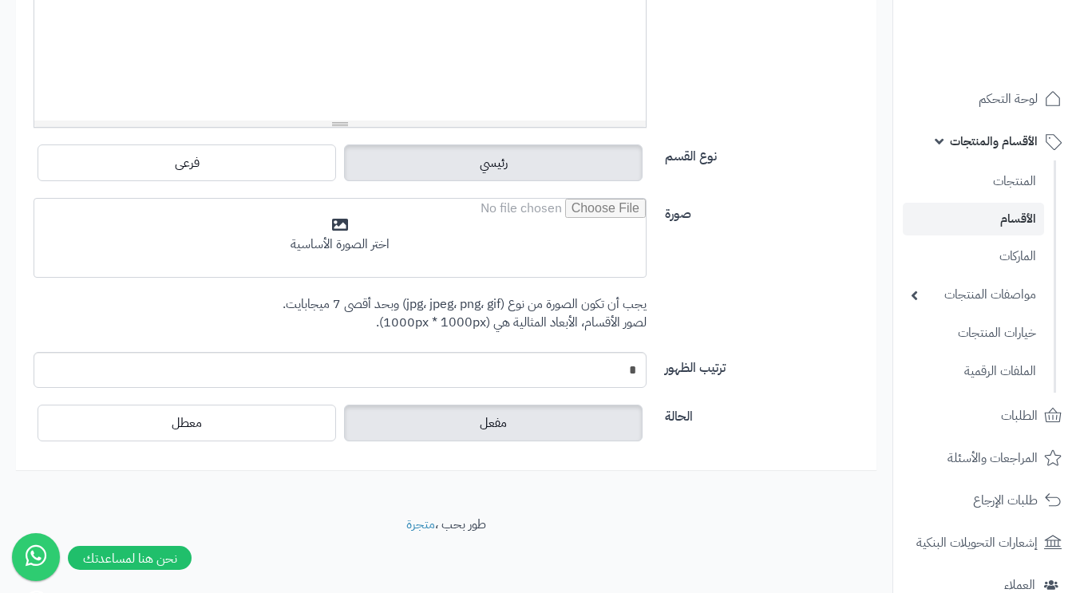
scroll to position [480, 0]
click at [330, 236] on input "file" at bounding box center [339, 237] width 611 height 80
click at [437, 243] on input "file" at bounding box center [339, 237] width 611 height 80
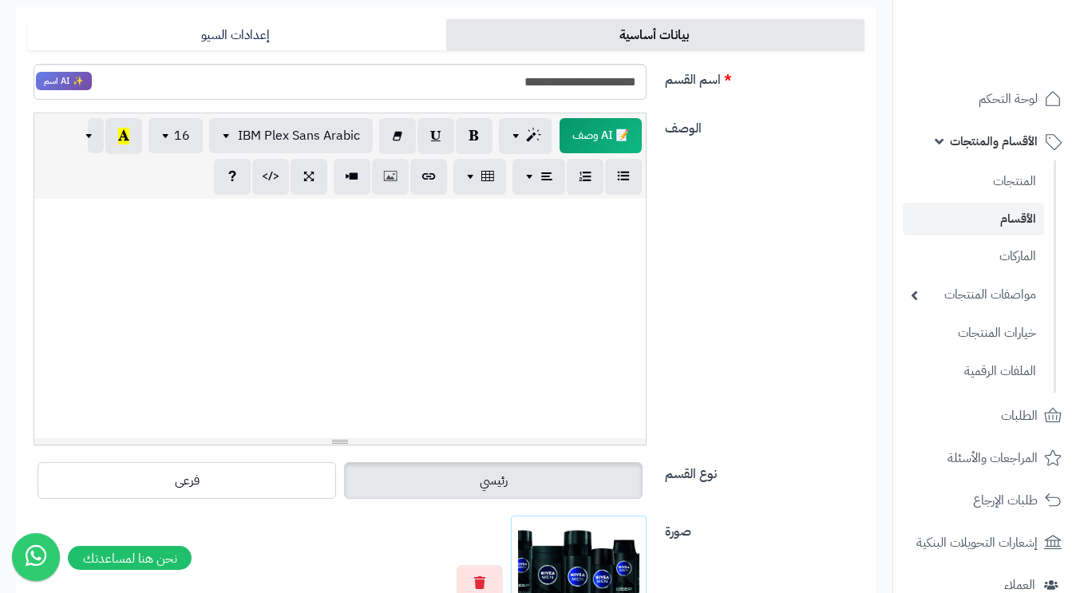
scroll to position [0, 0]
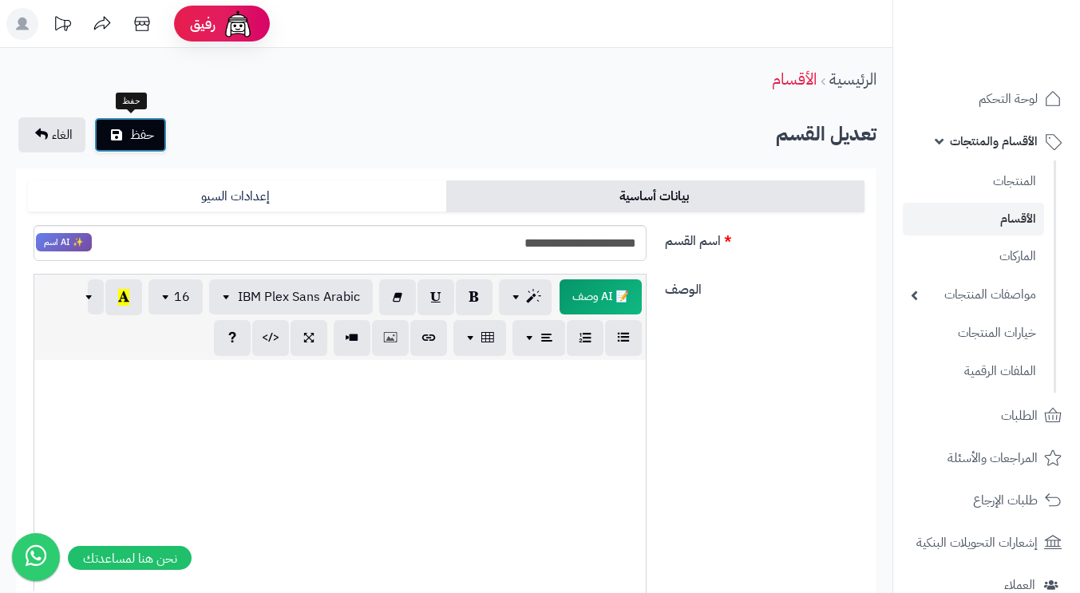
click at [112, 136] on icon "submit" at bounding box center [116, 134] width 11 height 13
